Goal: Task Accomplishment & Management: Complete application form

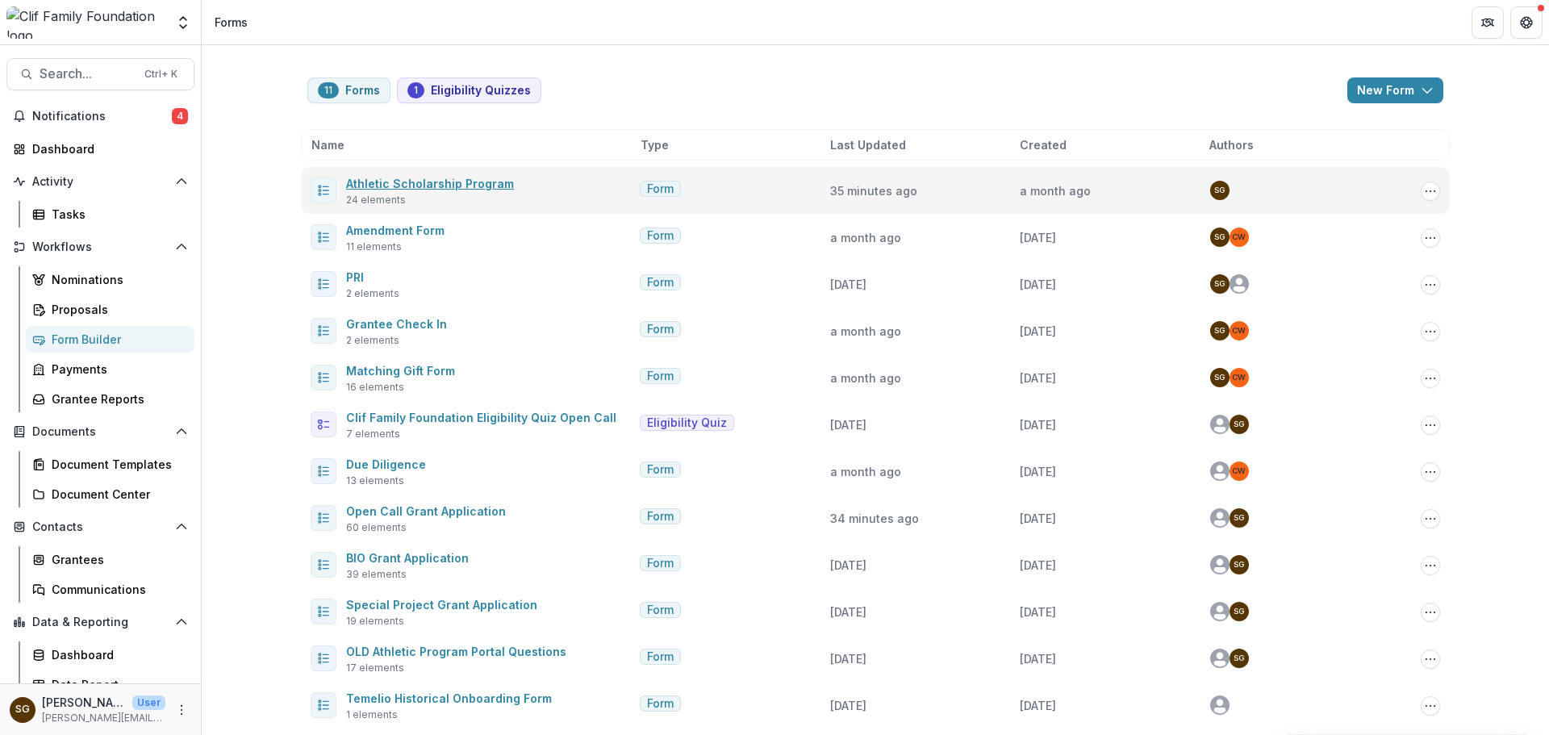
scroll to position [6, 0]
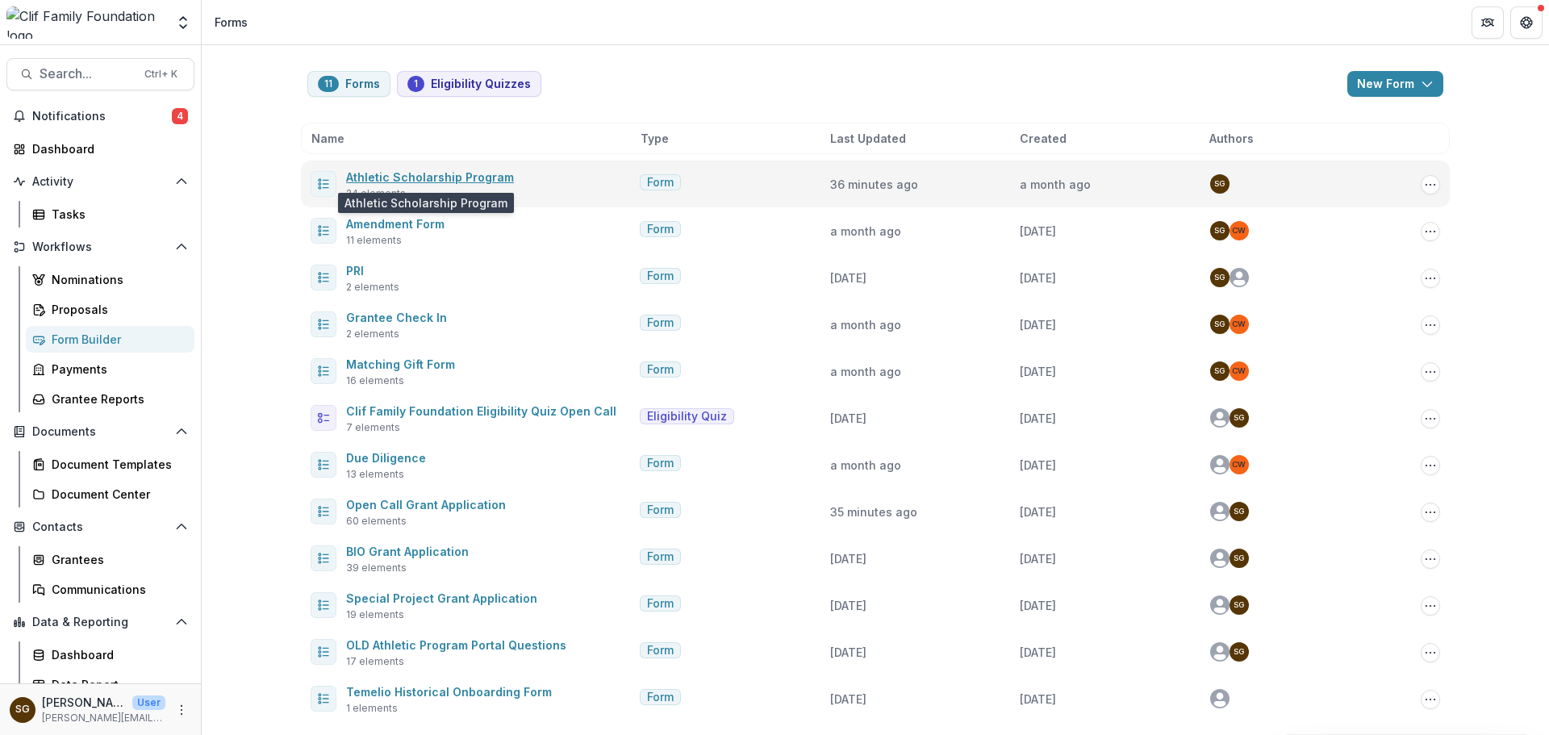
click at [442, 175] on link "Athletic Scholarship Program" at bounding box center [430, 177] width 168 height 14
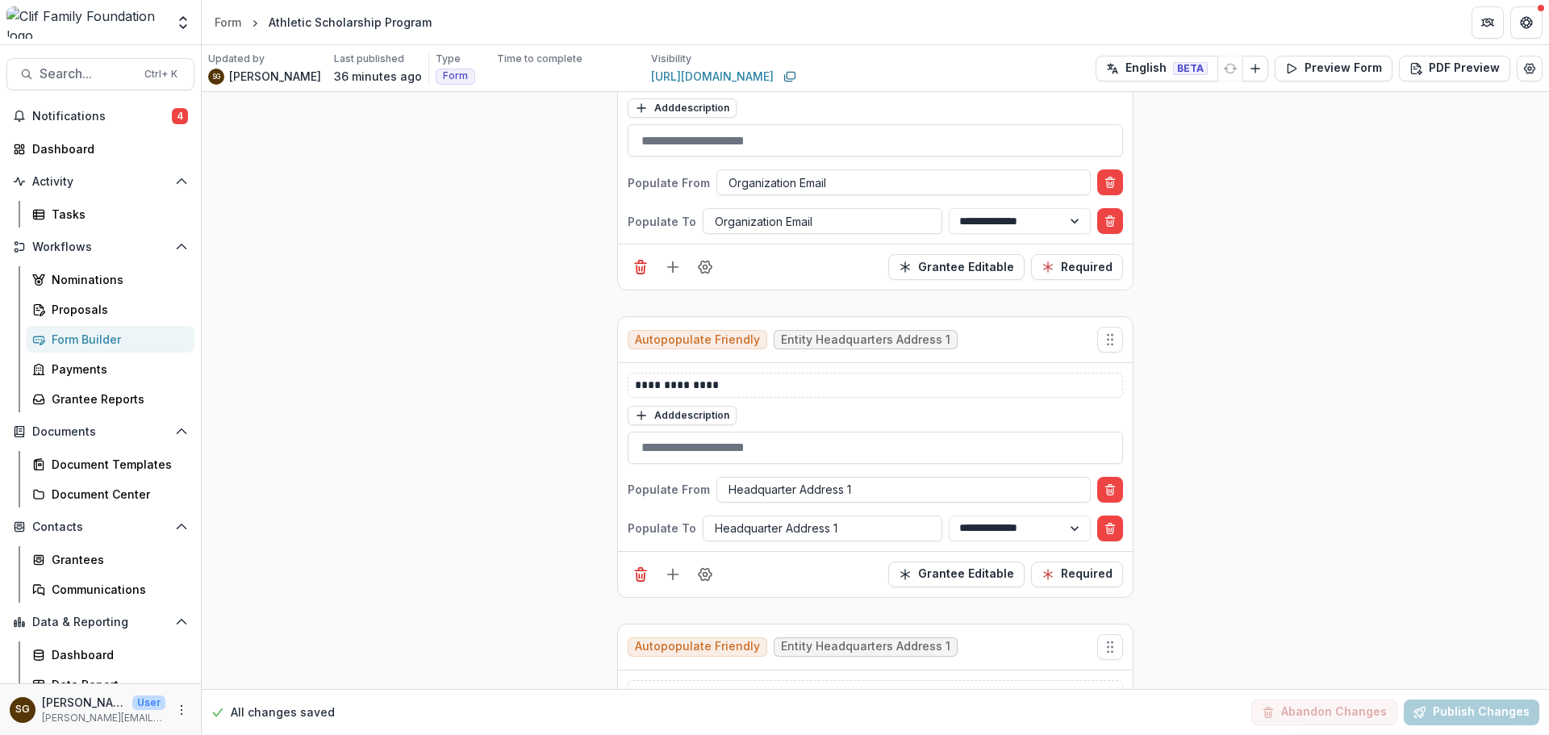
scroll to position [1291, 0]
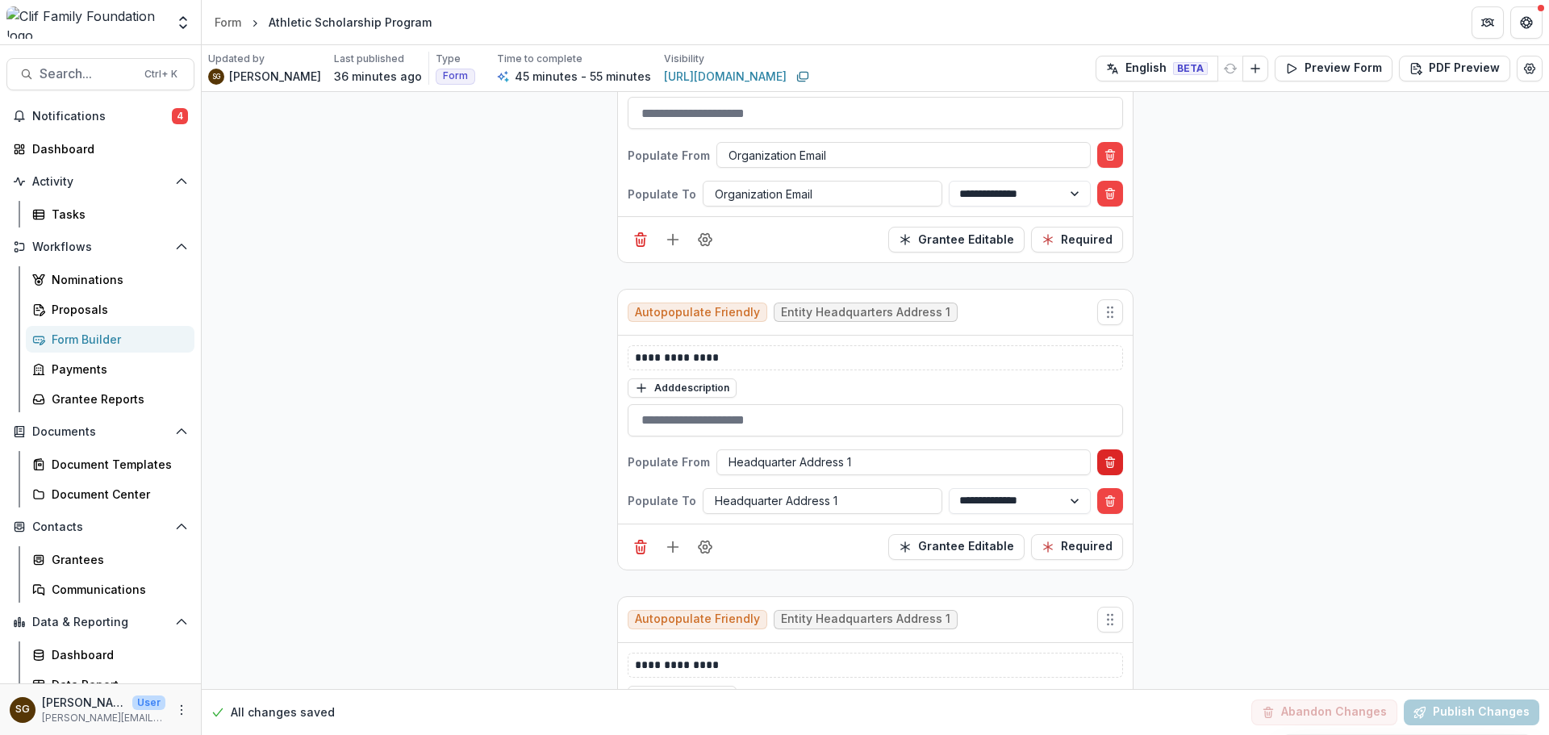
click at [1107, 456] on icon "Delete condition" at bounding box center [1109, 462] width 13 height 13
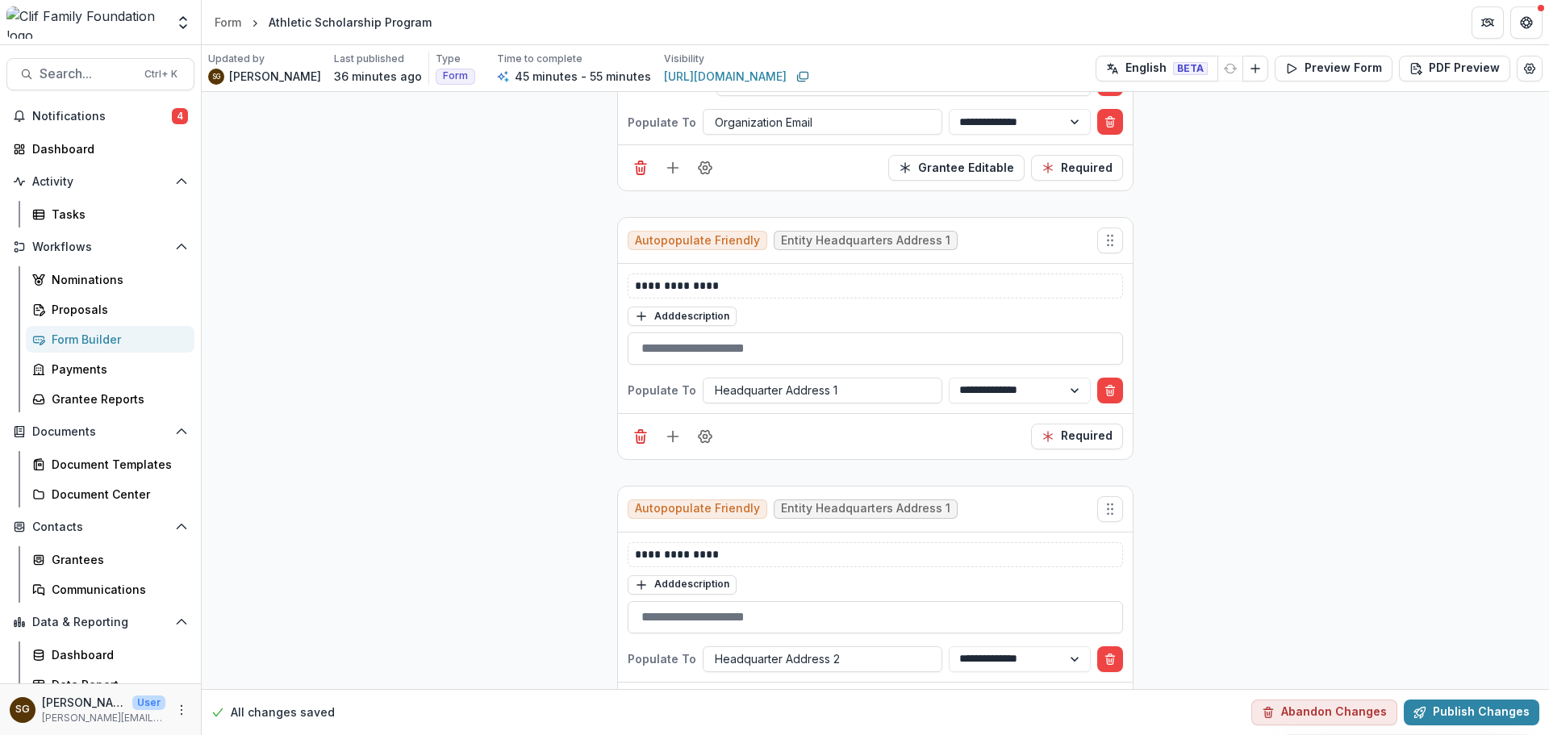
scroll to position [1371, 0]
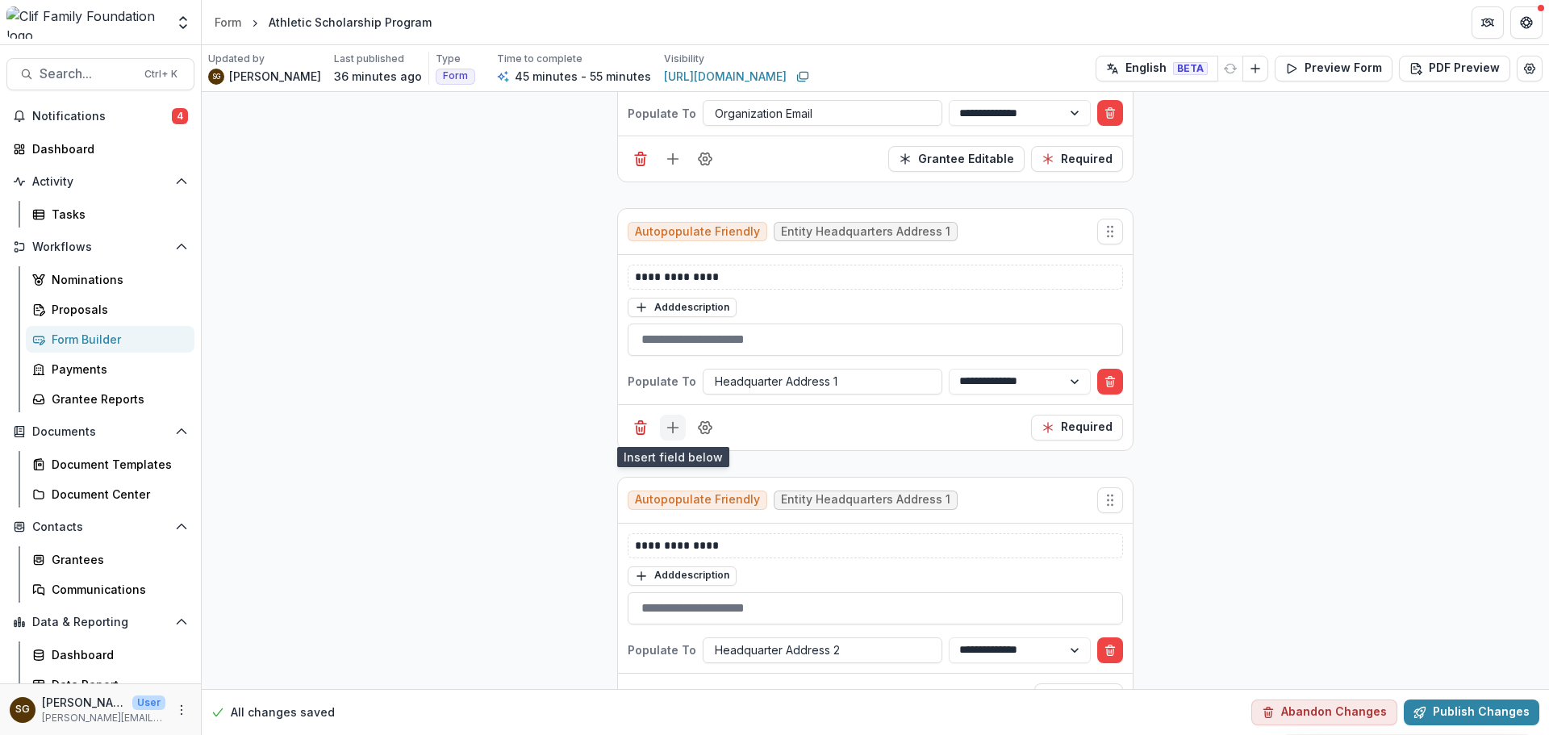
click at [668, 427] on line "Add field" at bounding box center [673, 427] width 10 height 0
click at [711, 440] on button "Field Settings" at bounding box center [705, 428] width 26 height 26
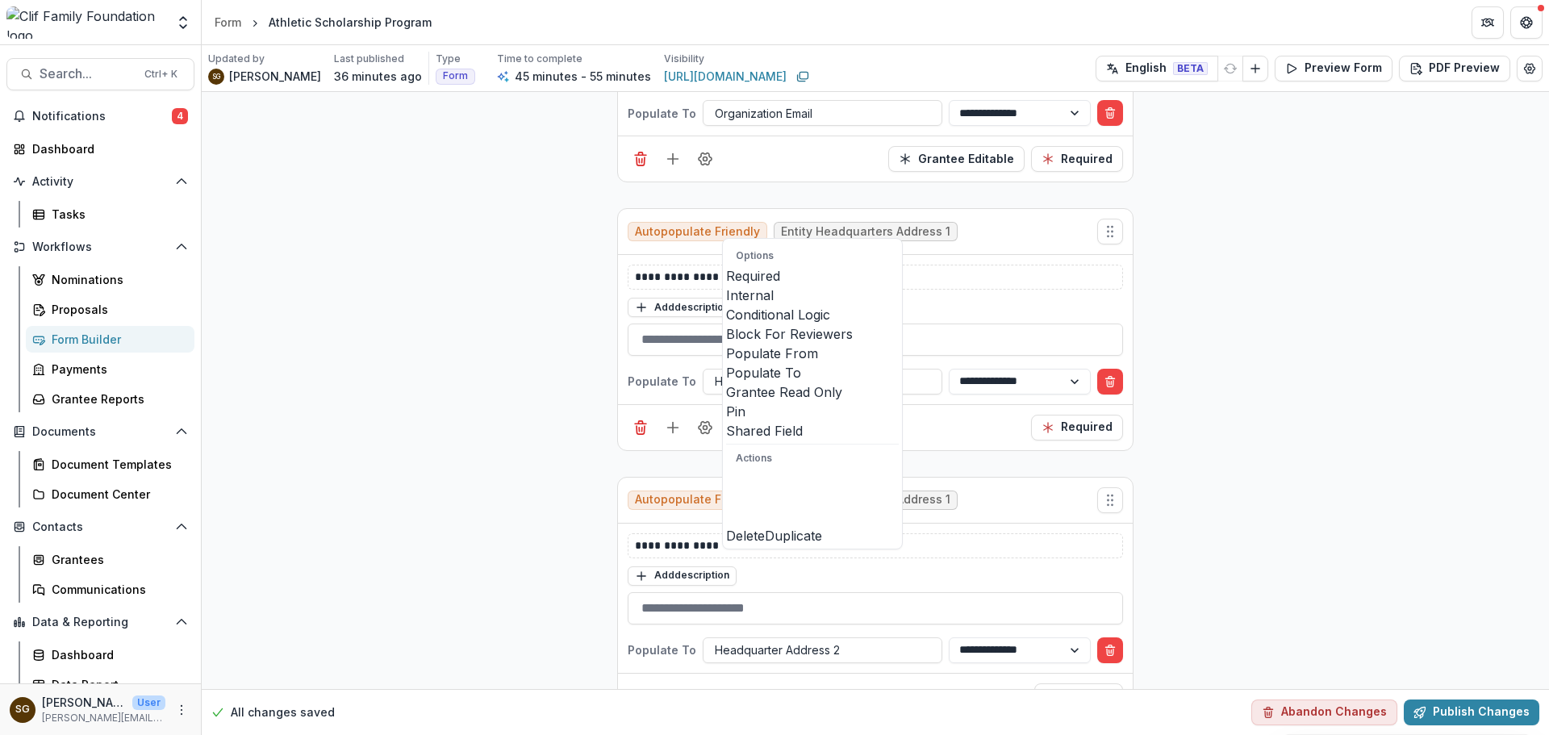
click at [726, 363] on span at bounding box center [726, 363] width 0 height 0
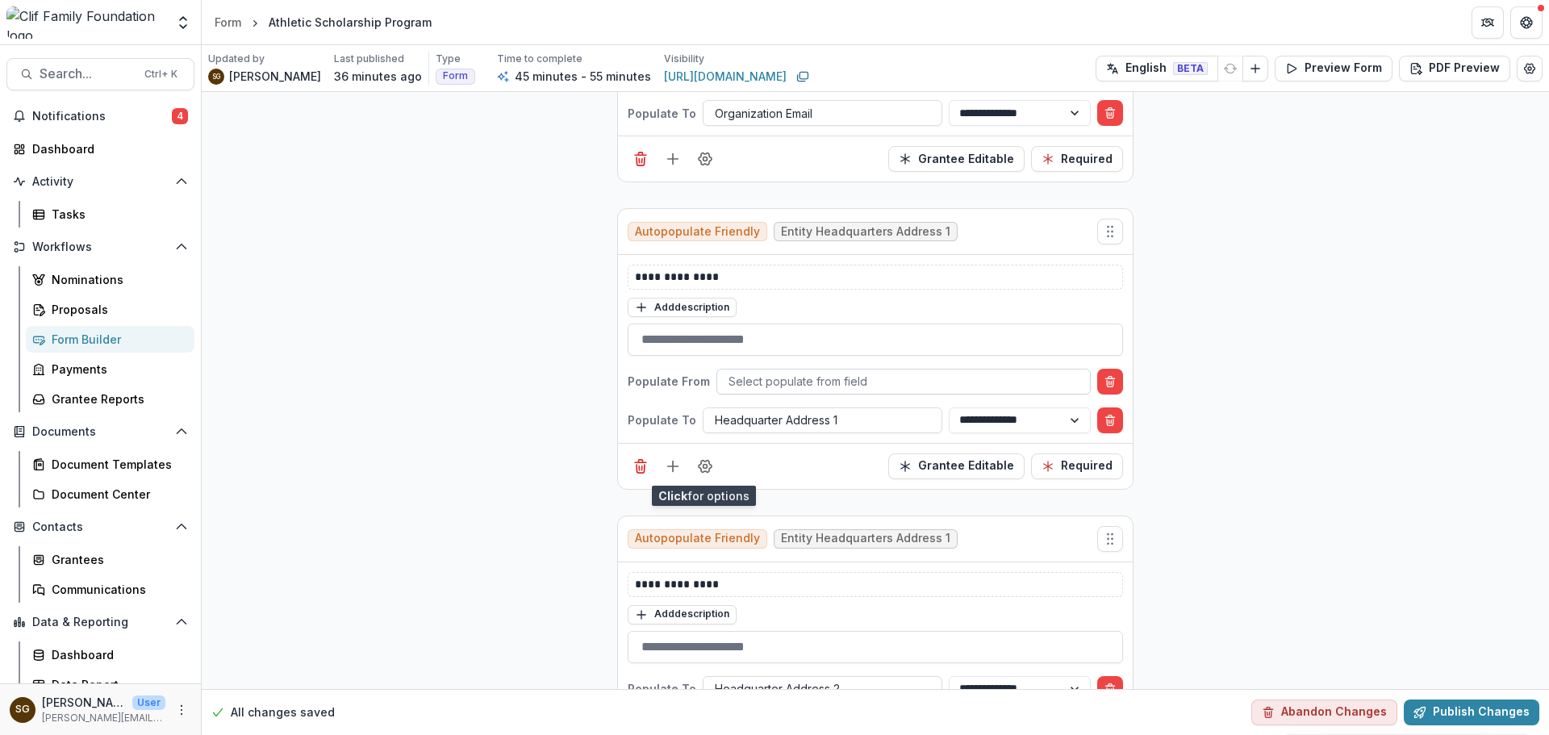
click at [841, 381] on div at bounding box center [903, 381] width 350 height 20
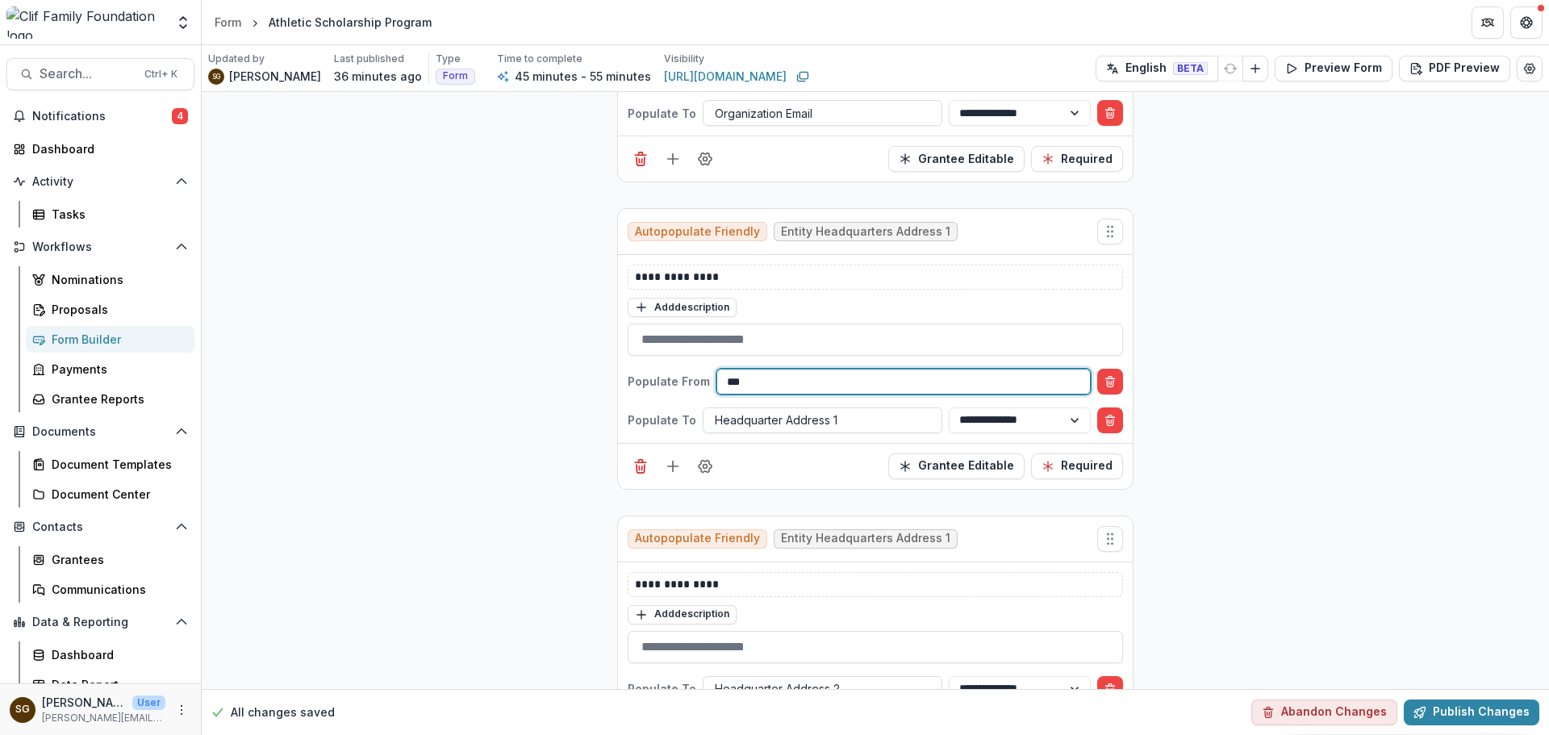
type input "****"
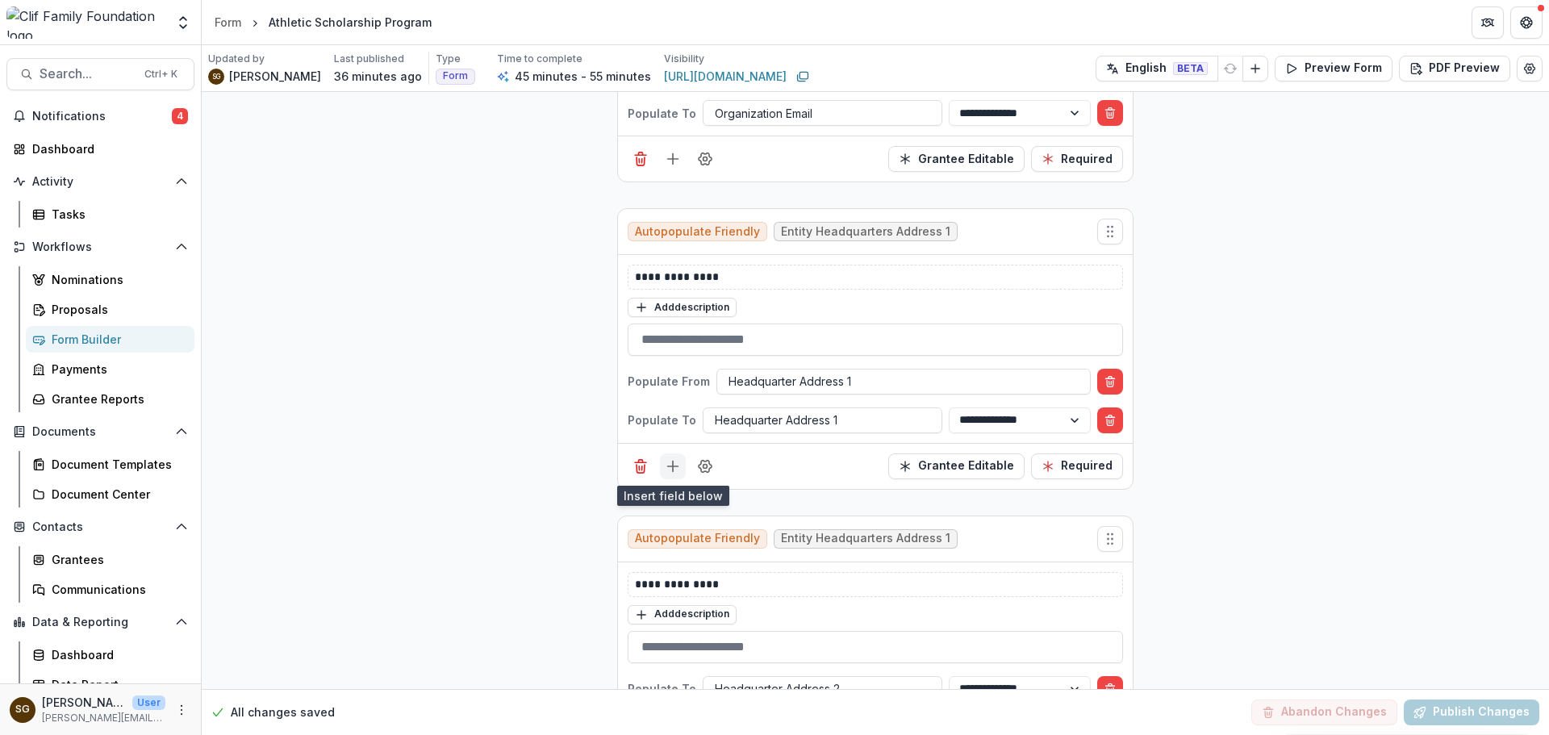
click at [673, 467] on icon "Add field" at bounding box center [673, 466] width 16 height 16
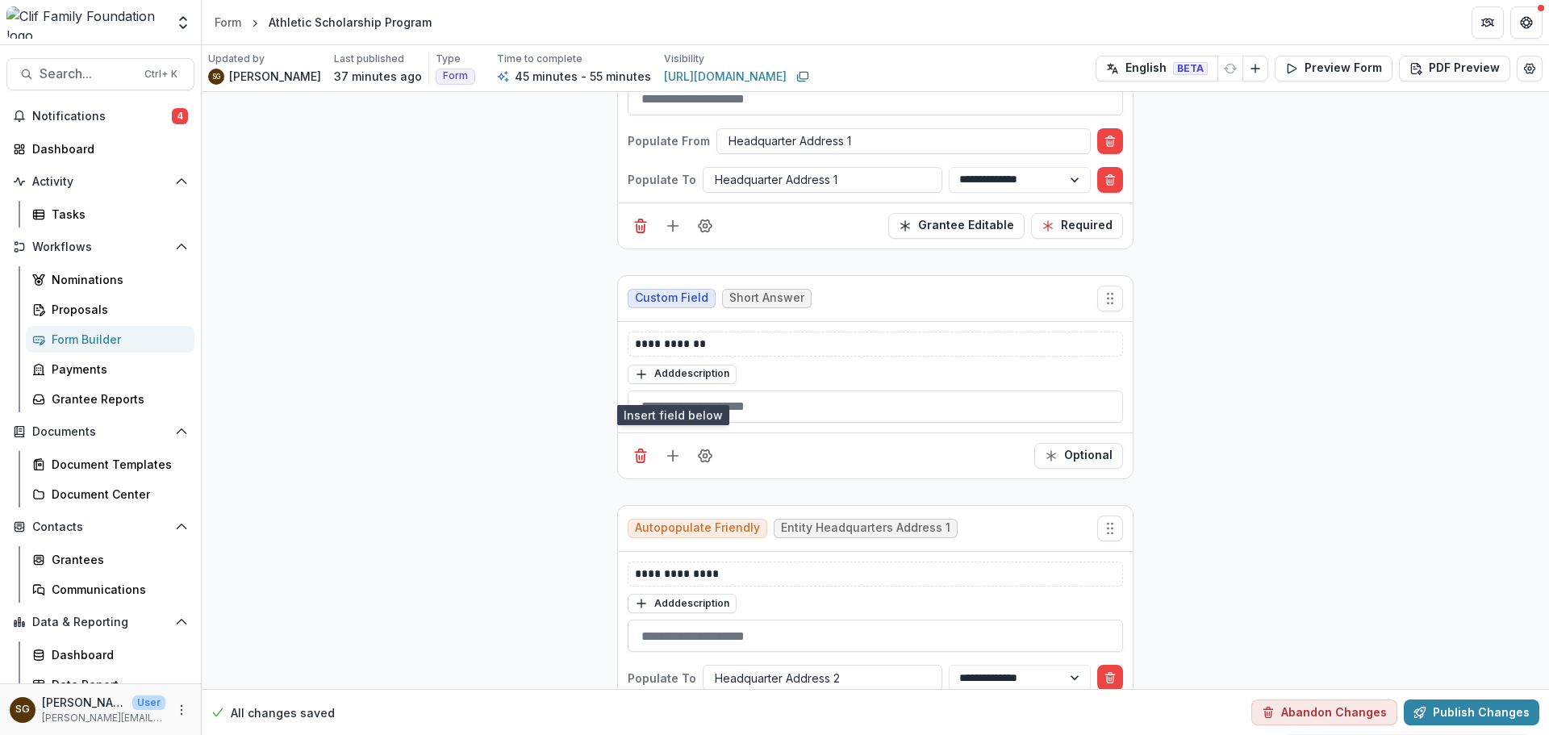
scroll to position [1613, 0]
drag, startPoint x: 732, startPoint y: 567, endPoint x: 583, endPoint y: 569, distance: 148.4
copy p "**********"
drag, startPoint x: 734, startPoint y: 332, endPoint x: 578, endPoint y: 327, distance: 156.6
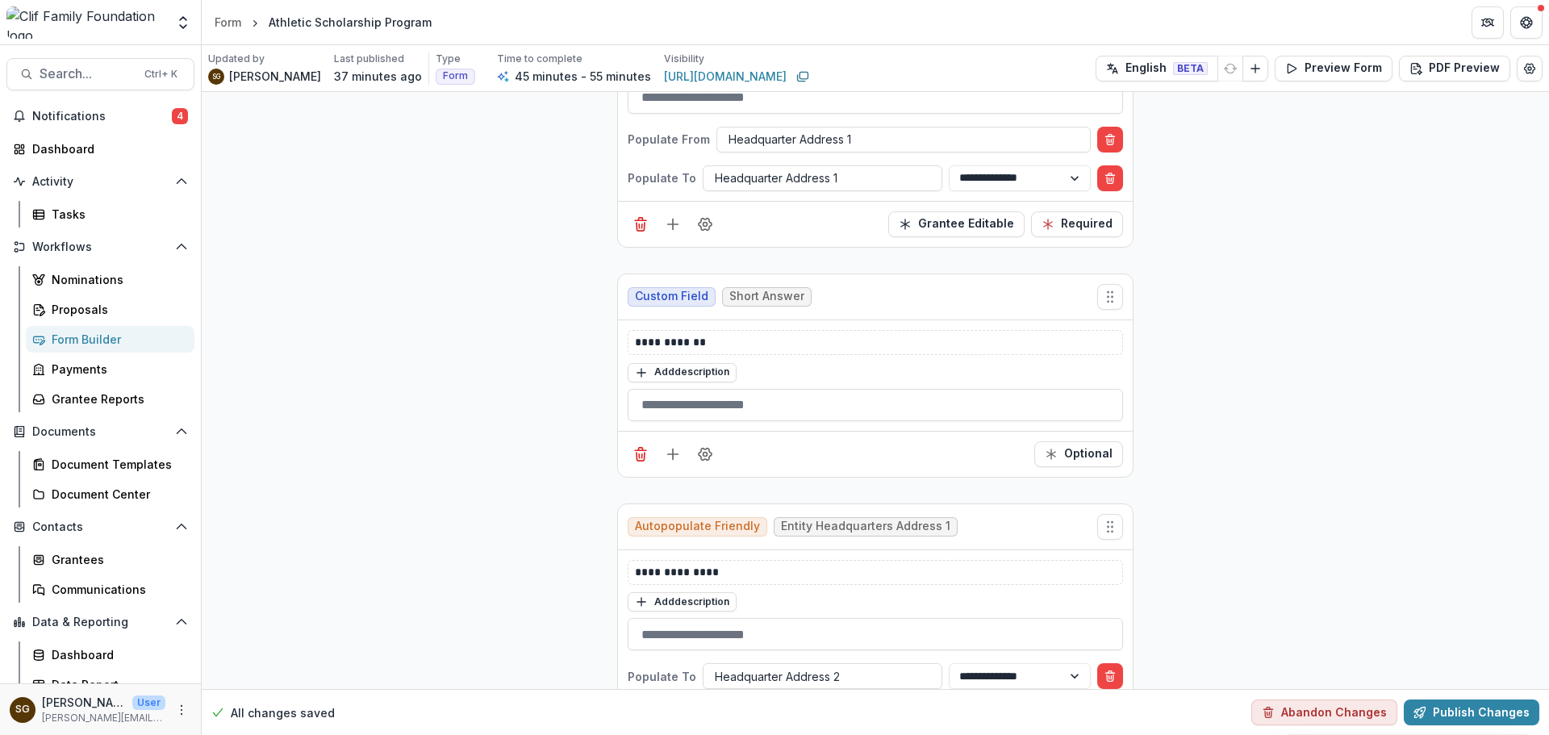
click at [728, 340] on p "**********" at bounding box center [875, 342] width 481 height 17
drag, startPoint x: 722, startPoint y: 345, endPoint x: 597, endPoint y: 332, distance: 125.8
click at [701, 457] on icon "Field Settings" at bounding box center [705, 454] width 16 height 16
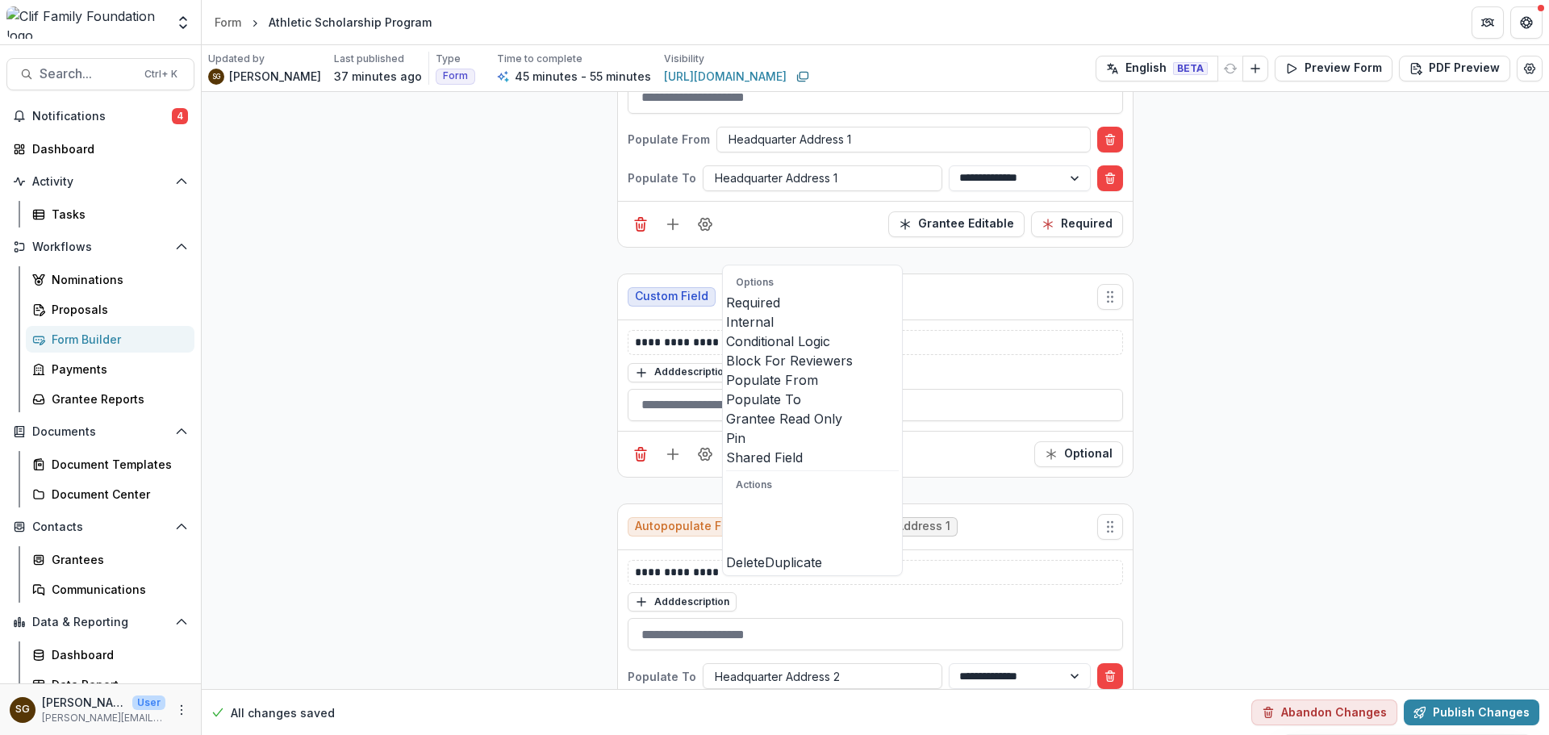
click at [867, 390] on div "Populate From" at bounding box center [812, 379] width 173 height 19
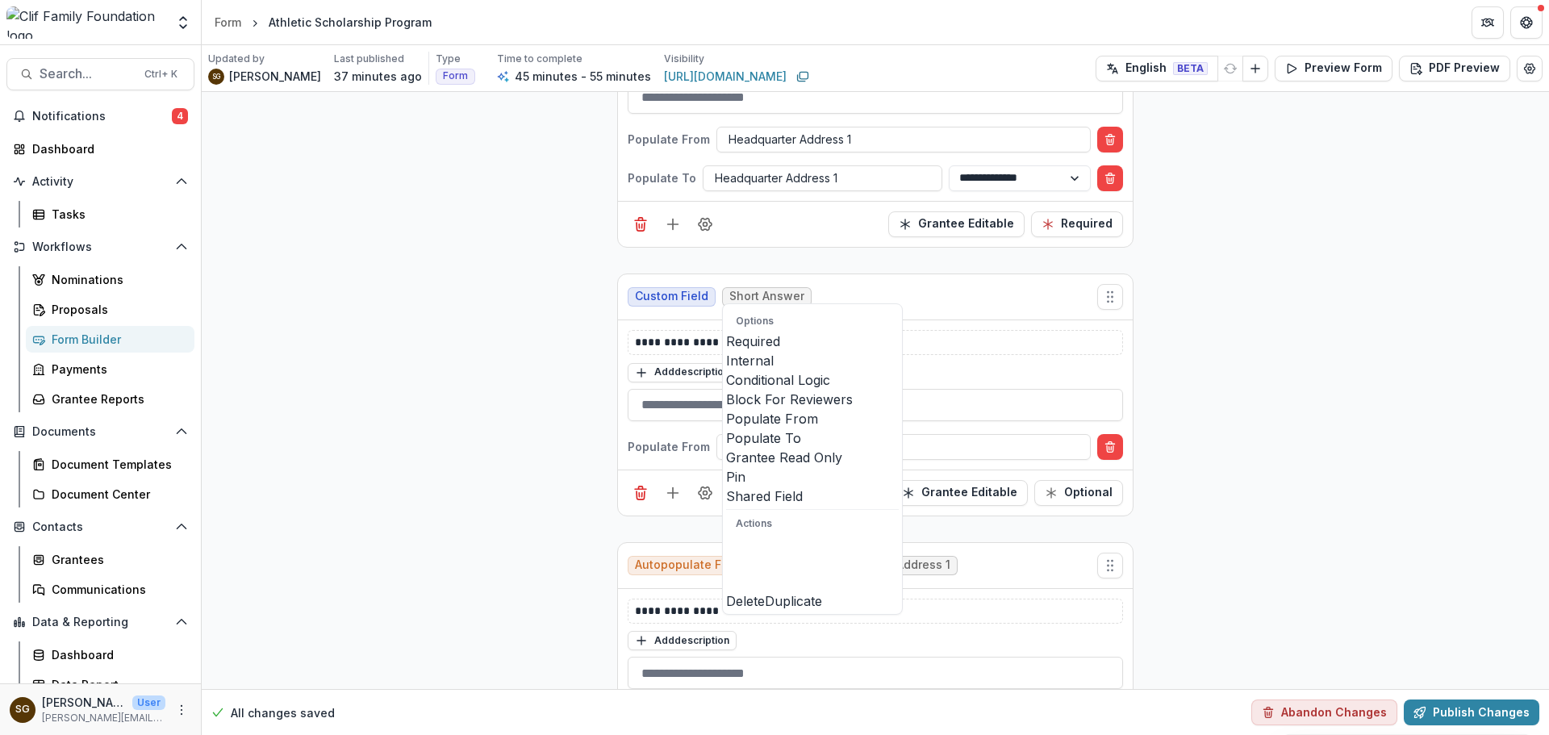
click at [726, 448] on span at bounding box center [726, 448] width 0 height 0
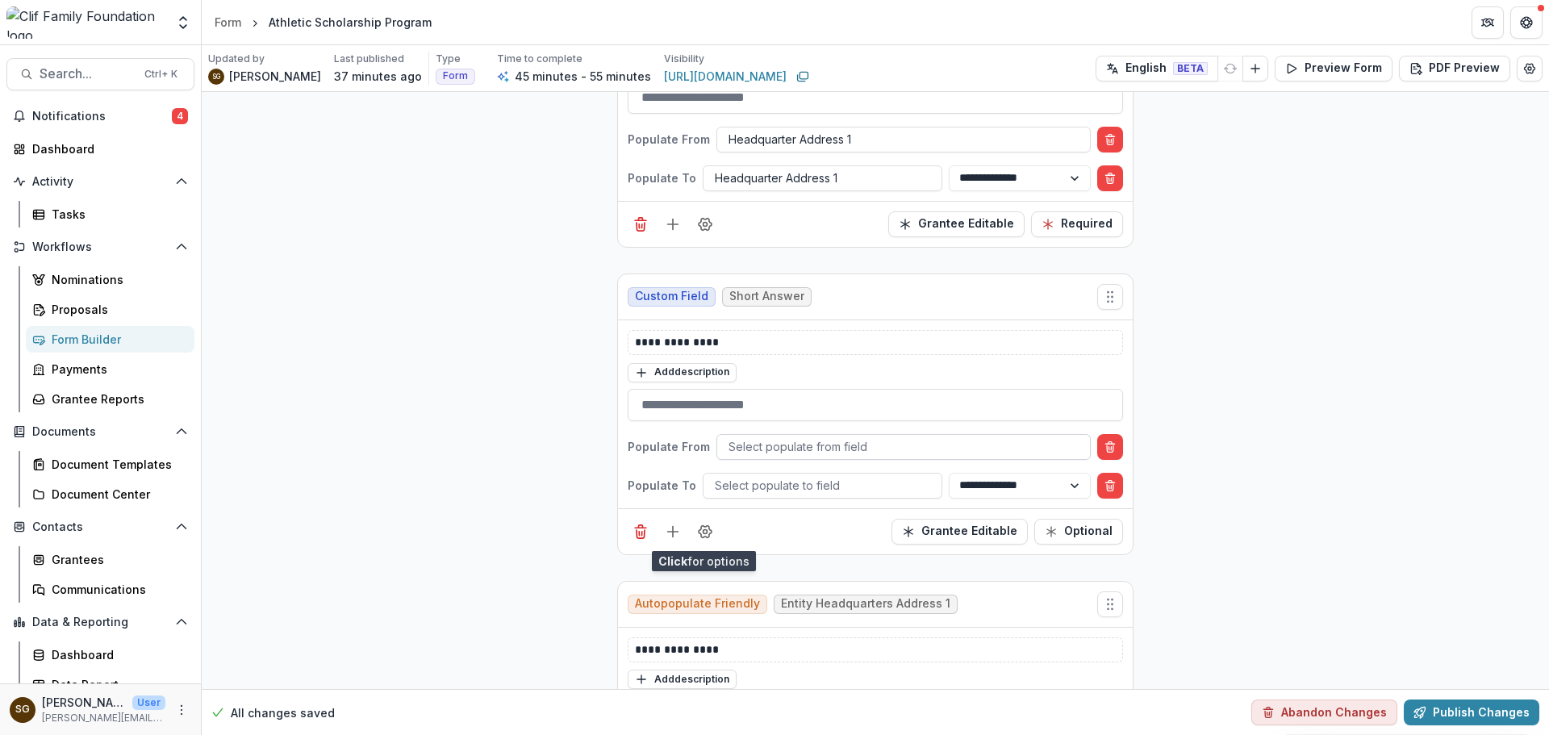
click at [798, 441] on div at bounding box center [903, 446] width 350 height 20
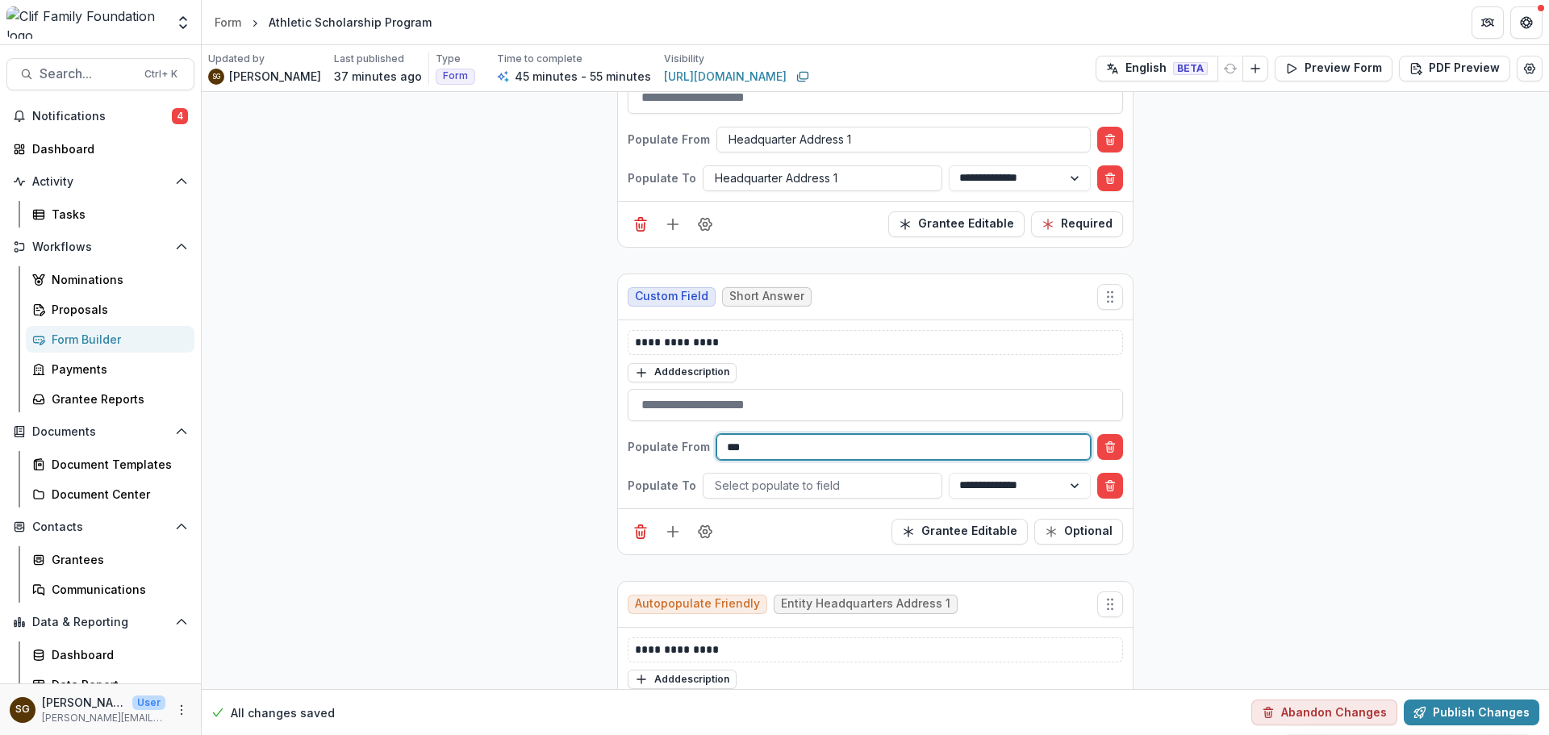
type input "****"
click at [855, 482] on div at bounding box center [822, 485] width 215 height 20
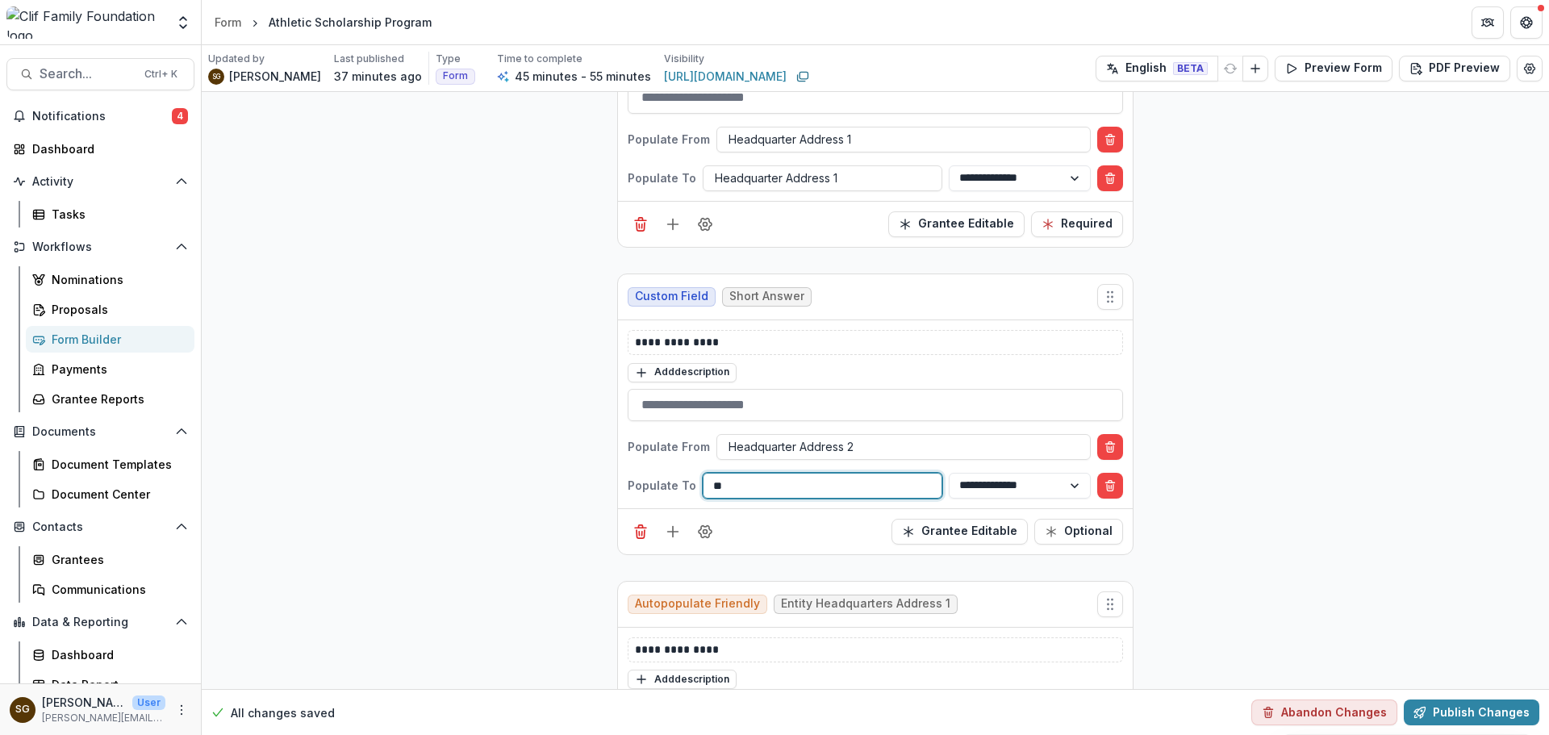
type input "*"
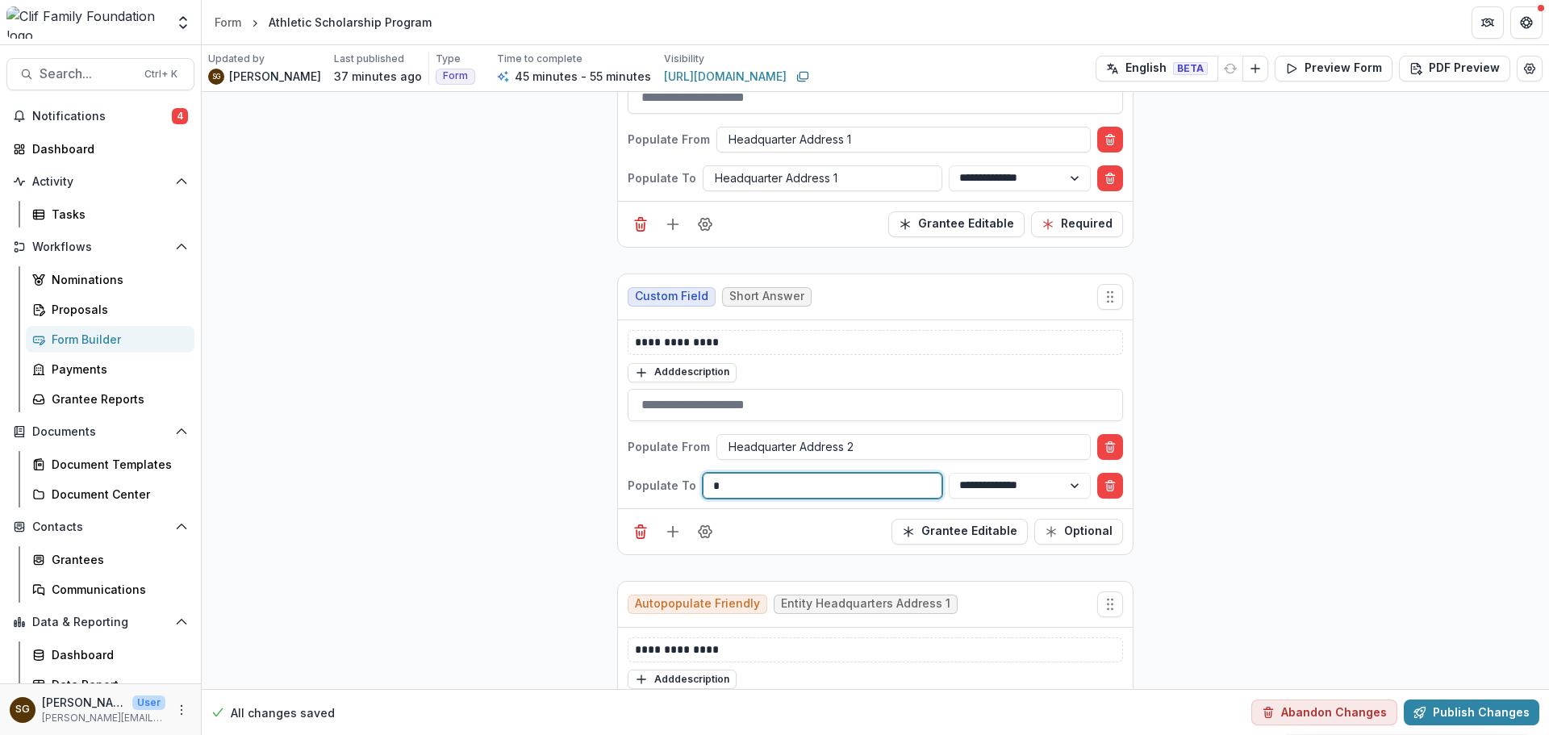
type input "**"
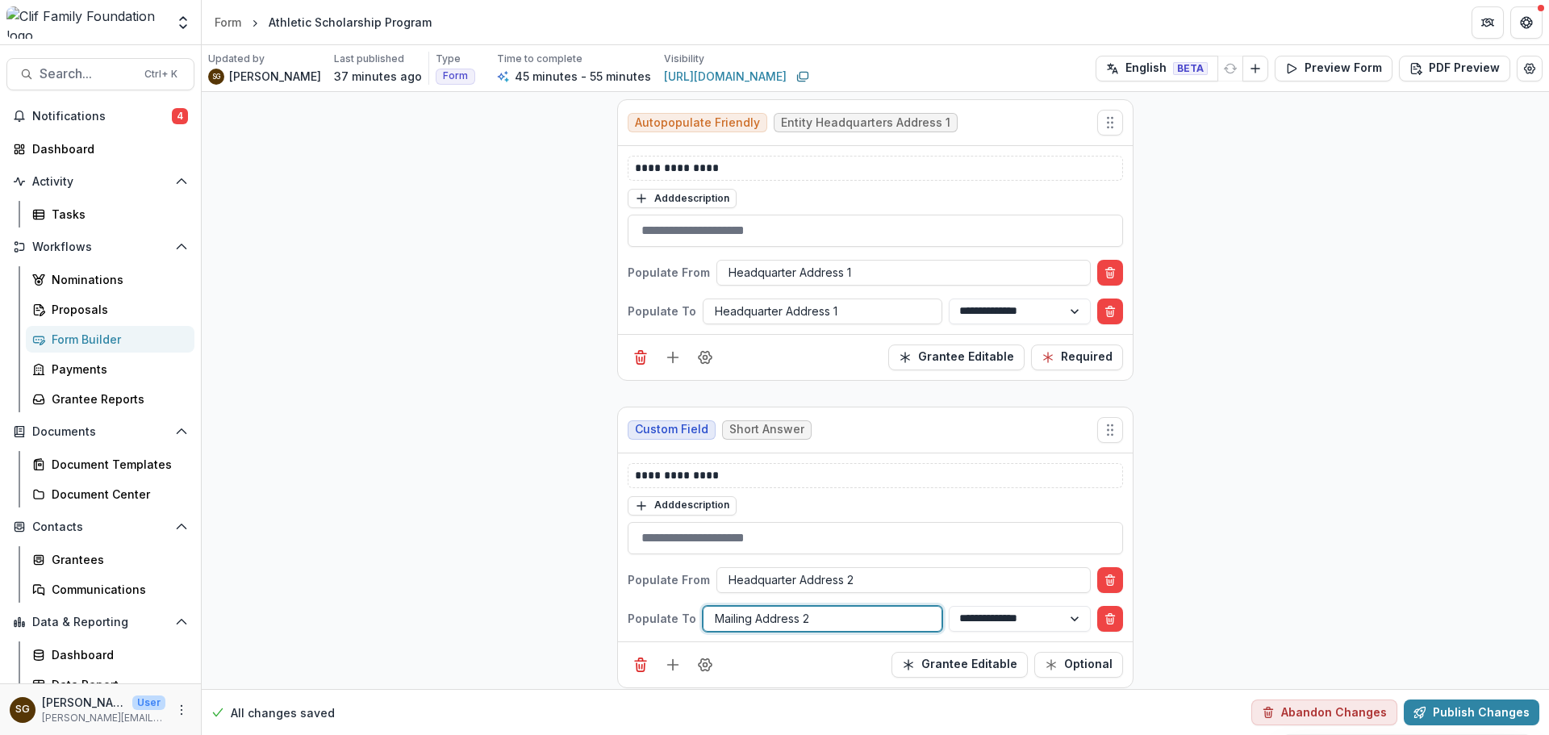
scroll to position [1452, 0]
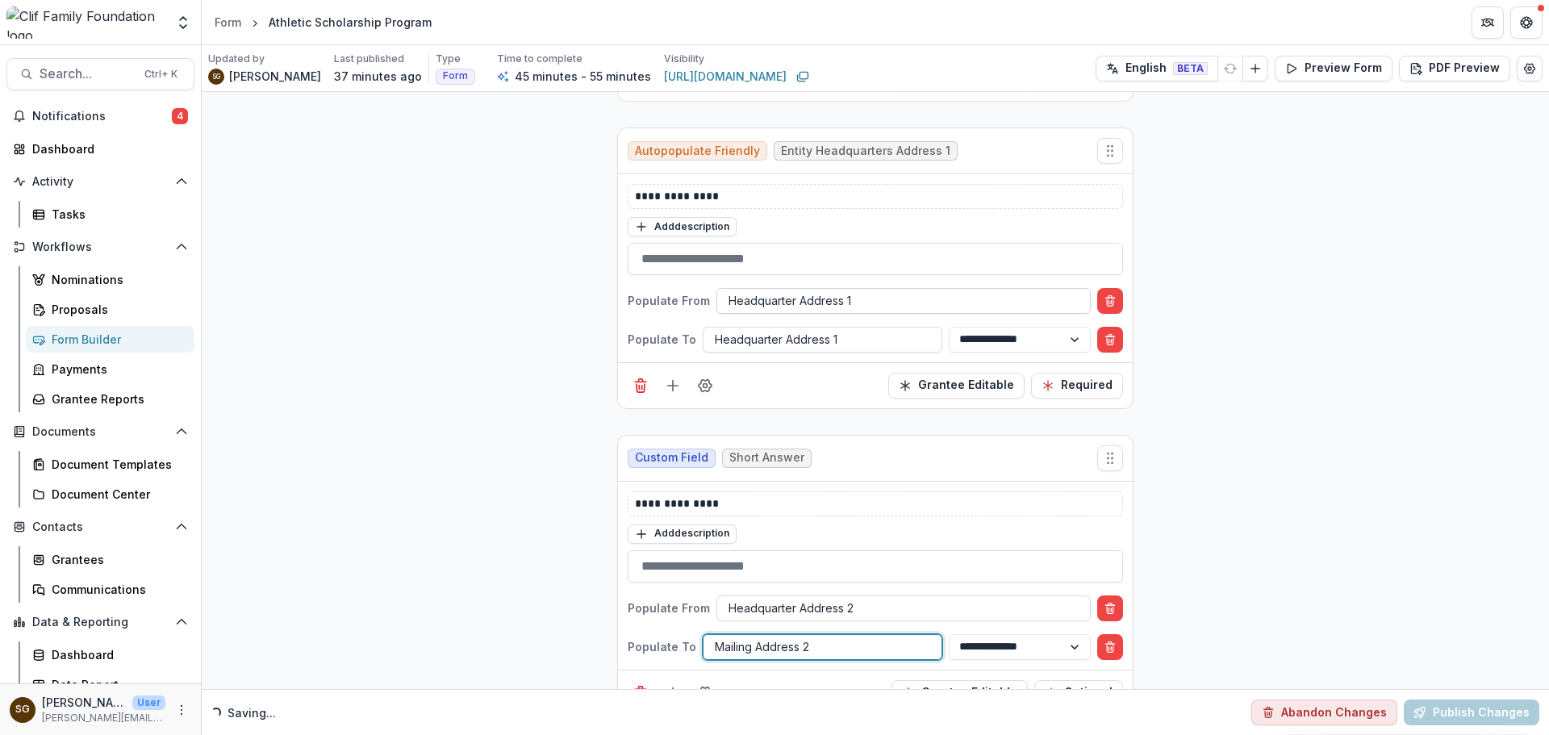
click at [839, 307] on div at bounding box center [903, 300] width 350 height 20
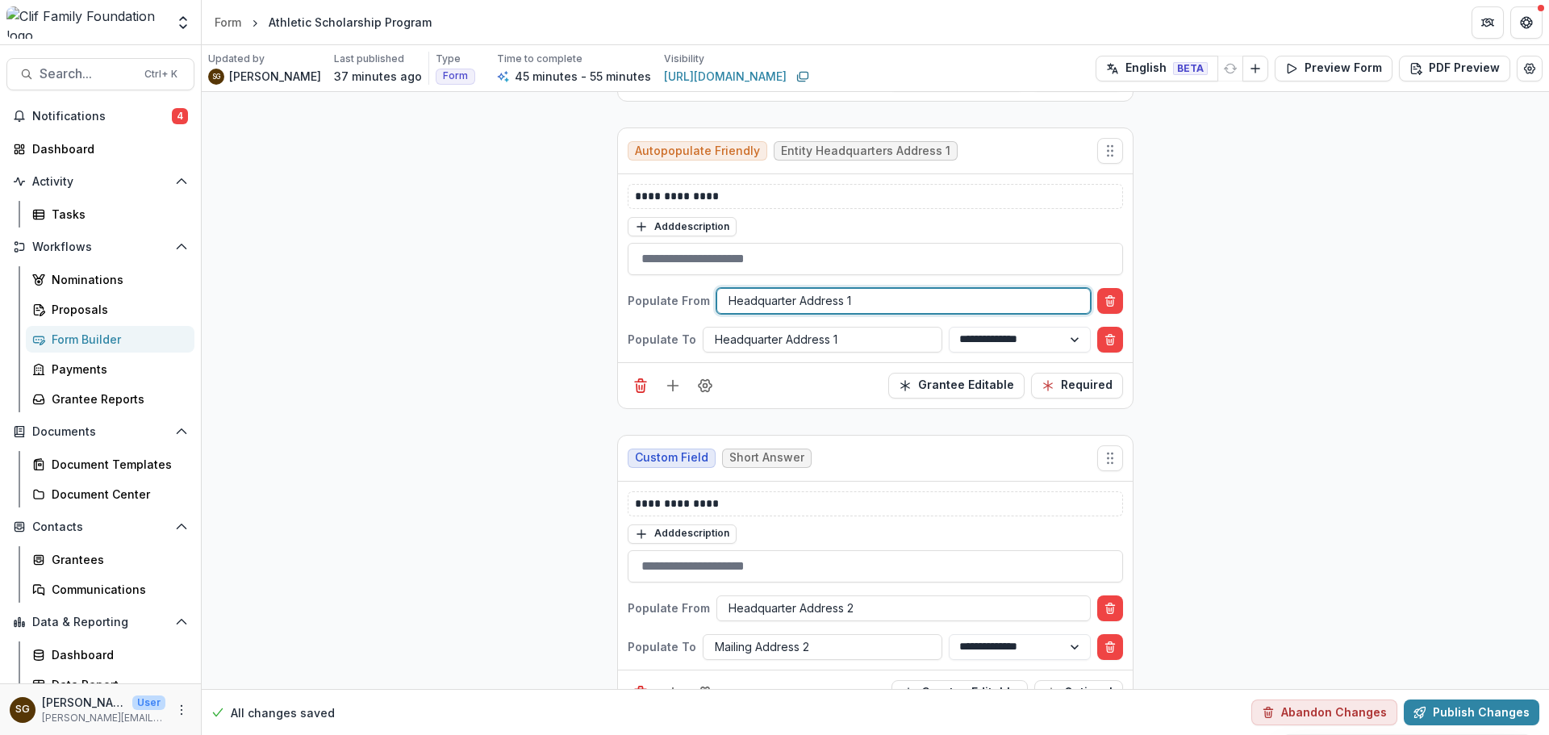
click at [869, 294] on div at bounding box center [903, 300] width 350 height 20
click at [810, 340] on div at bounding box center [822, 339] width 215 height 20
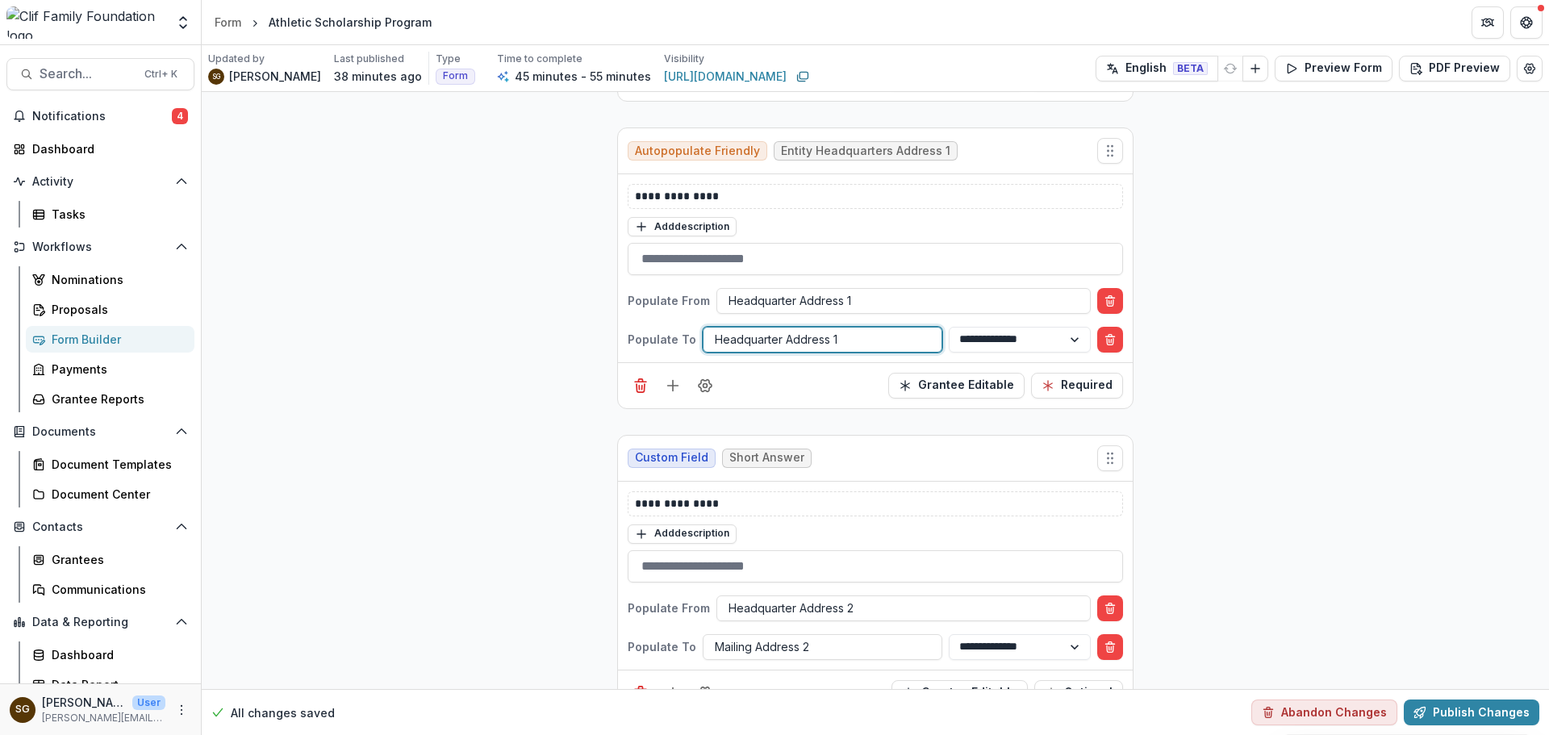
type input "*"
type input "****"
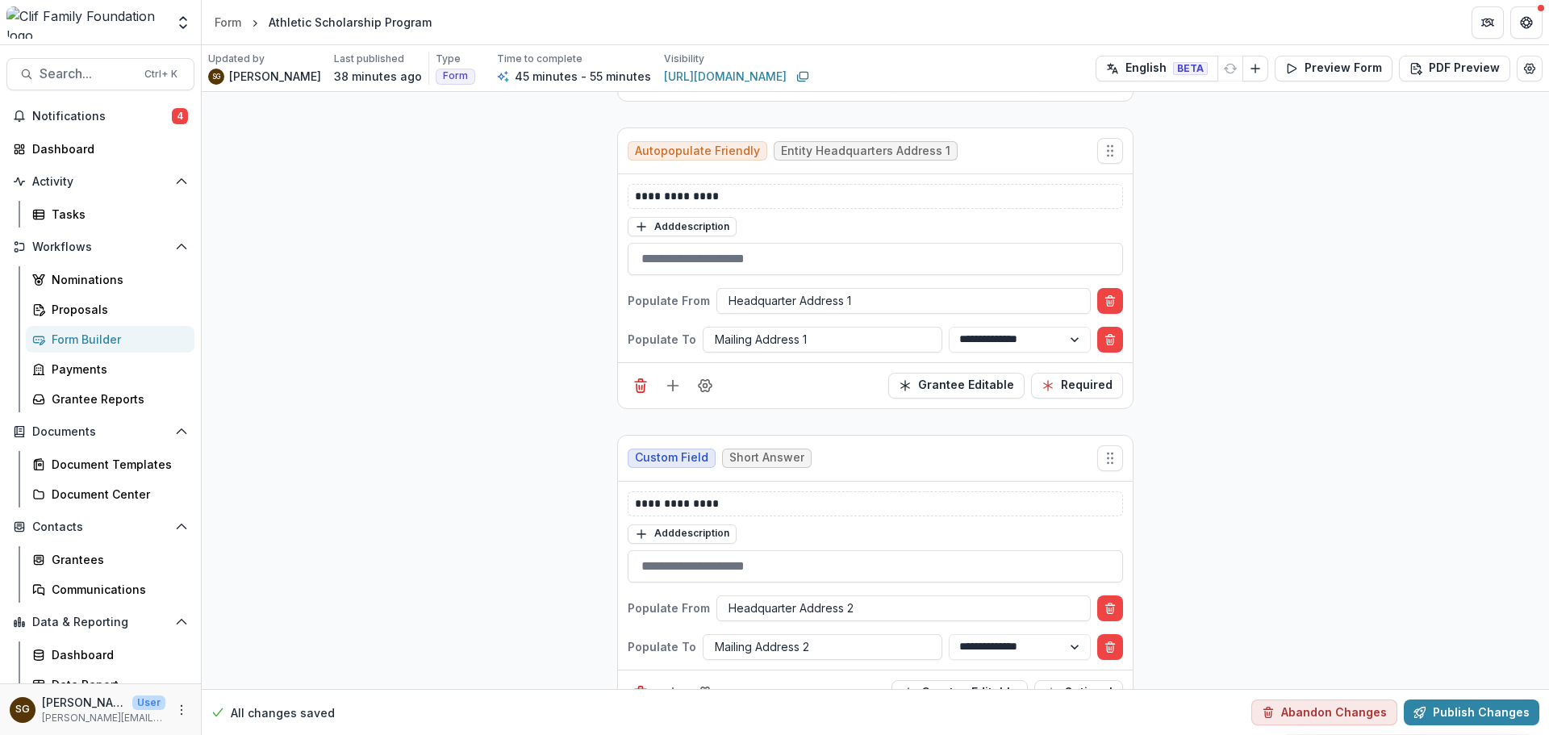
click at [878, 291] on div at bounding box center [903, 300] width 350 height 20
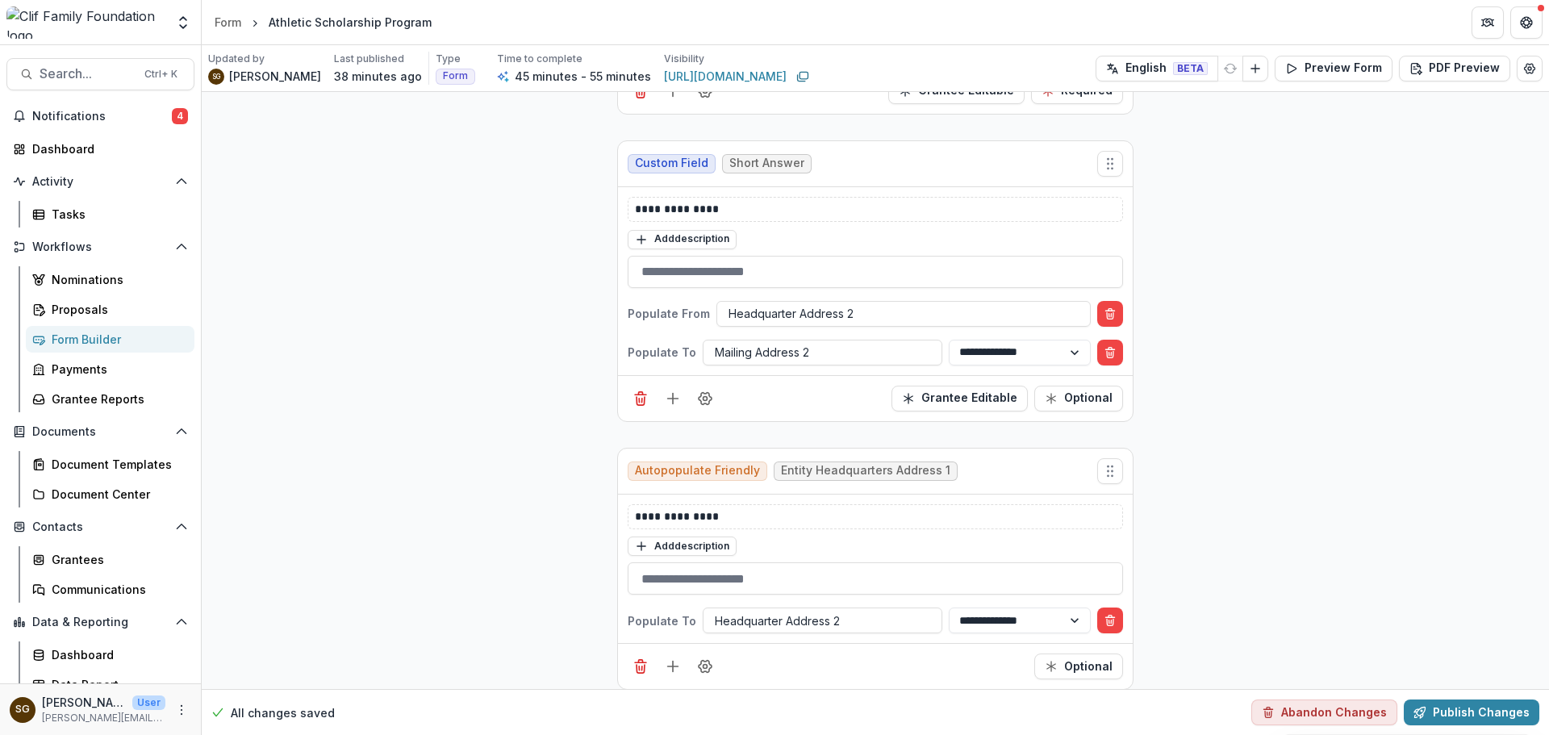
scroll to position [1774, 0]
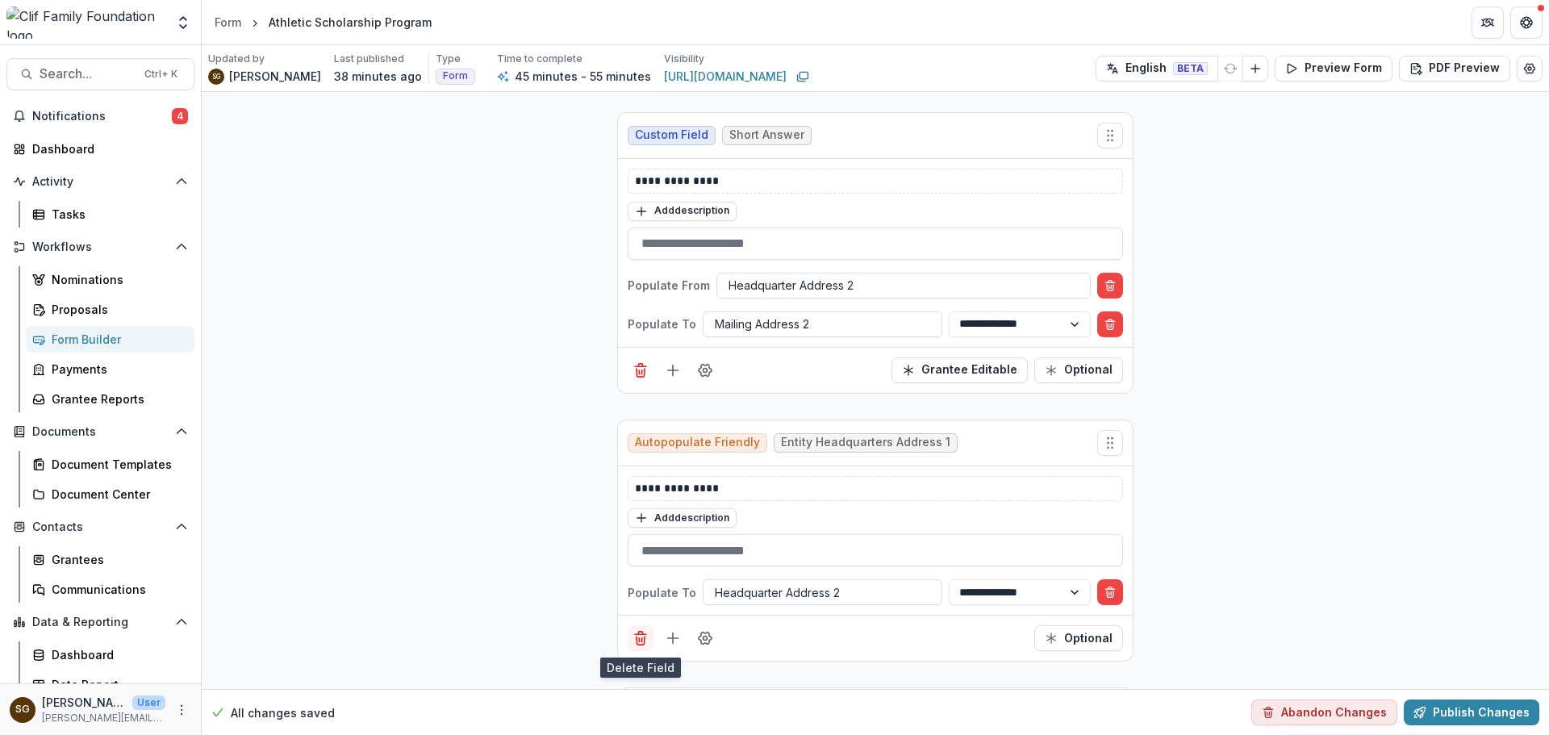
click at [640, 633] on icon "Delete field" at bounding box center [641, 633] width 4 height 2
click at [1119, 368] on button "Optional" at bounding box center [1078, 370] width 89 height 26
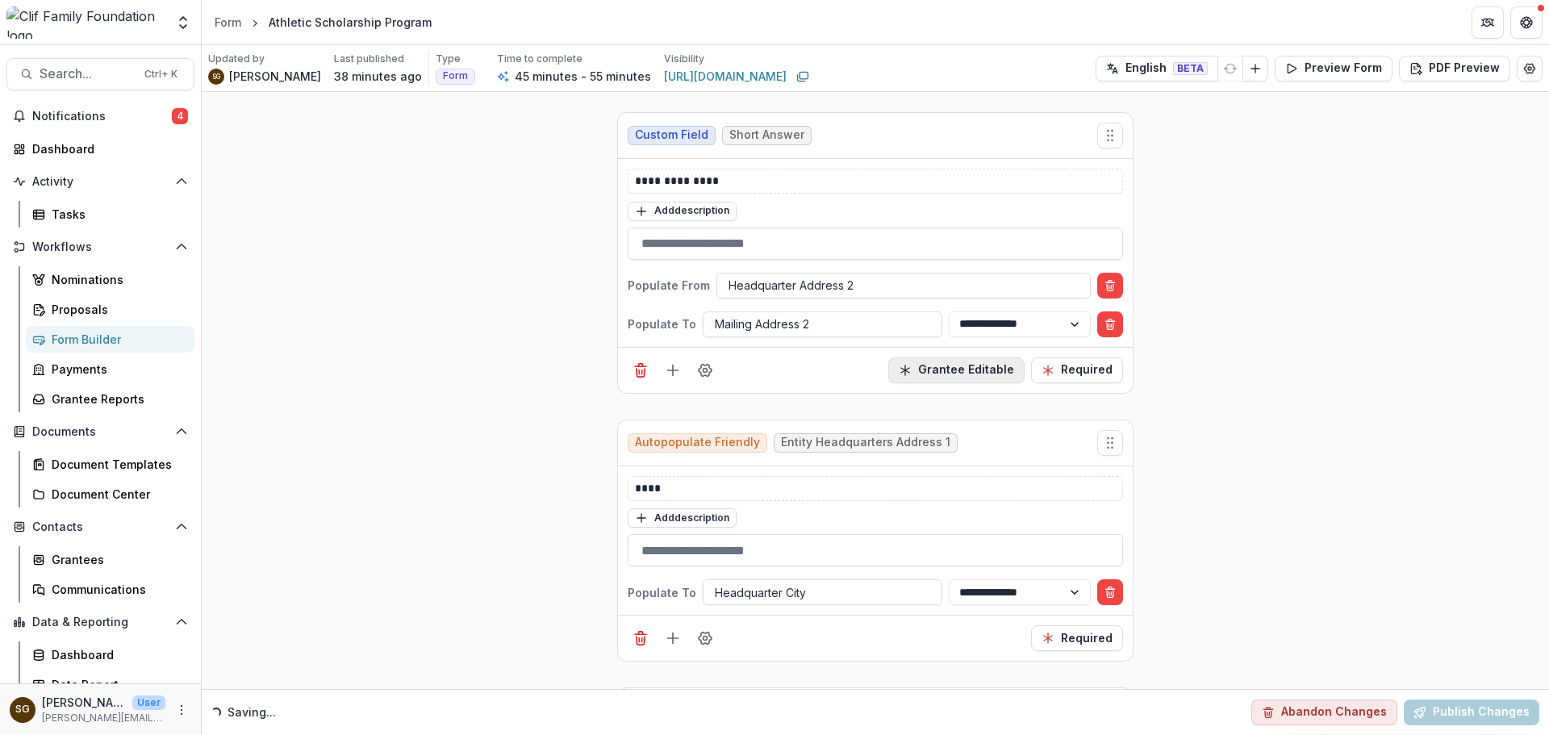
click at [988, 373] on button "Grantee Editable" at bounding box center [956, 370] width 136 height 26
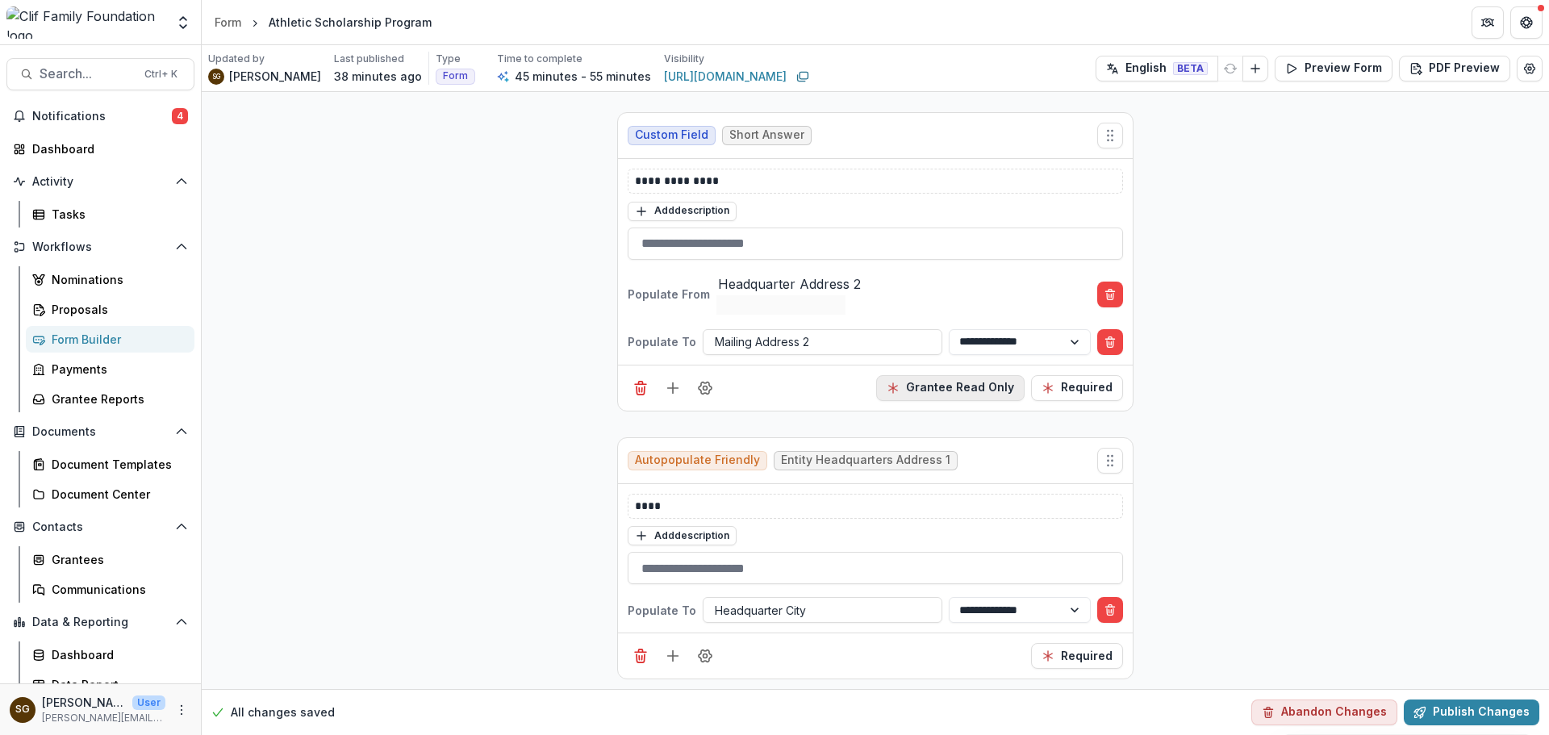
click at [988, 375] on button "Grantee Read Only" at bounding box center [950, 388] width 148 height 26
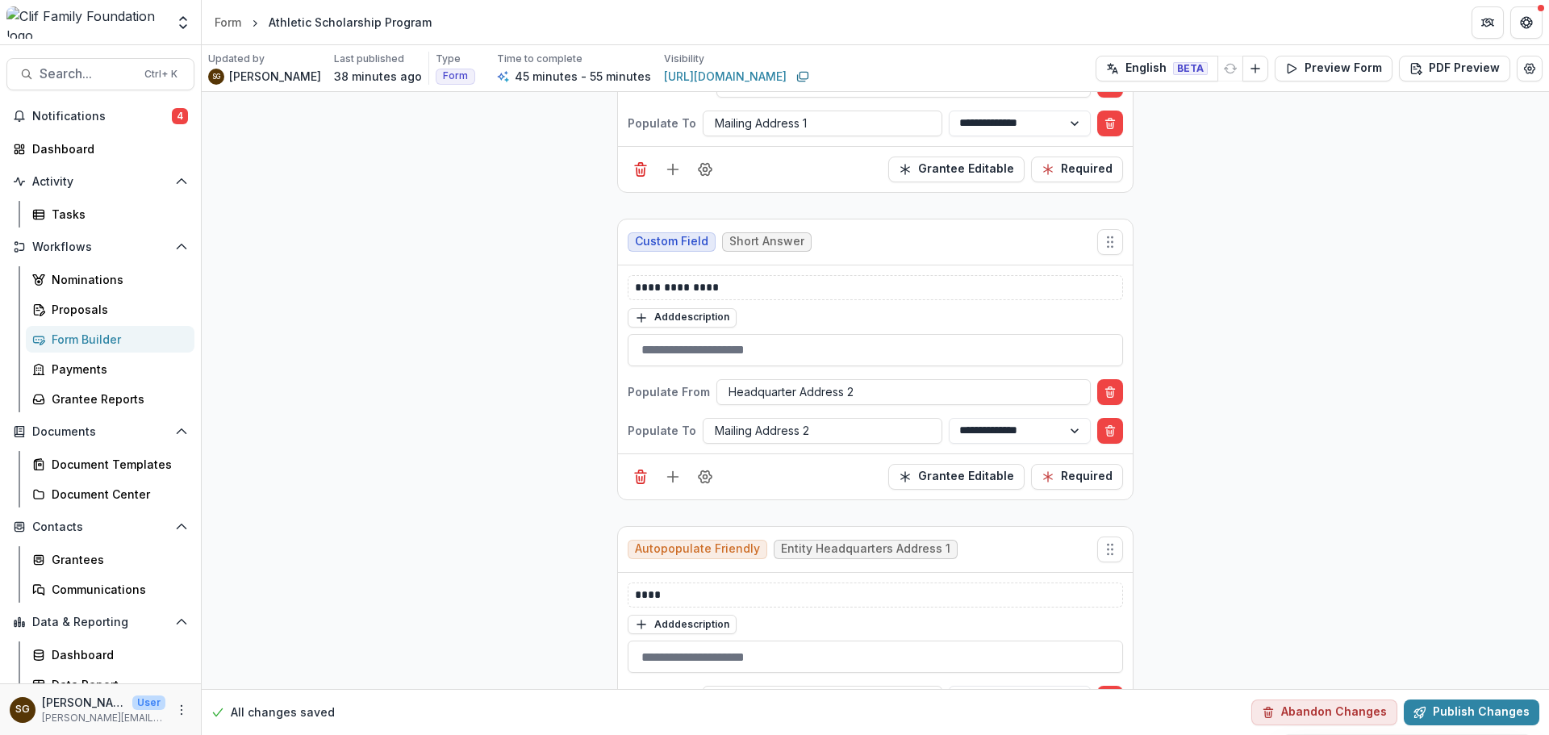
scroll to position [1694, 0]
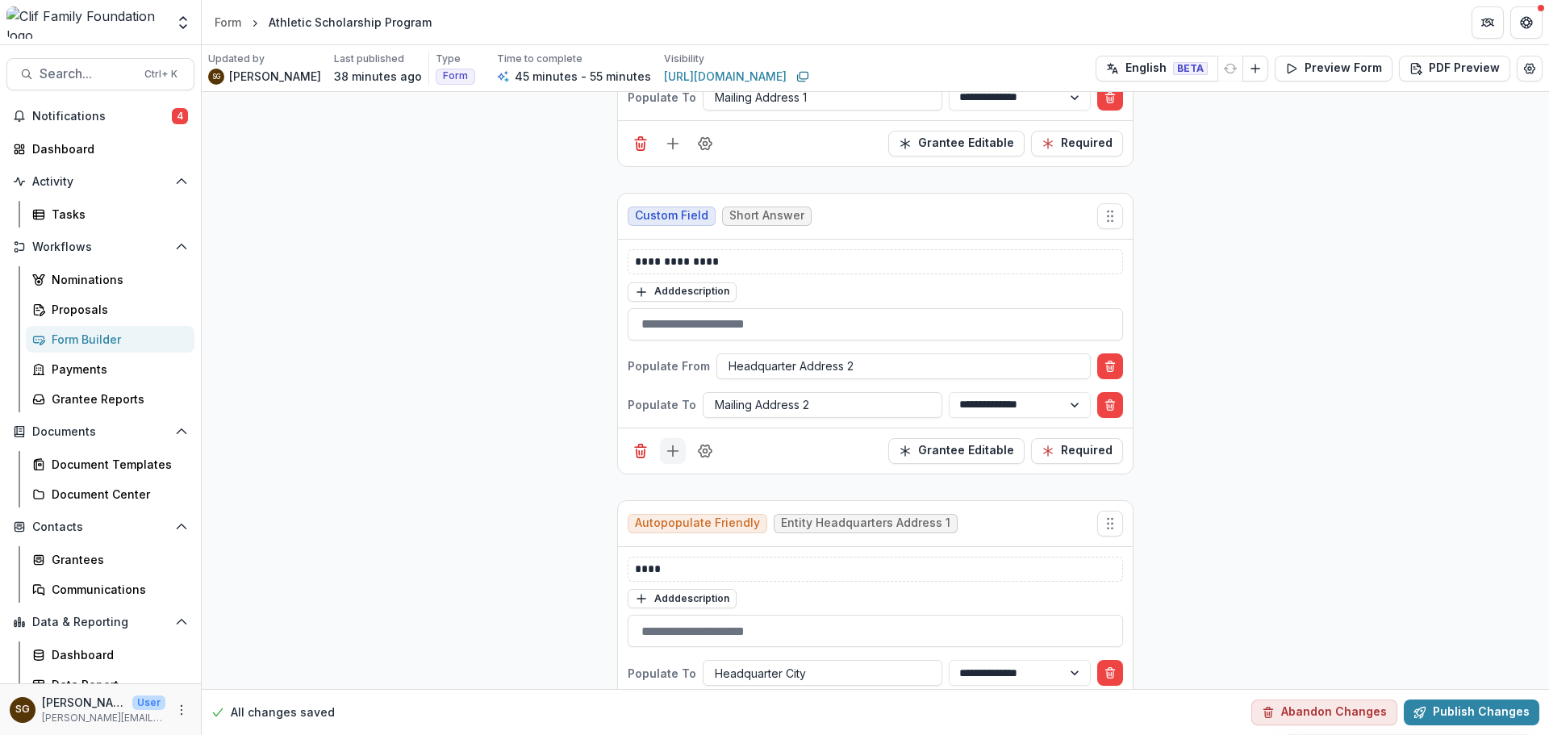
click at [675, 458] on icon "Add field" at bounding box center [673, 451] width 16 height 16
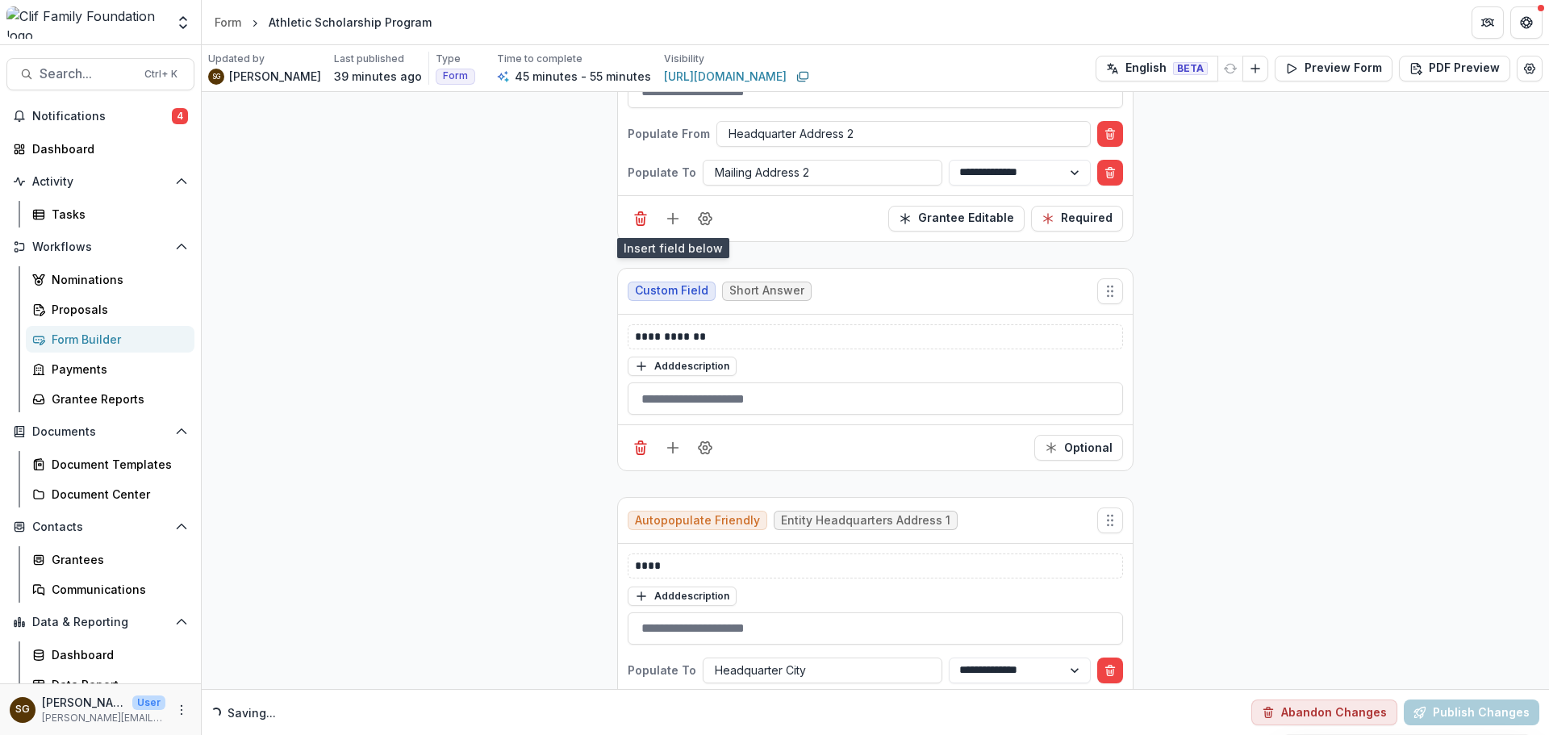
scroll to position [1936, 0]
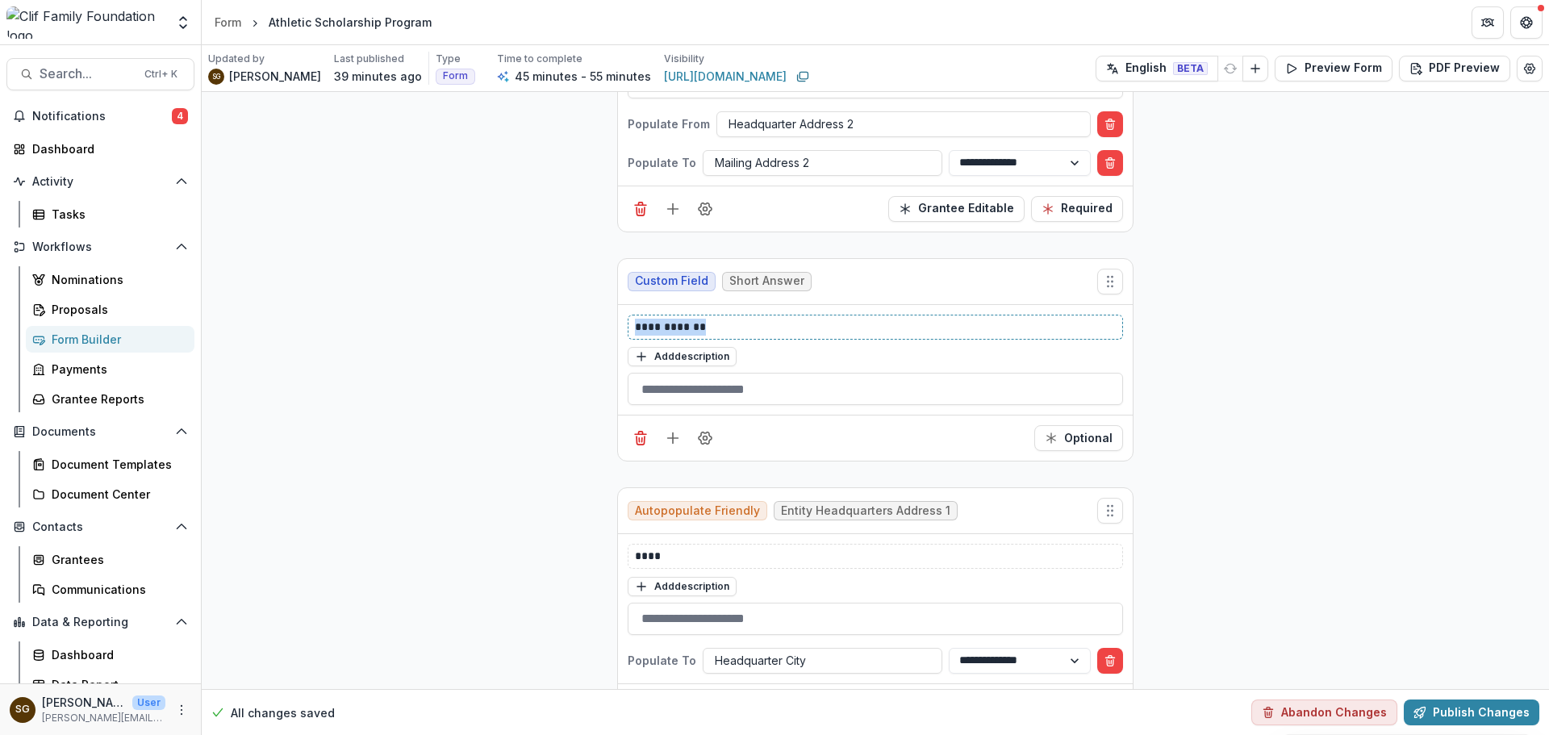
drag, startPoint x: 715, startPoint y: 329, endPoint x: 569, endPoint y: 326, distance: 146.8
click at [703, 440] on circle "Field Settings" at bounding box center [705, 438] width 4 height 4
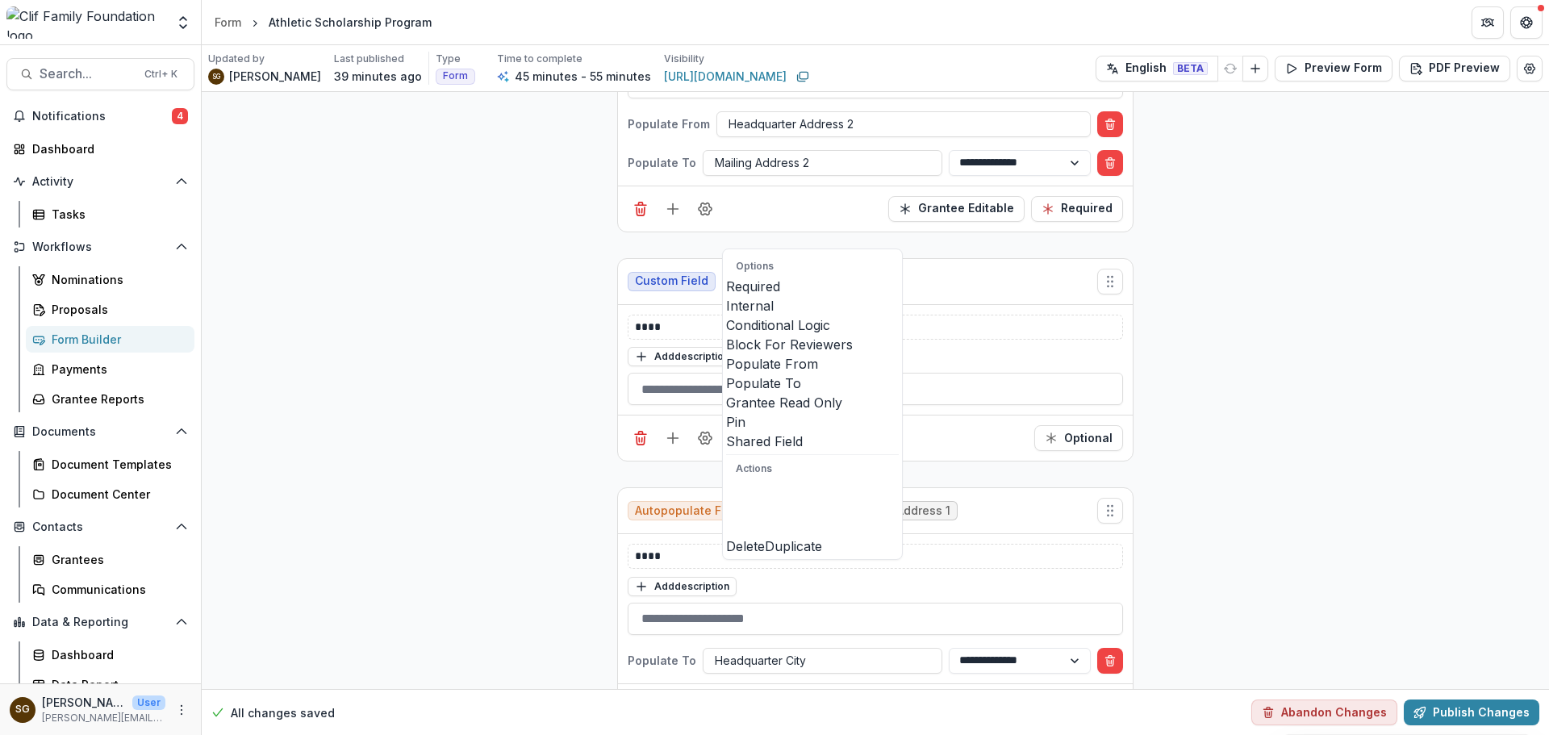
click at [726, 373] on span at bounding box center [726, 373] width 0 height 0
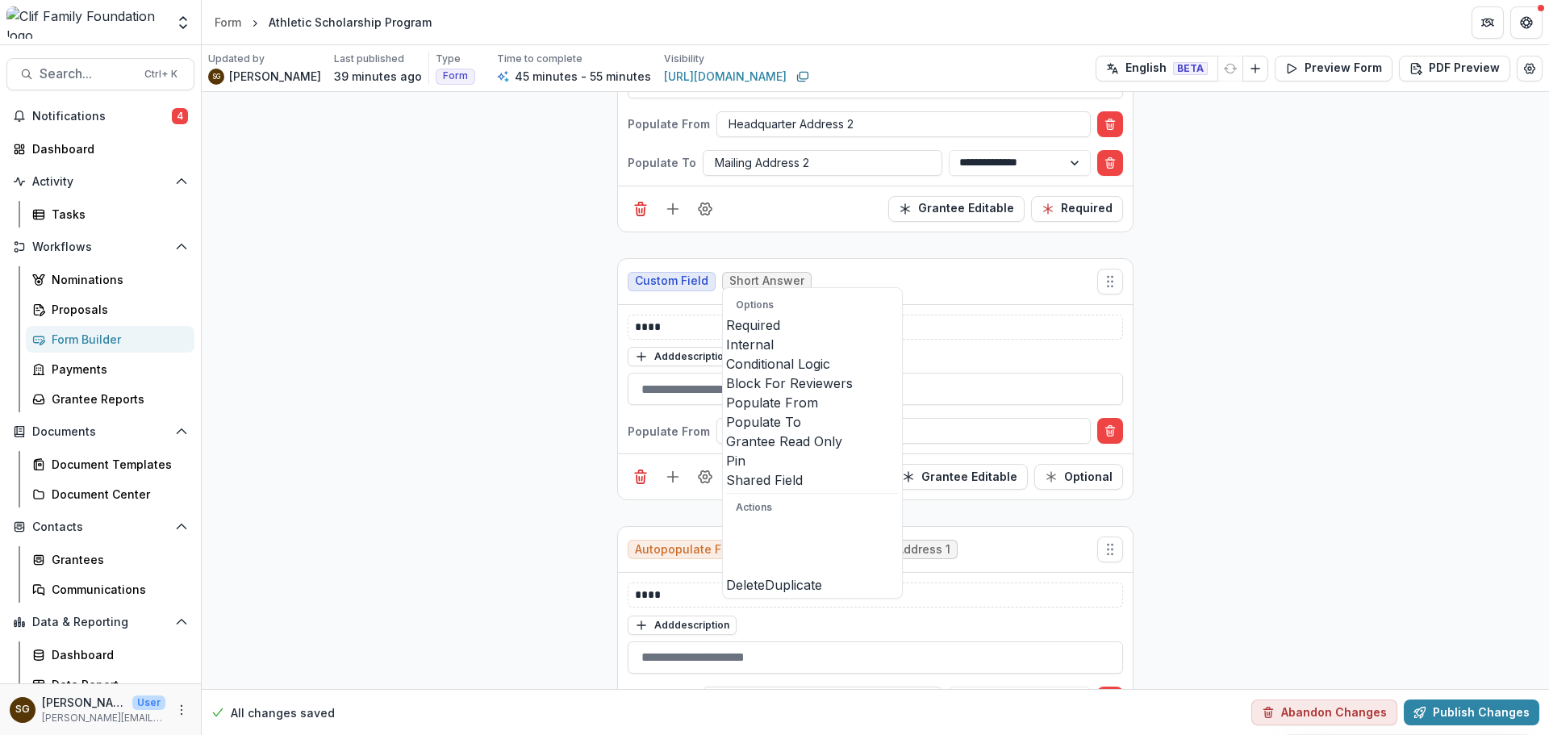
click at [726, 432] on span at bounding box center [726, 432] width 0 height 0
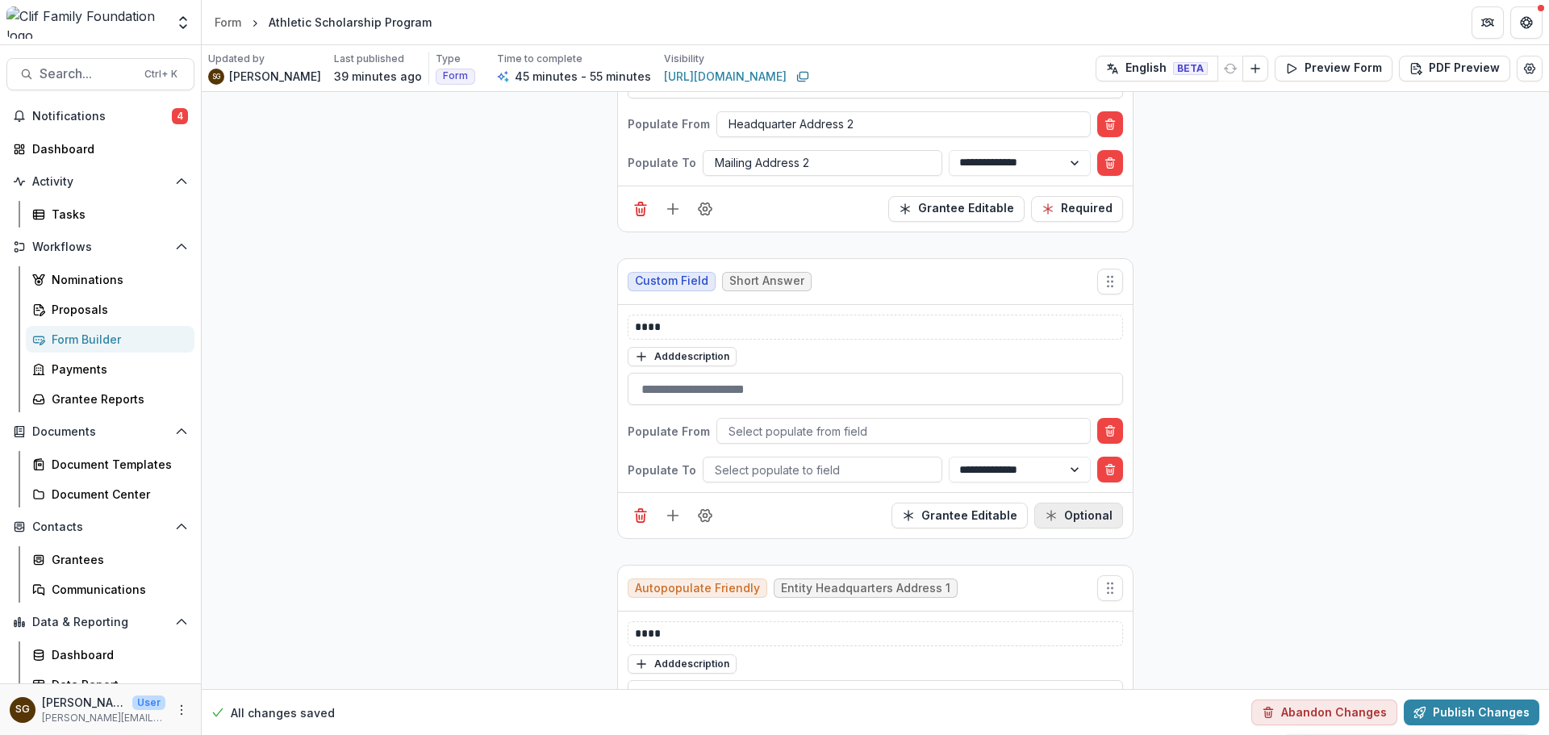
click at [1085, 526] on button "Optional" at bounding box center [1078, 515] width 89 height 26
click at [765, 423] on div at bounding box center [903, 431] width 350 height 20
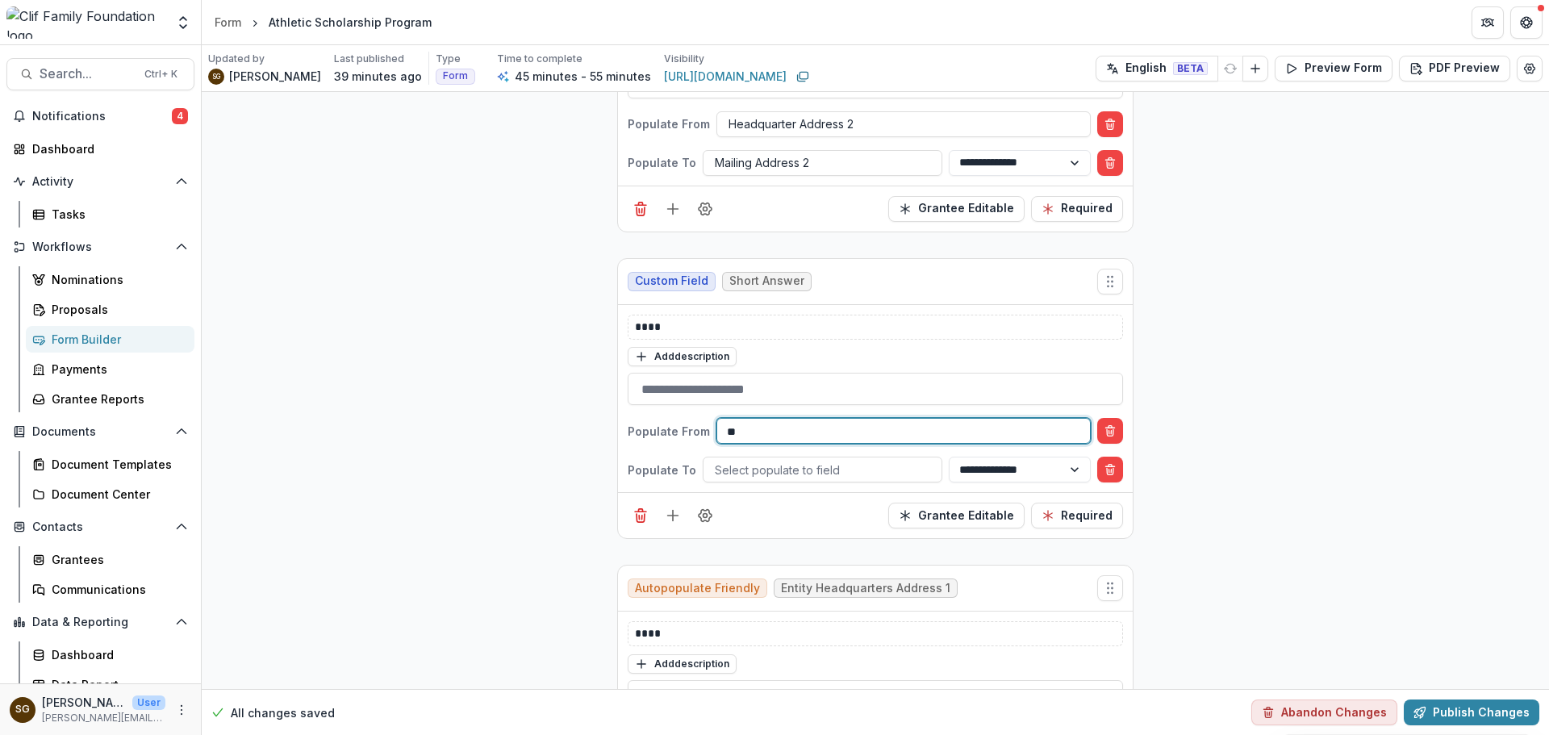
type input "*"
type input "****"
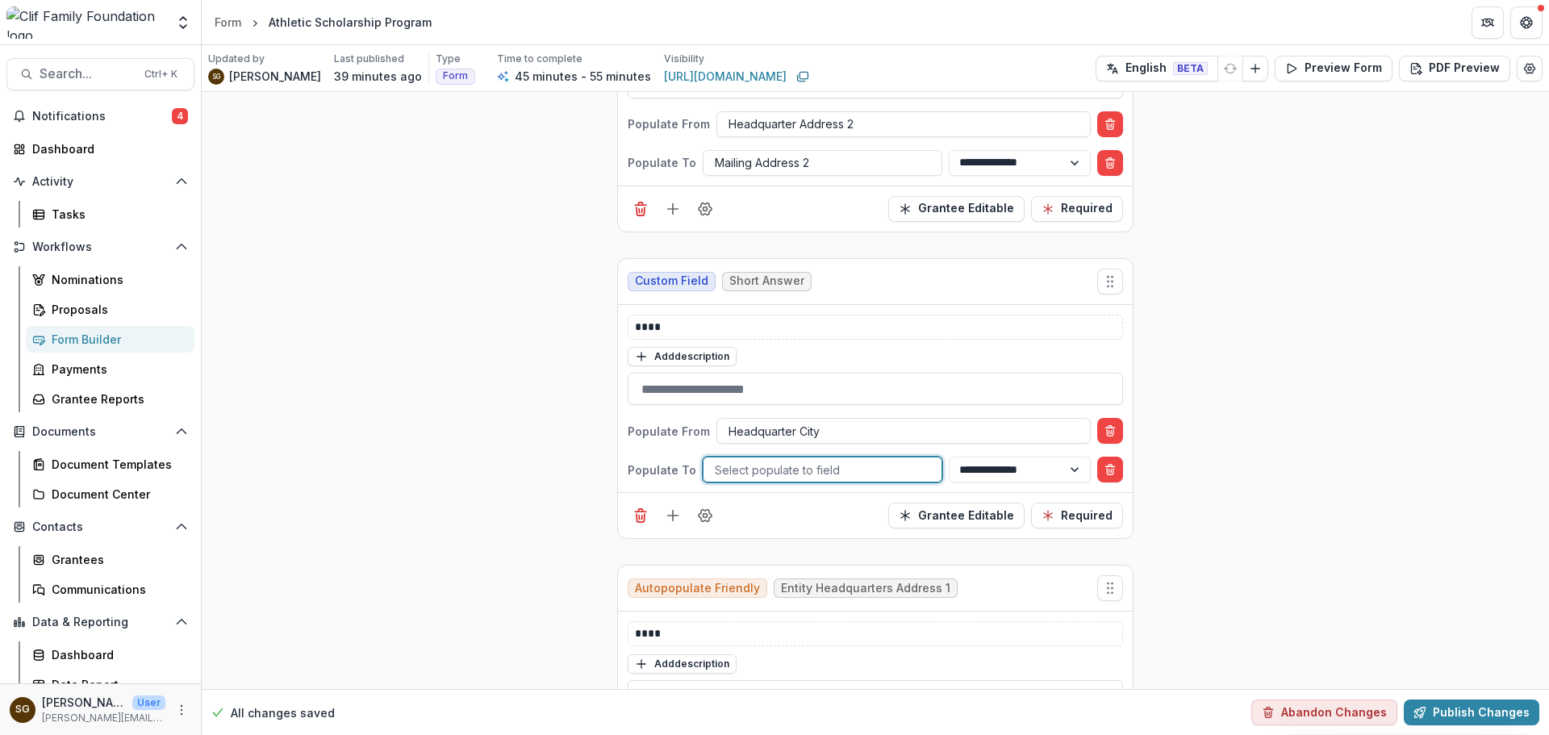
click at [788, 478] on div at bounding box center [822, 470] width 215 height 20
type input "***"
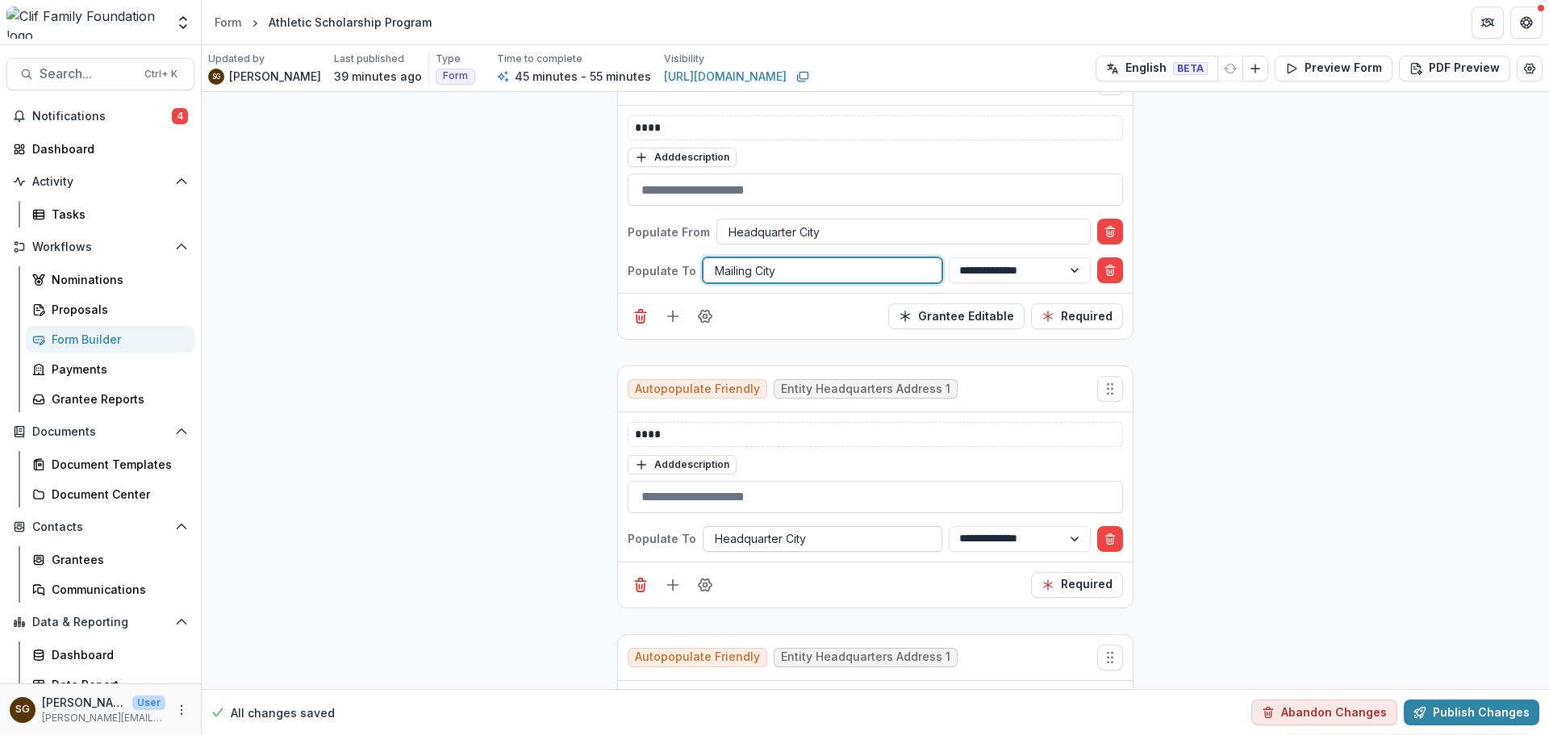
scroll to position [2178, 0]
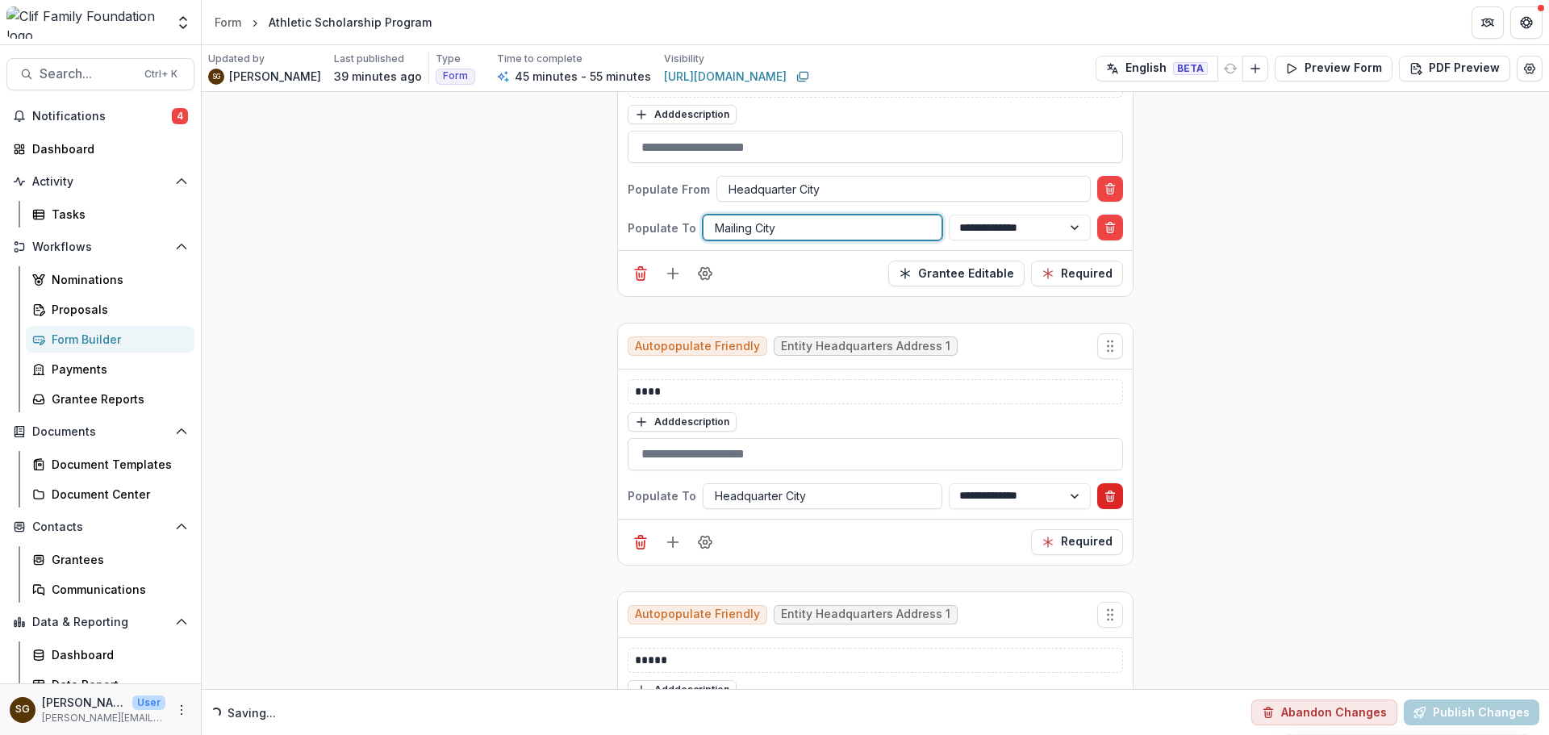
click at [1116, 500] on button "Delete condition" at bounding box center [1110, 496] width 26 height 26
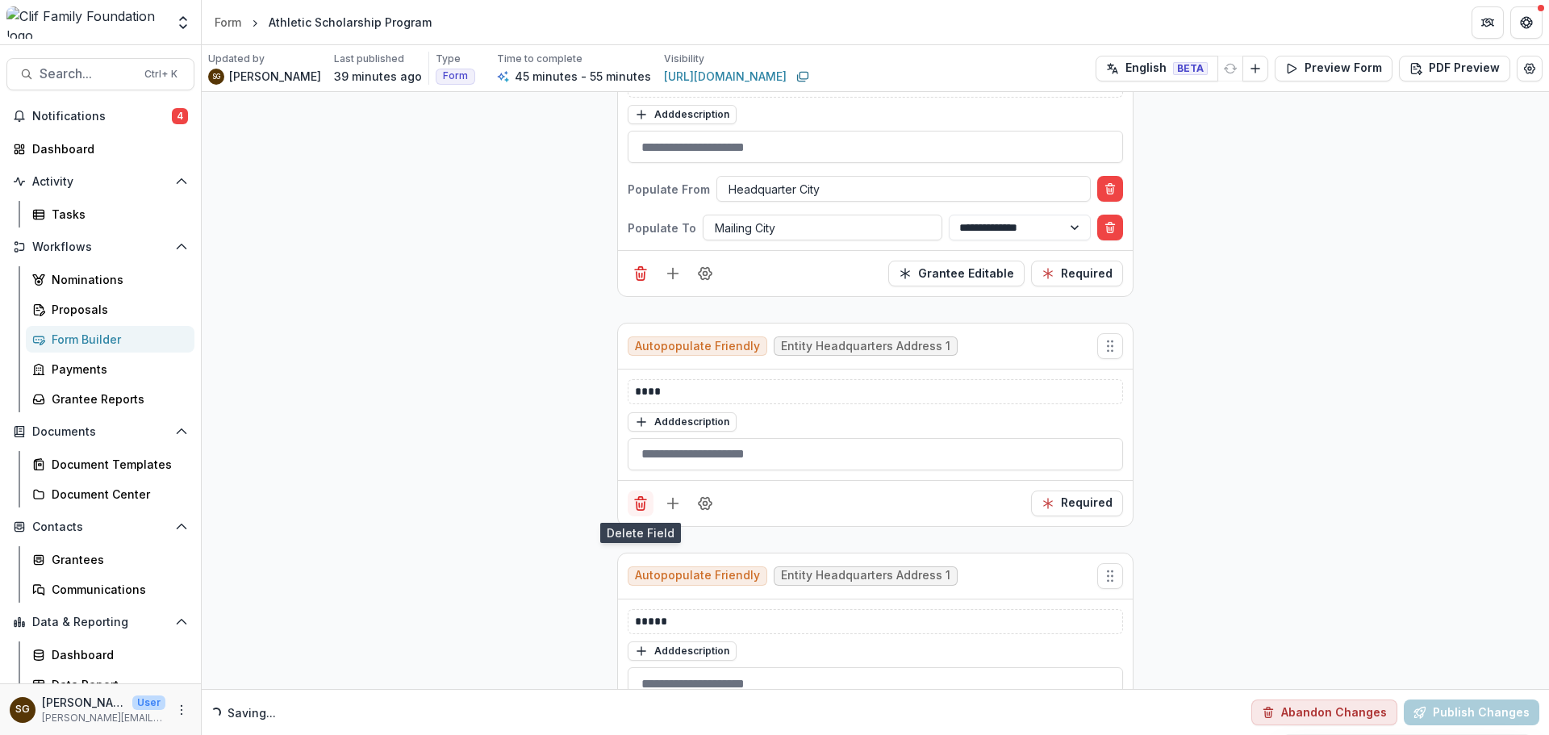
click at [632, 507] on icon "Delete field" at bounding box center [640, 503] width 16 height 16
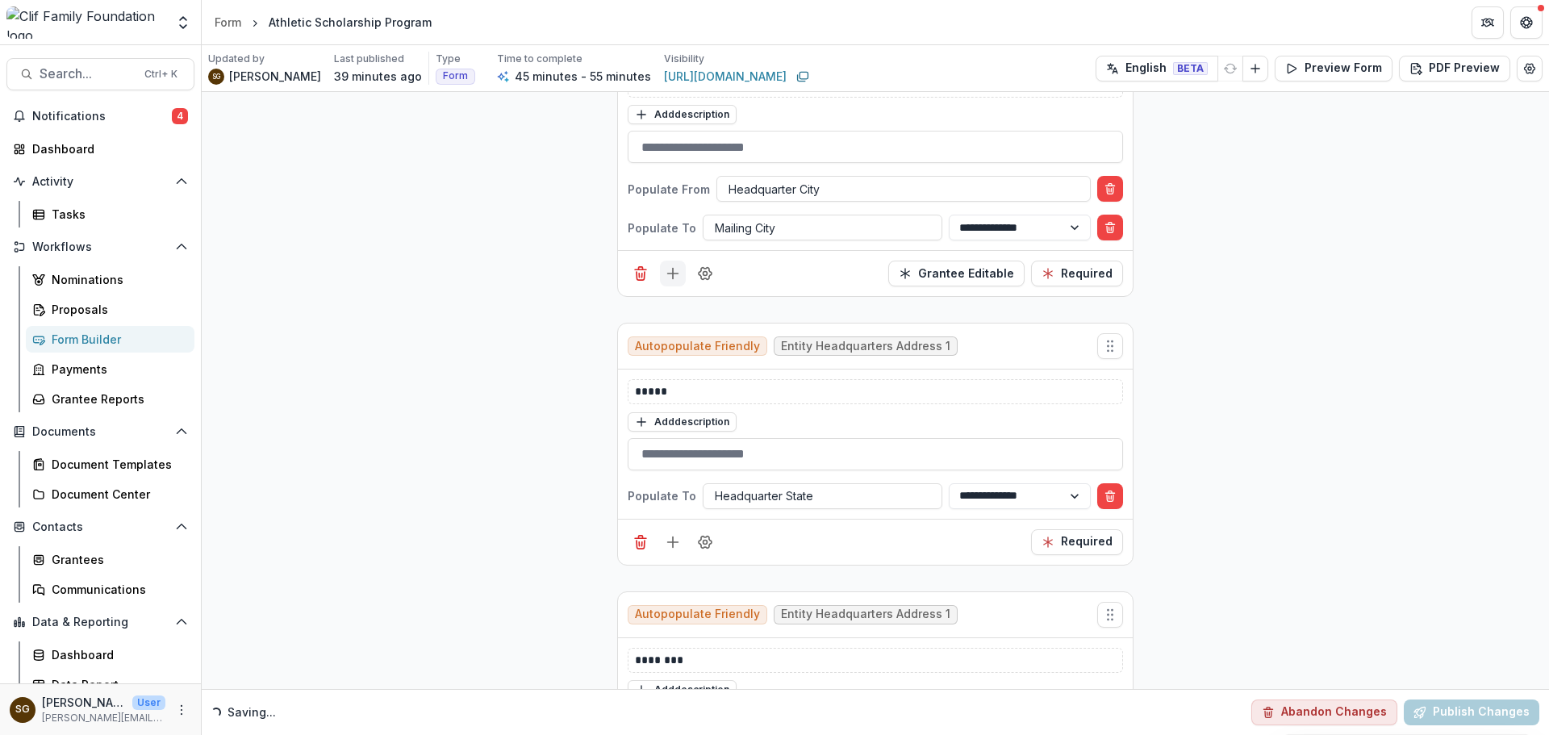
click at [674, 269] on icon "Add field" at bounding box center [673, 273] width 16 height 16
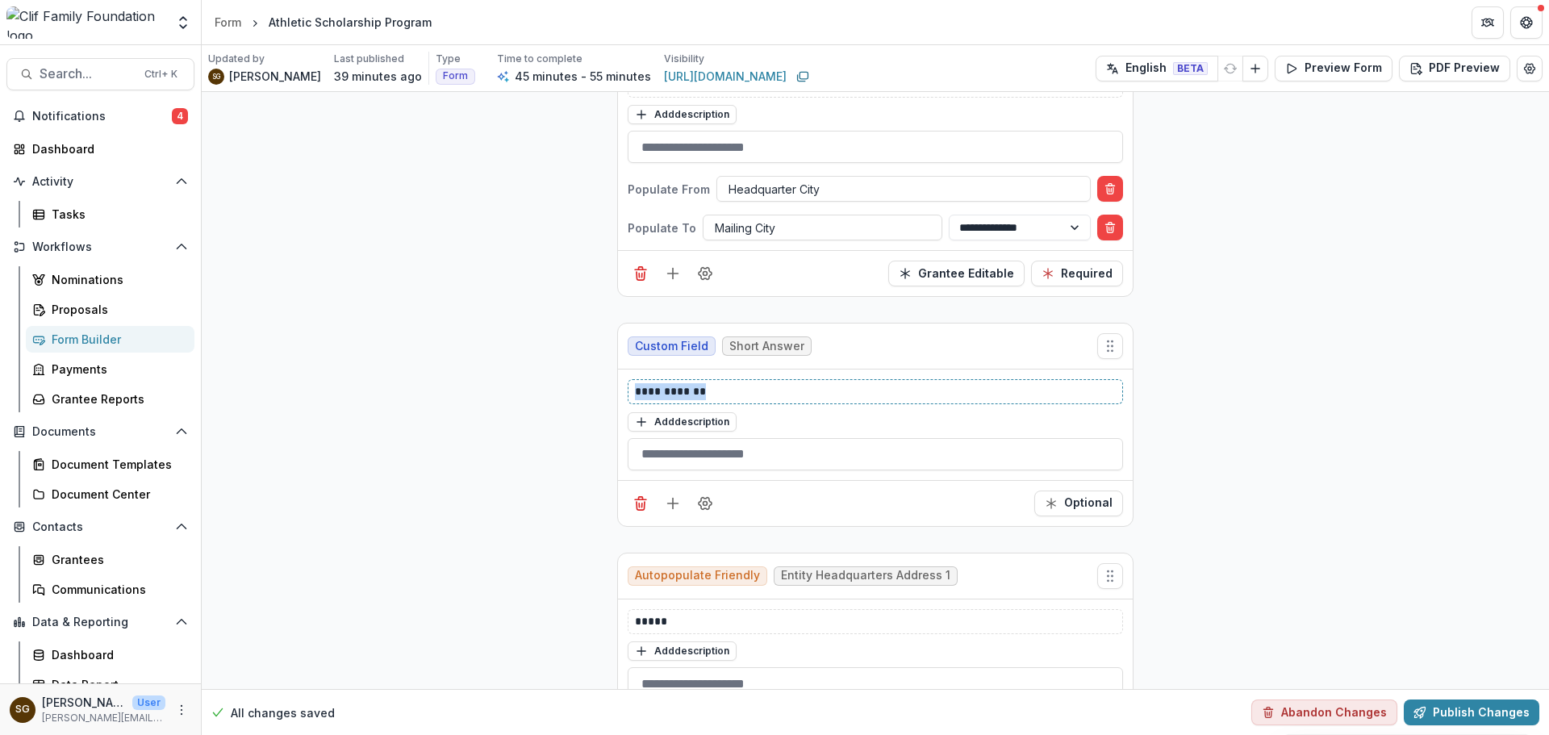
drag, startPoint x: 732, startPoint y: 397, endPoint x: 583, endPoint y: 393, distance: 149.3
click at [704, 507] on icon "Field Settings" at bounding box center [705, 503] width 16 height 16
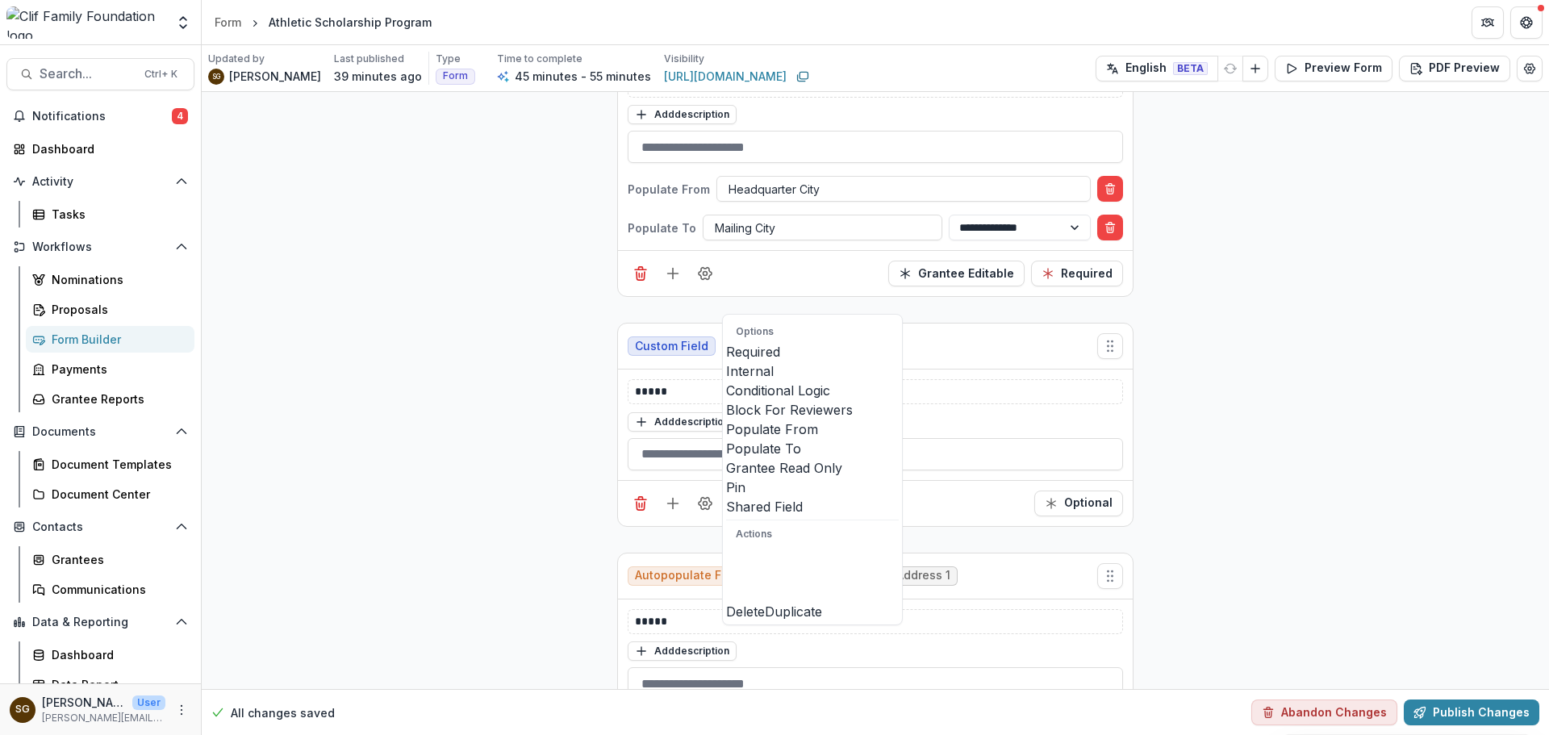
click at [726, 439] on span at bounding box center [726, 439] width 0 height 0
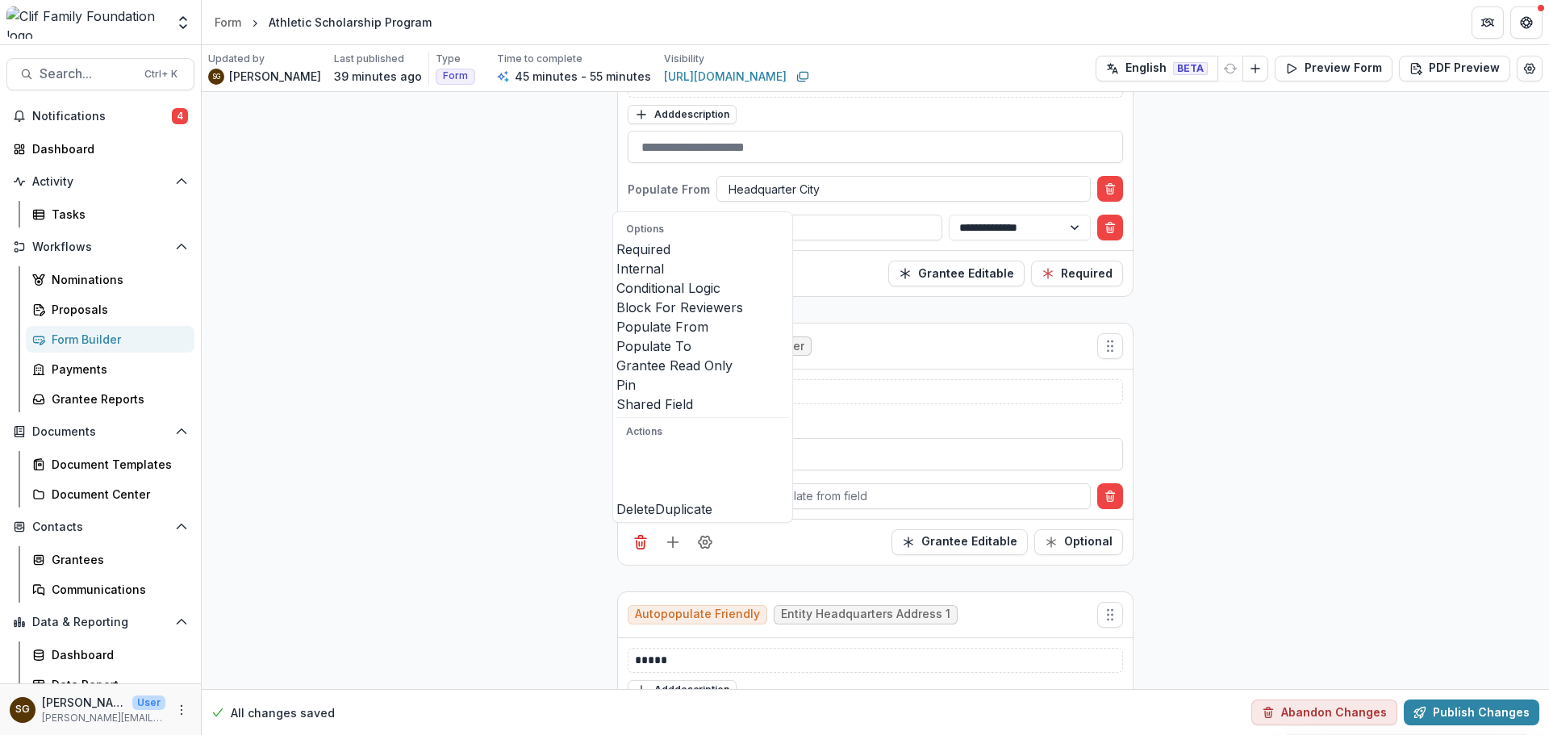
click at [616, 356] on span at bounding box center [616, 356] width 0 height 0
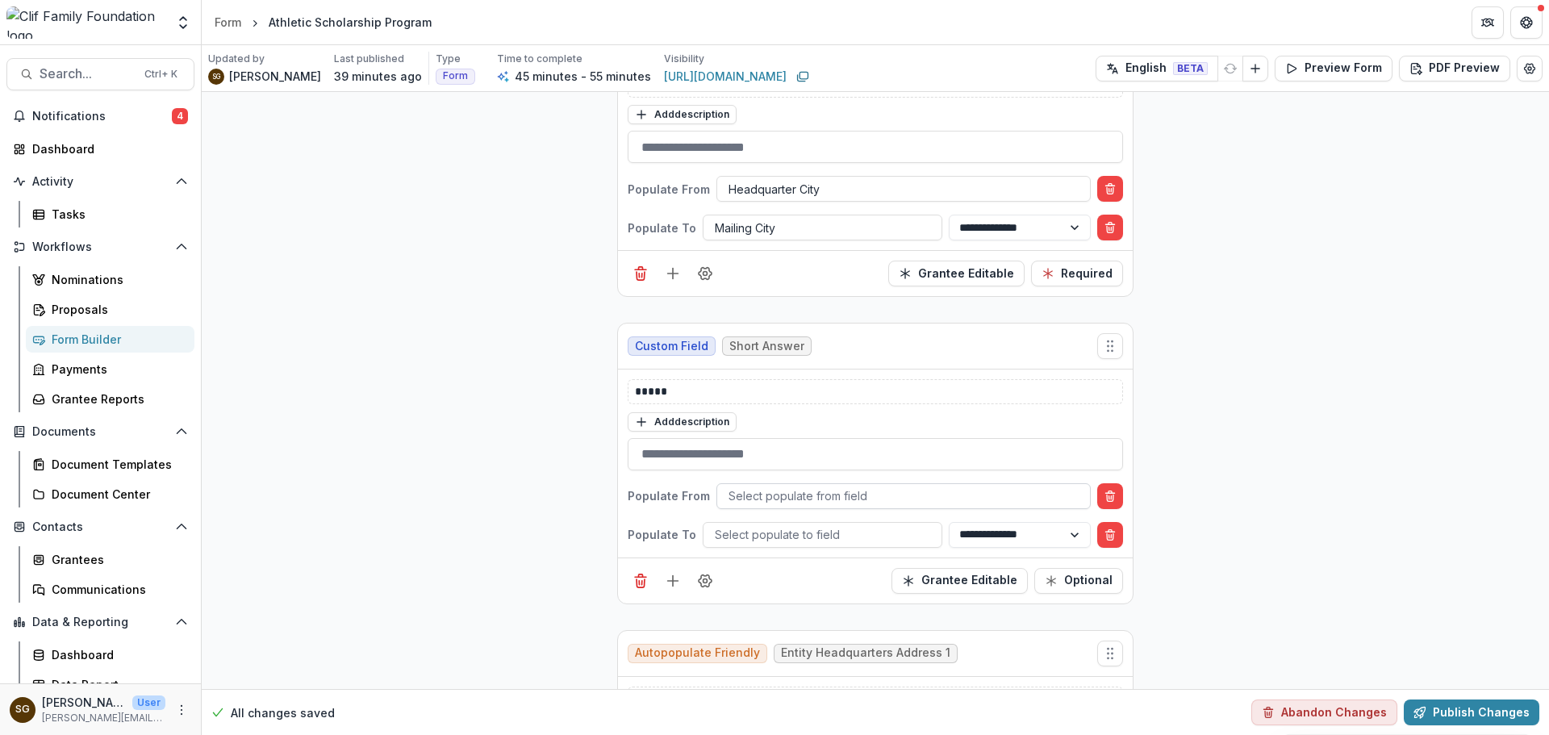
click at [823, 494] on div at bounding box center [903, 496] width 350 height 20
type input "****"
click at [797, 540] on div at bounding box center [822, 534] width 215 height 20
type input "*****"
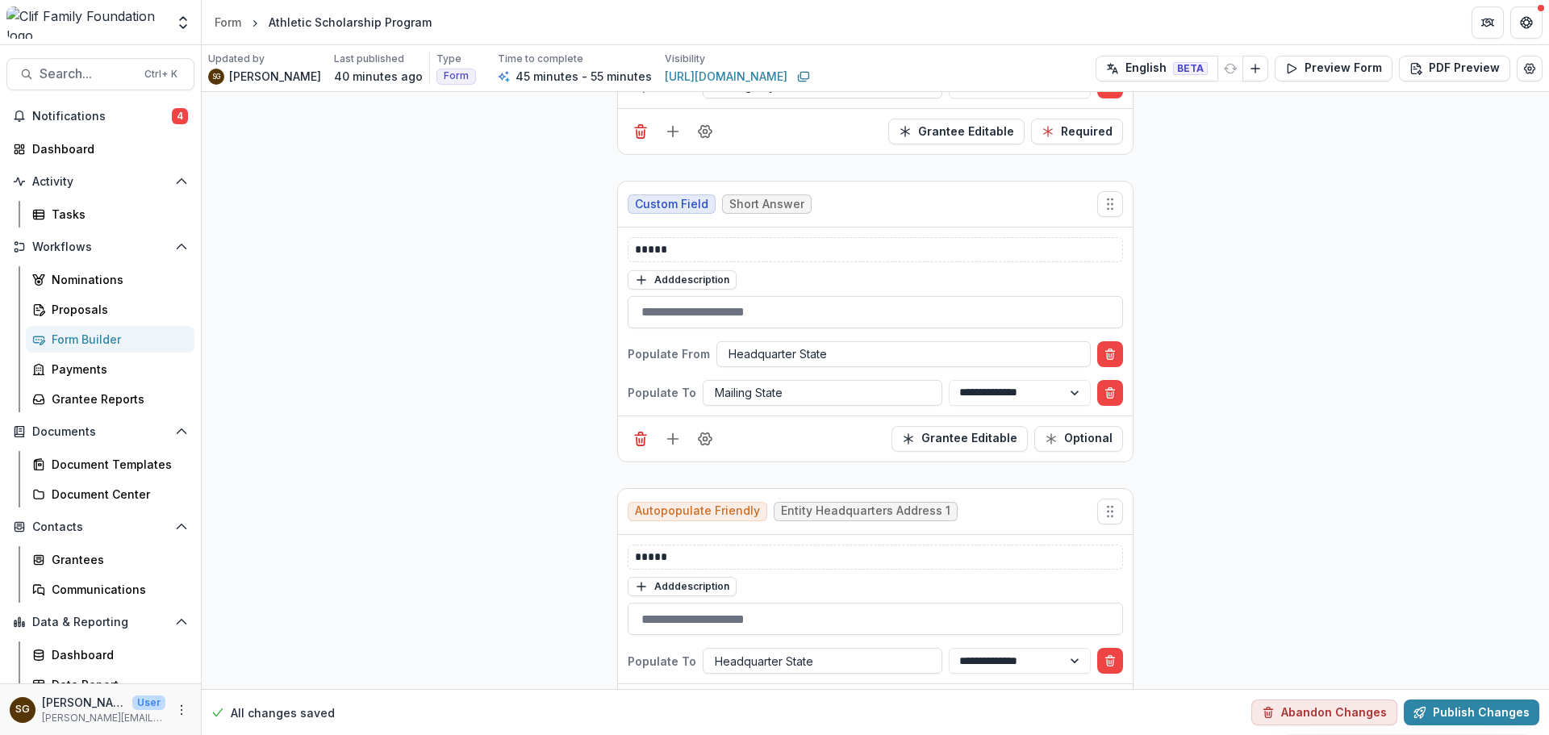
scroll to position [2420, 0]
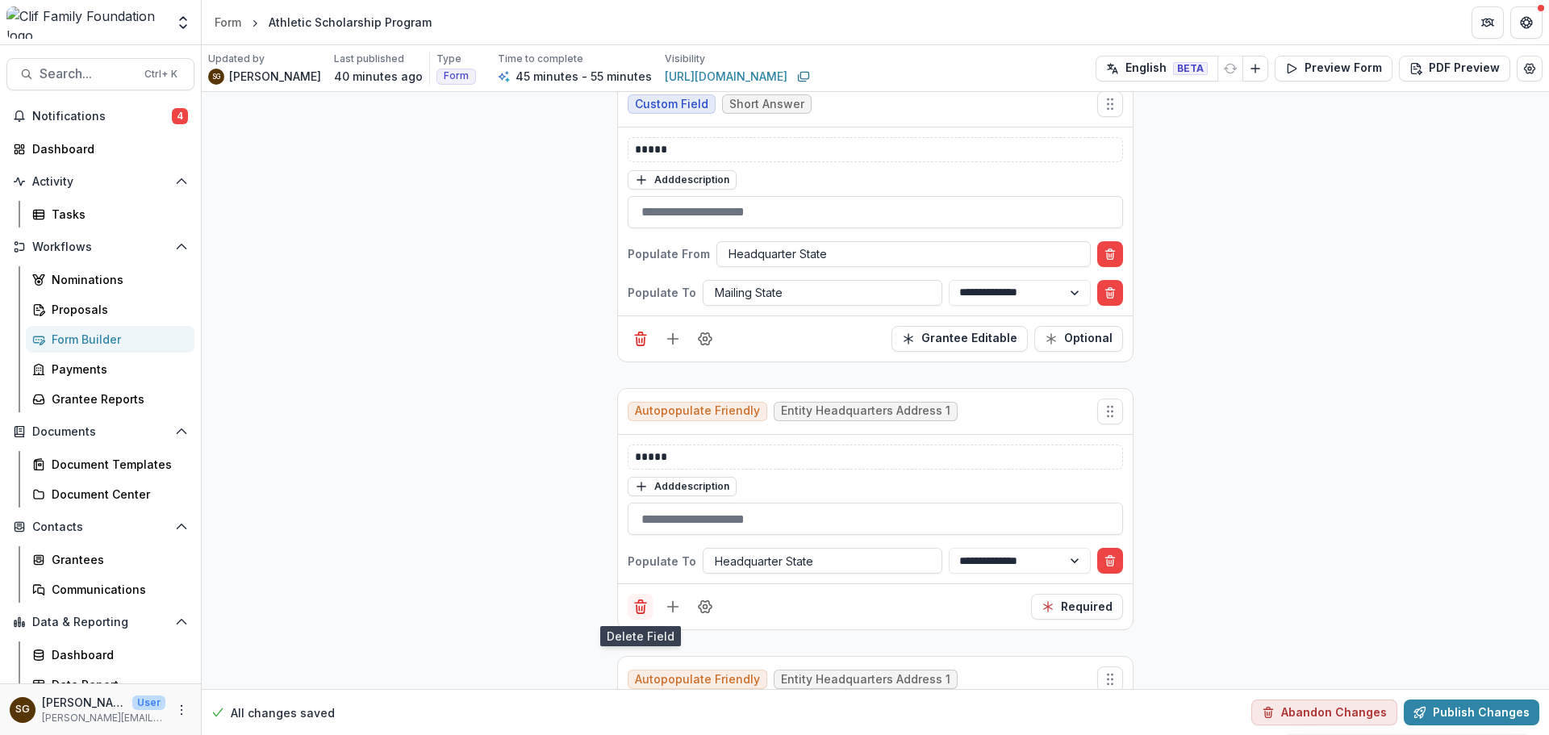
click at [642, 605] on icon "Delete field" at bounding box center [640, 609] width 8 height 8
click at [671, 341] on icon "Add field" at bounding box center [673, 339] width 16 height 16
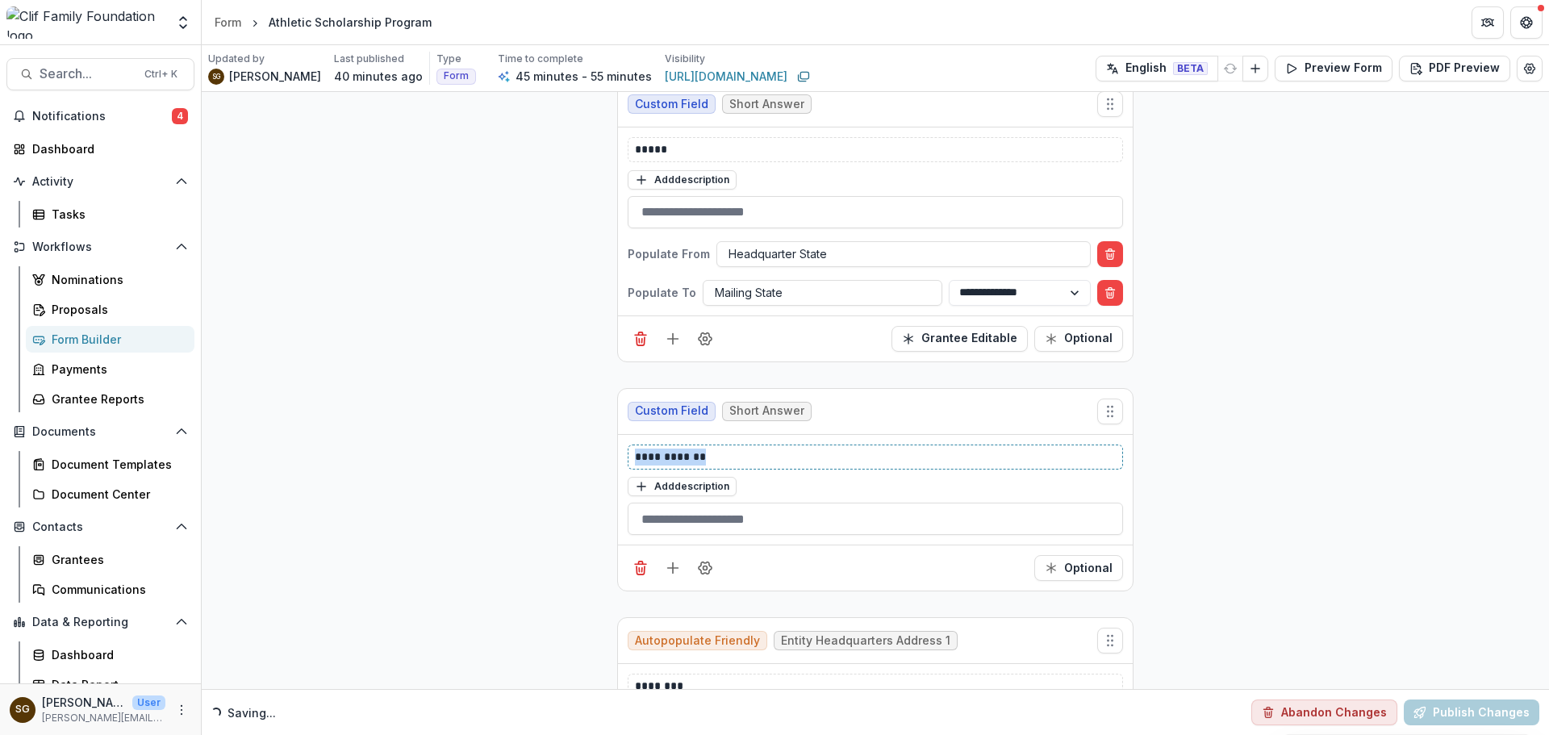
drag, startPoint x: 713, startPoint y: 456, endPoint x: 583, endPoint y: 453, distance: 129.9
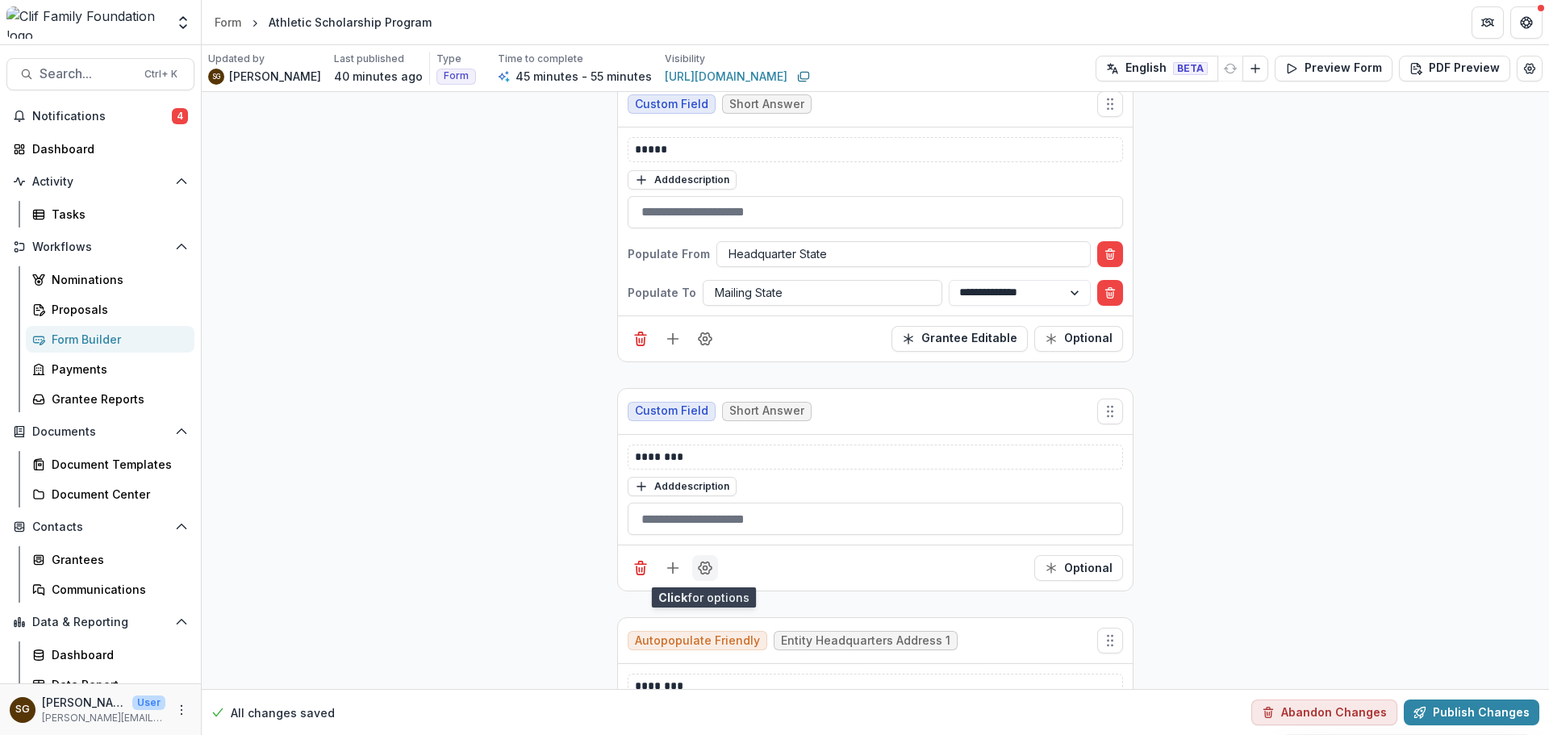
click at [711, 568] on button "Field Settings" at bounding box center [705, 568] width 26 height 26
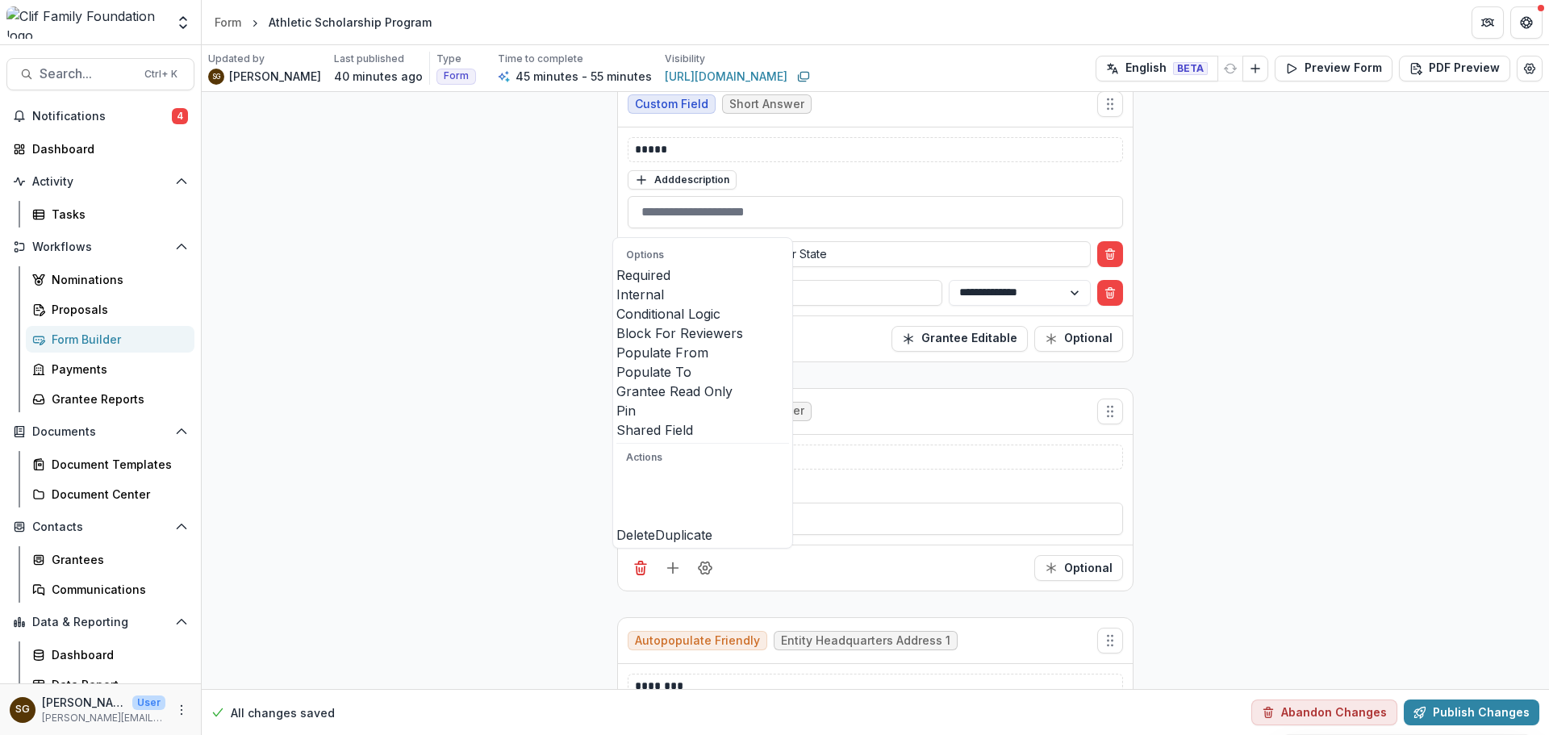
click at [616, 362] on span at bounding box center [616, 362] width 0 height 0
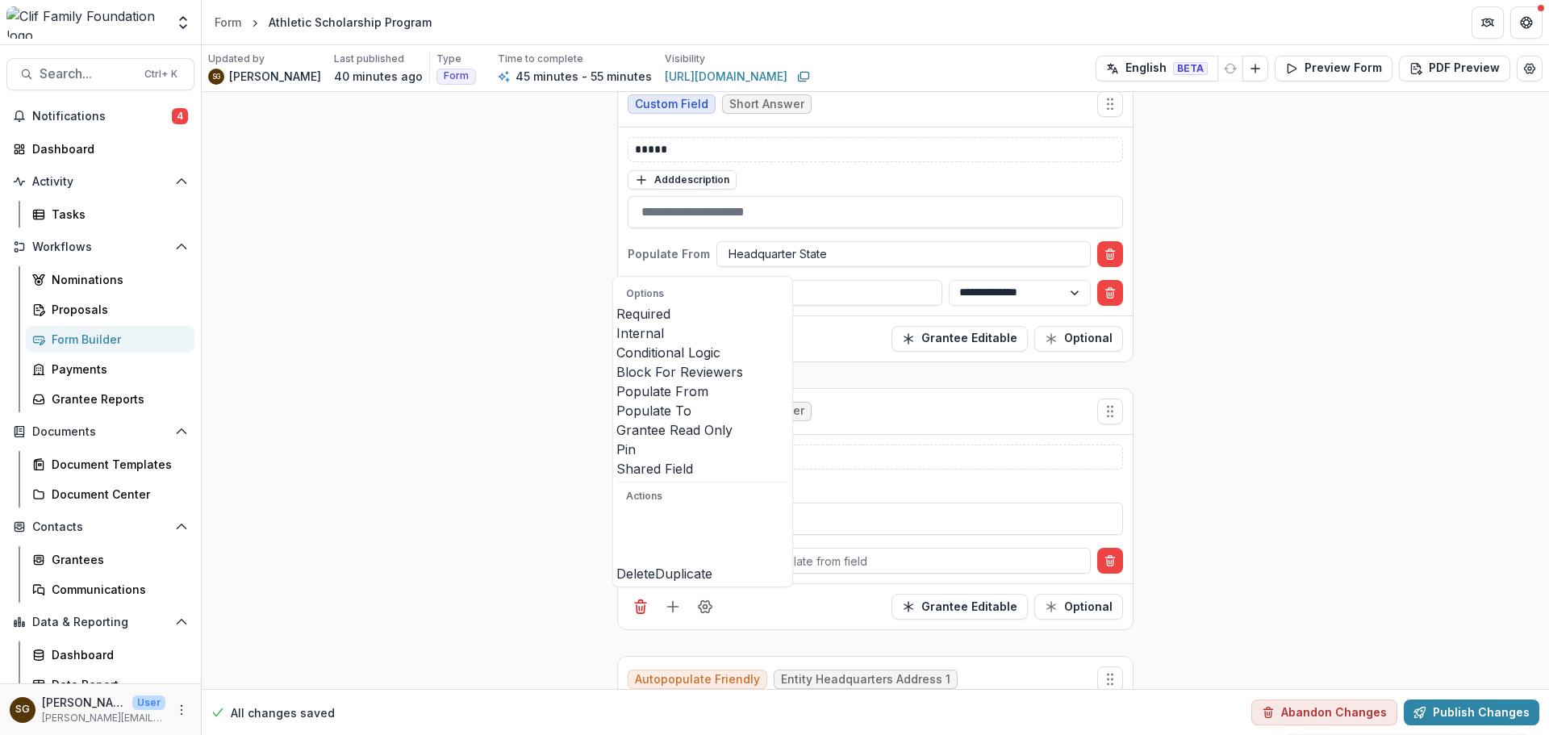
click at [616, 420] on span at bounding box center [616, 420] width 0 height 0
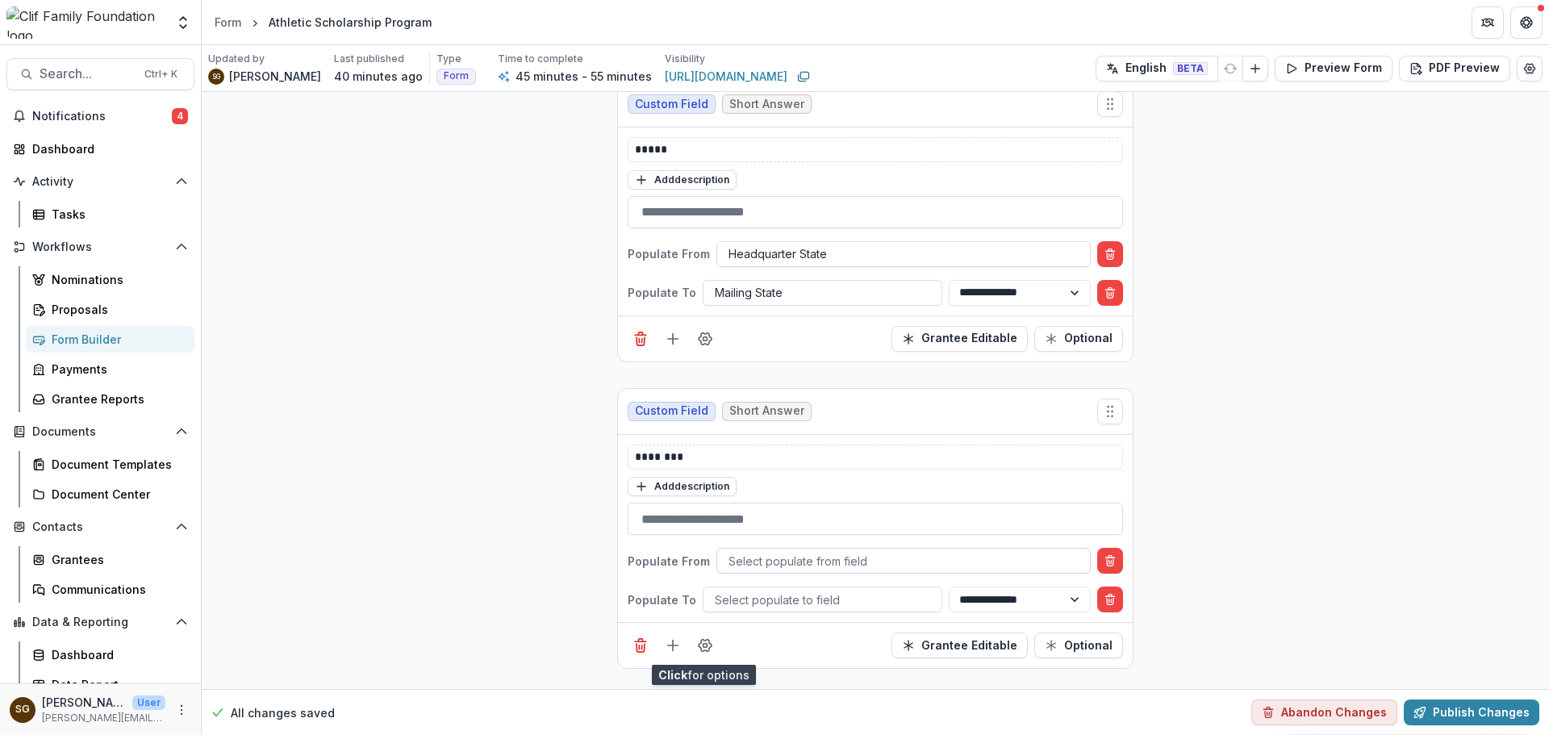
click at [825, 560] on div at bounding box center [903, 561] width 350 height 20
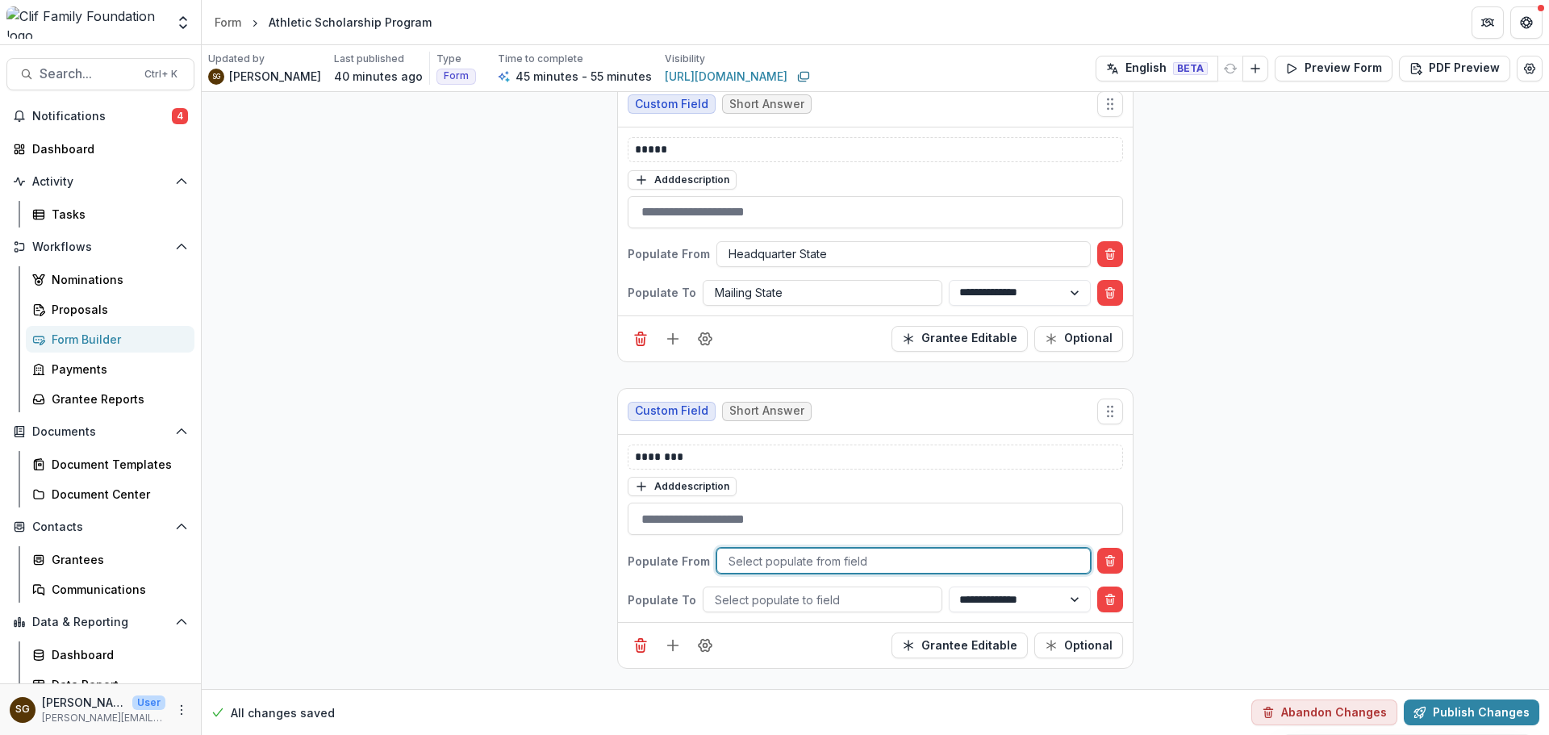
type input "*"
type input "***"
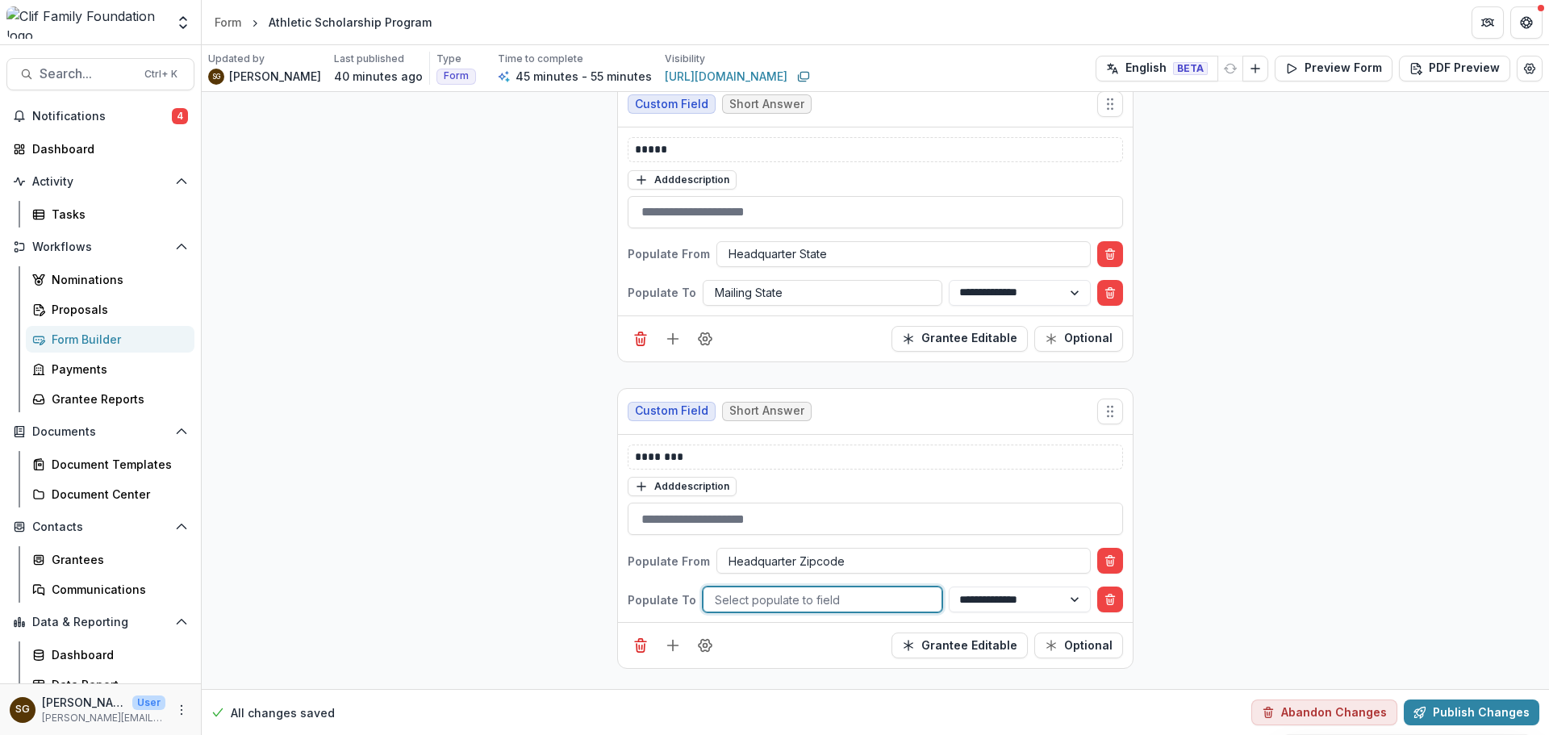
click at [749, 605] on div at bounding box center [822, 600] width 215 height 20
type input "***"
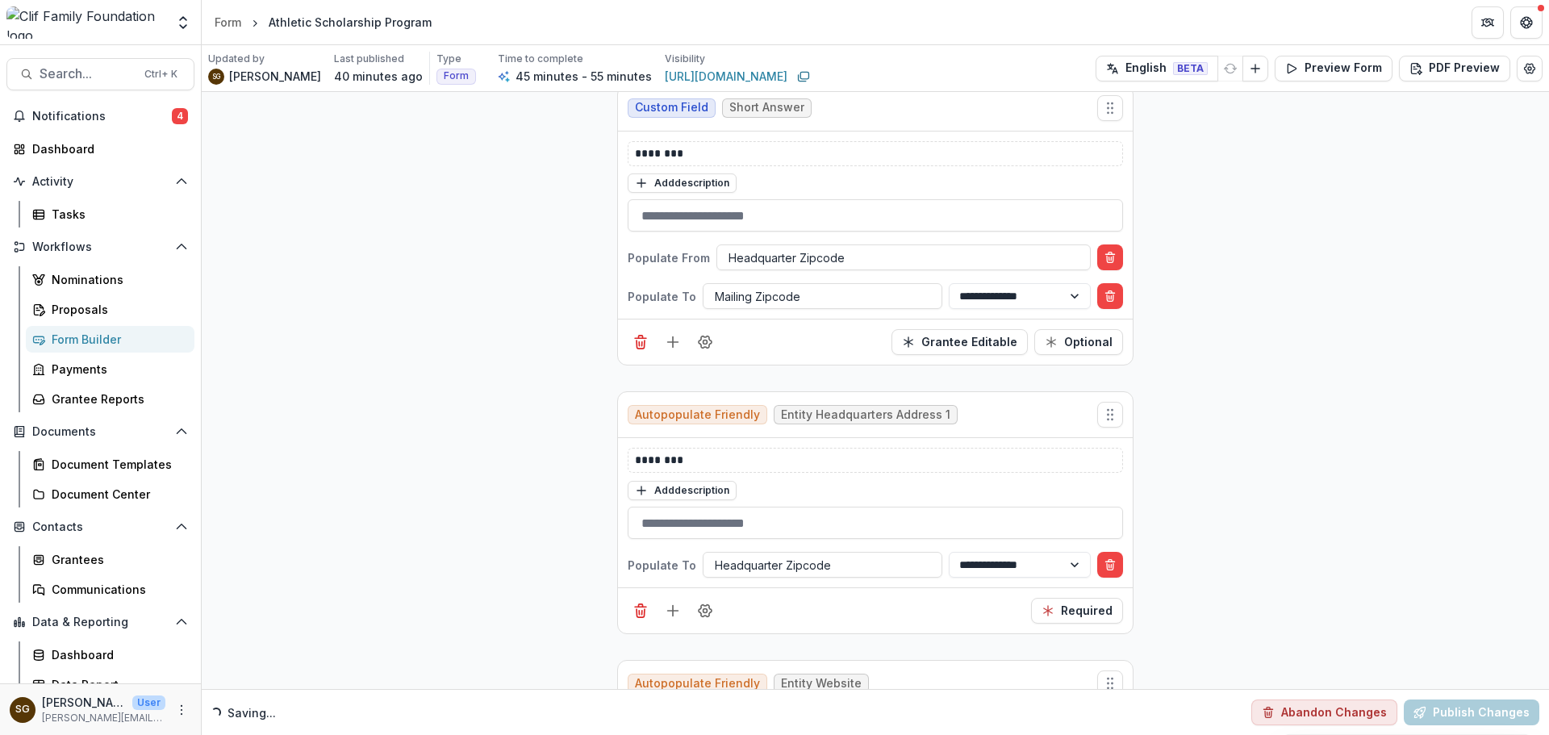
scroll to position [2742, 0]
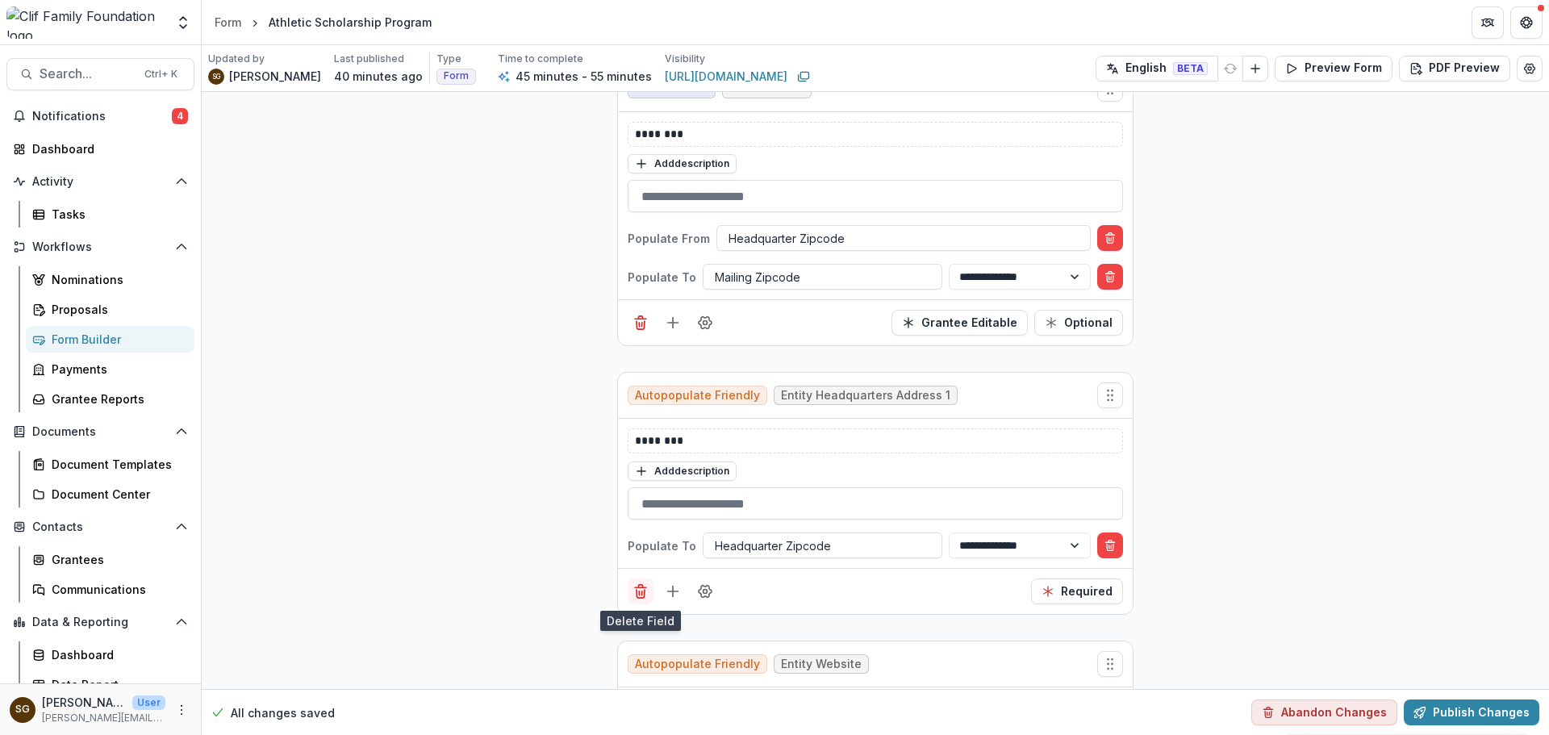
click at [640, 589] on icon "Delete field" at bounding box center [640, 591] width 16 height 16
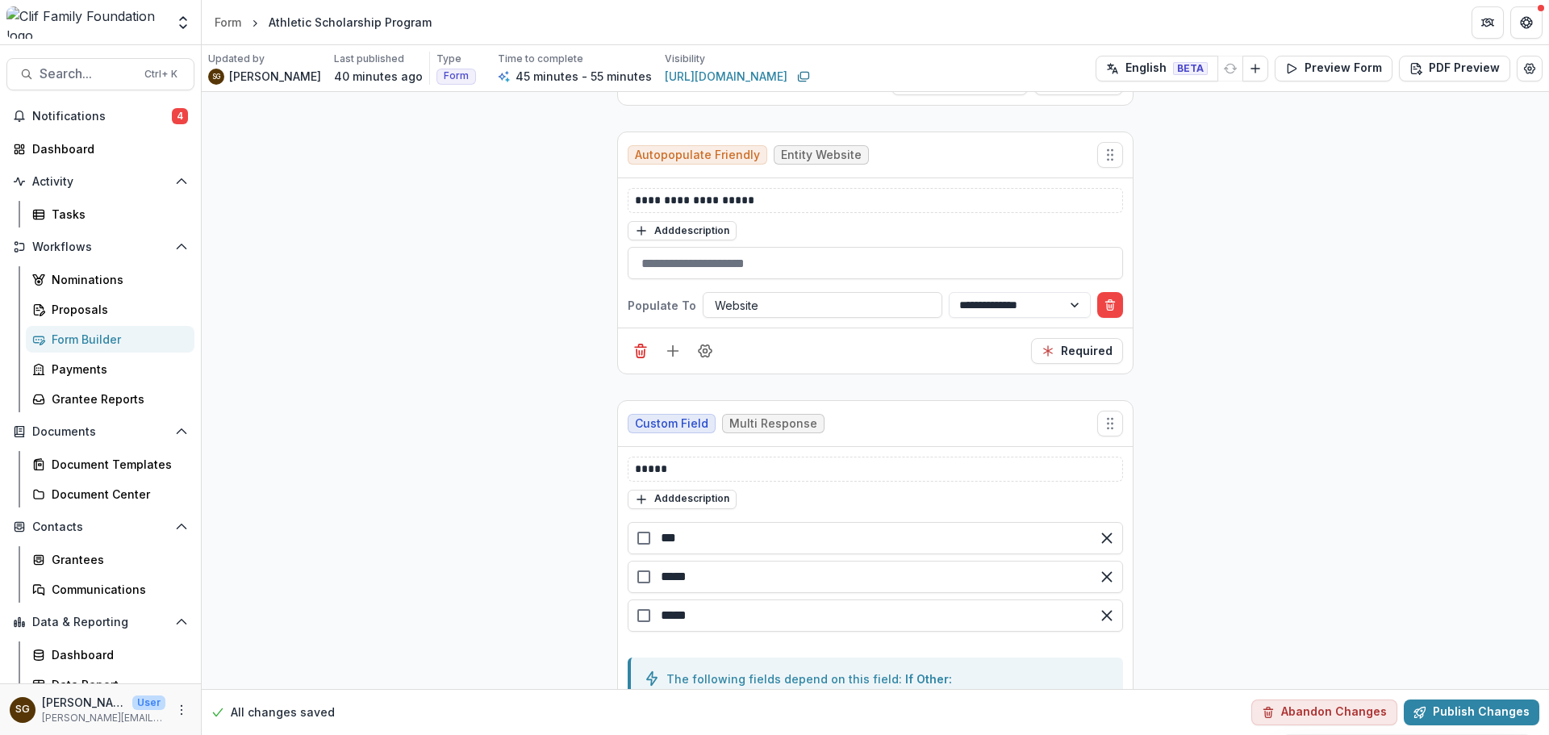
scroll to position [2984, 0]
click at [1430, 707] on button "Publish Changes" at bounding box center [1471, 712] width 136 height 26
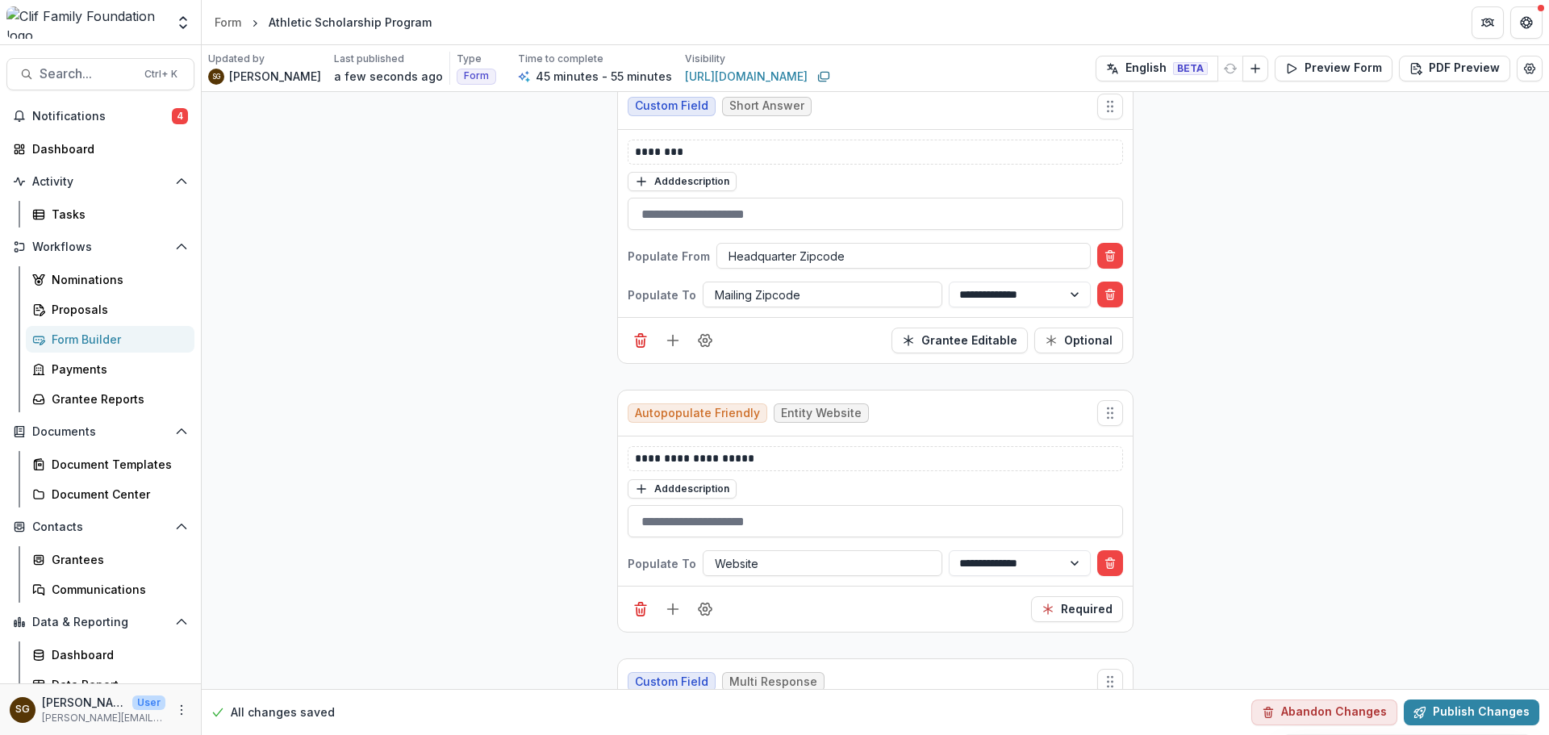
scroll to position [2742, 0]
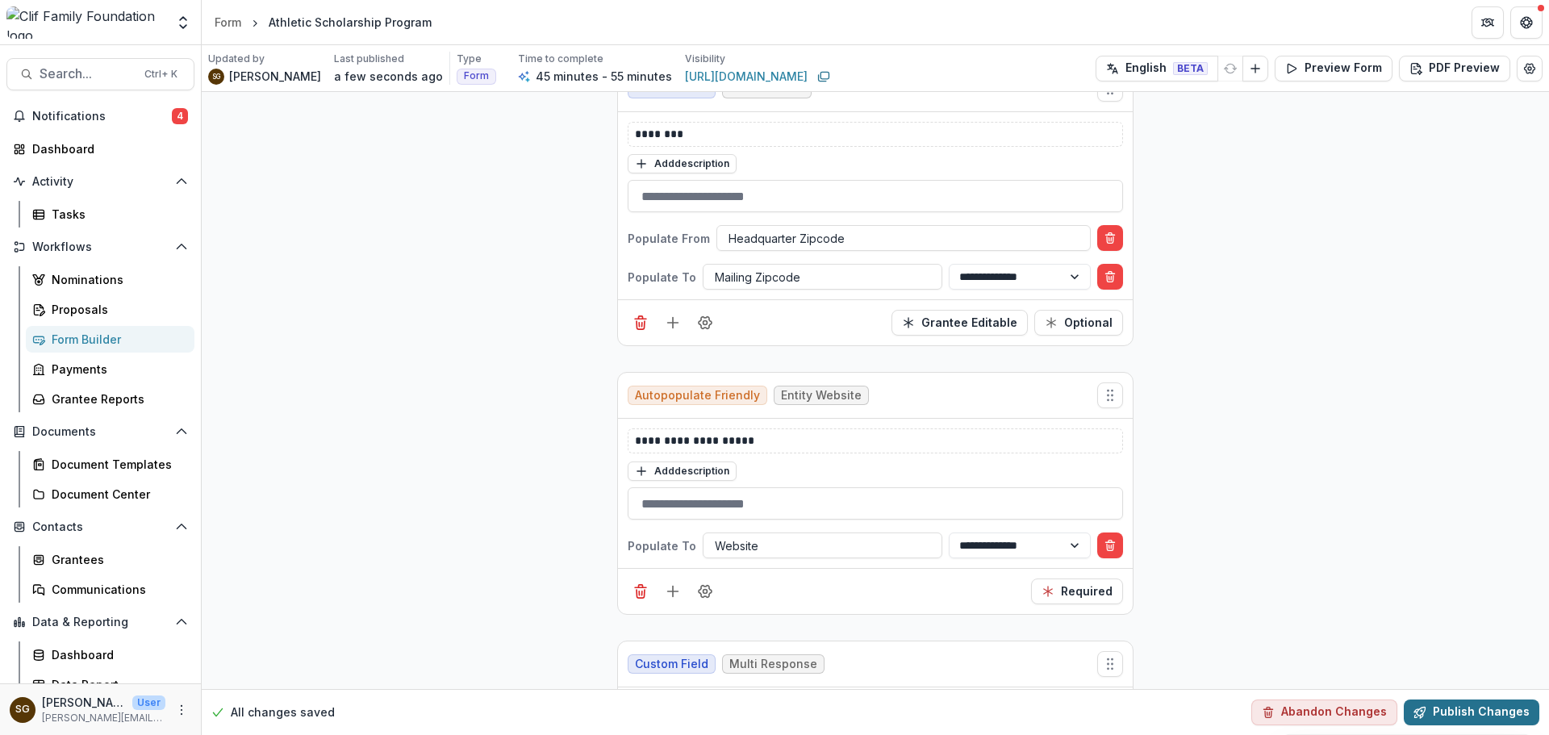
click at [1434, 719] on button "Publish Changes" at bounding box center [1471, 712] width 136 height 26
click at [1522, 75] on button "Edit Form Settings" at bounding box center [1529, 69] width 26 height 26
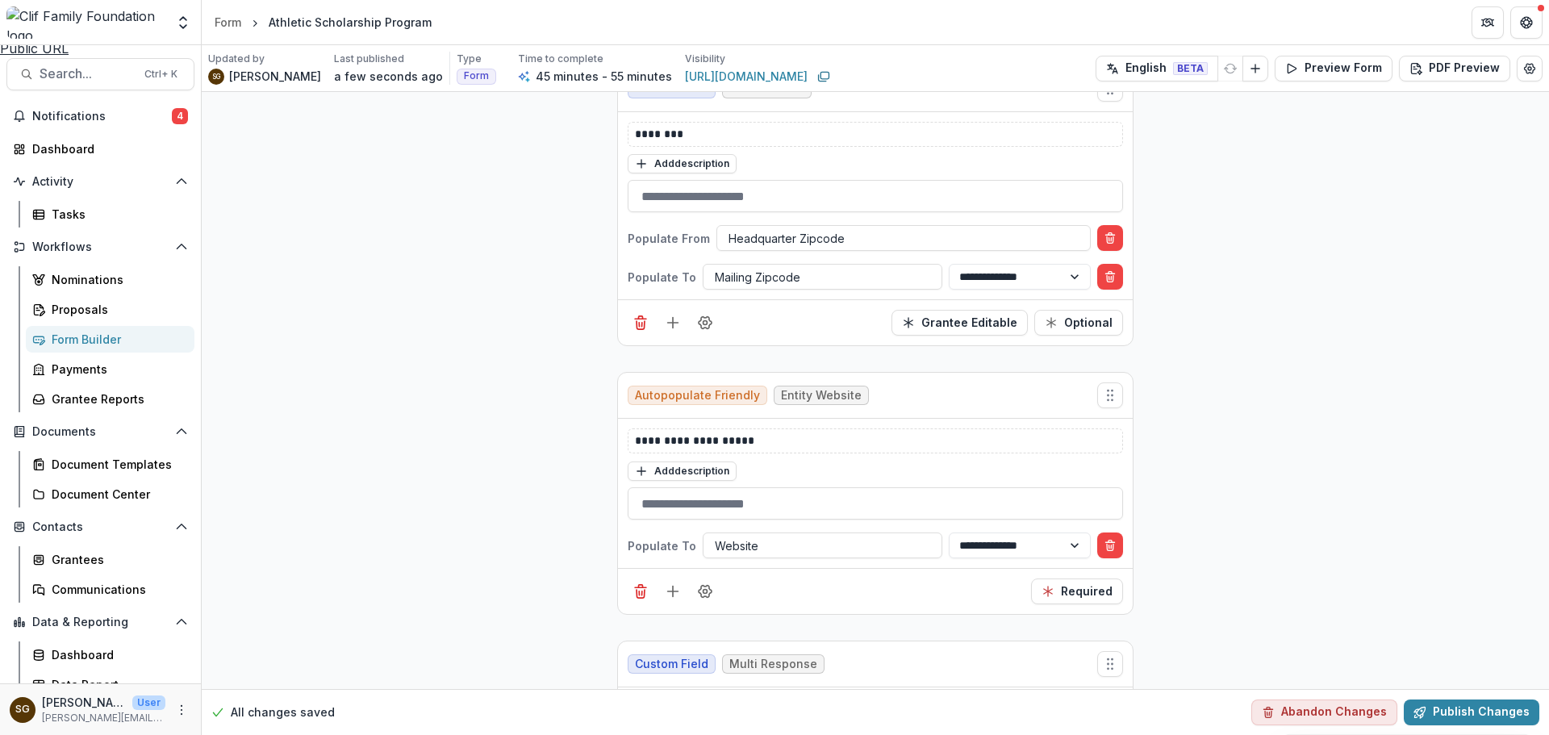
drag, startPoint x: 1525, startPoint y: 21, endPoint x: 1487, endPoint y: 61, distance: 55.9
click at [13, 18] on icon "Close" at bounding box center [6, 11] width 13 height 13
click at [1435, 707] on button "Publish Changes" at bounding box center [1471, 712] width 136 height 26
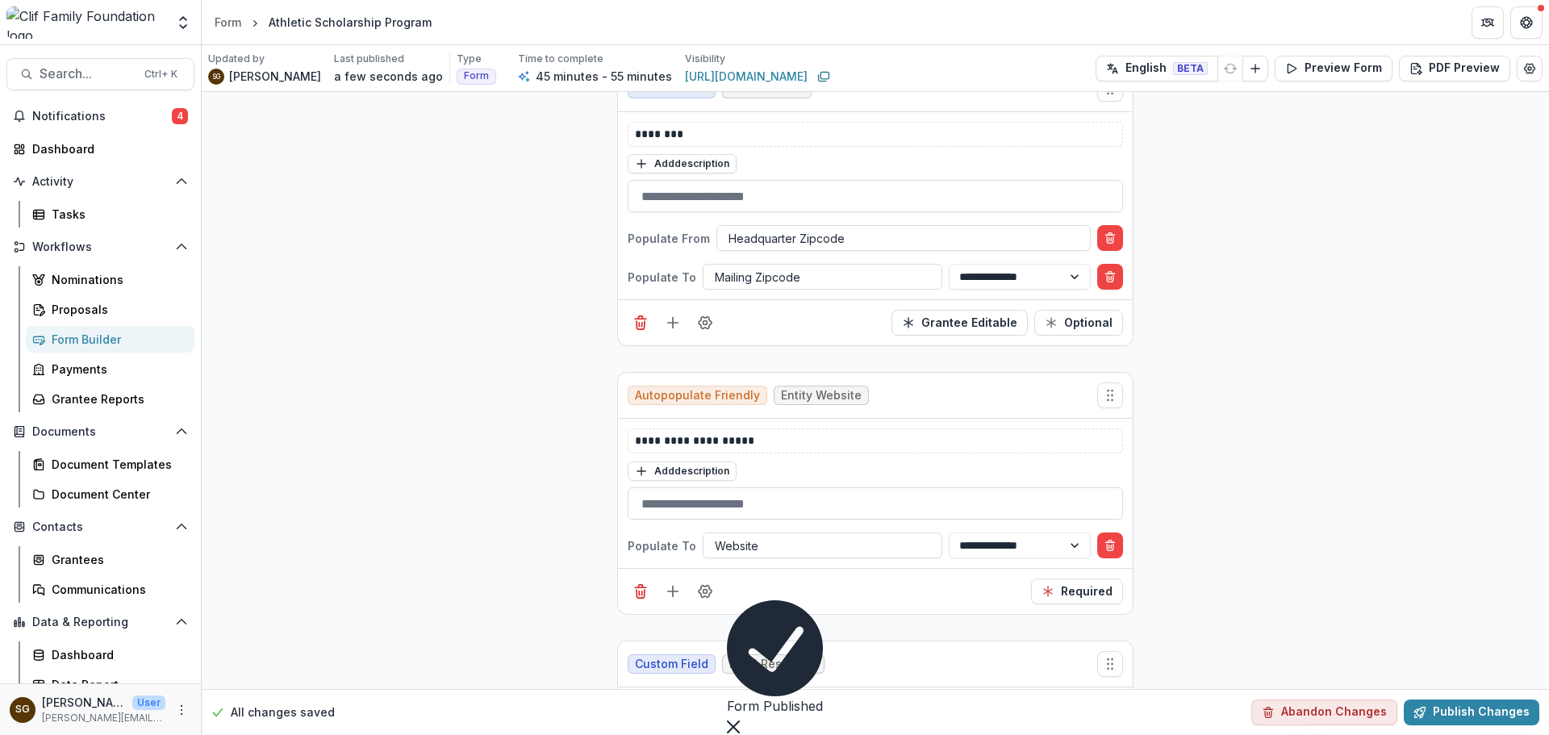
click at [109, 335] on div "Form Builder" at bounding box center [117, 339] width 130 height 17
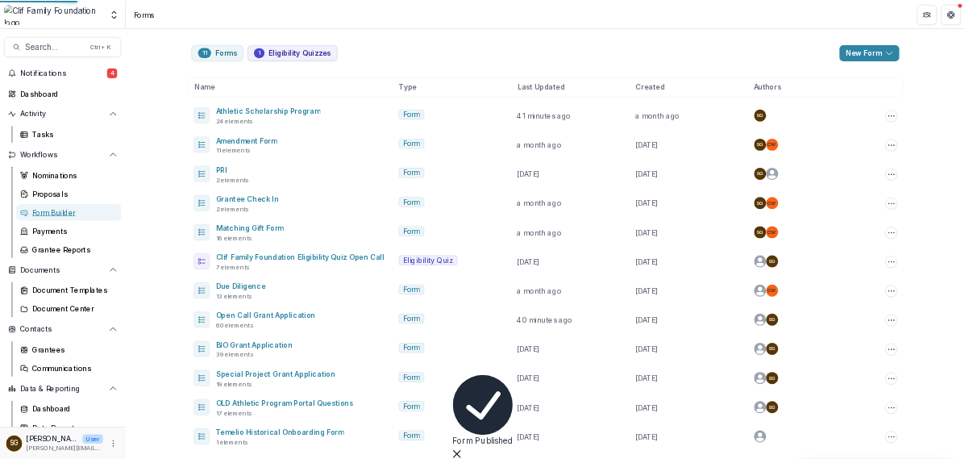
scroll to position [6, 0]
